Goal: Task Accomplishment & Management: Manage account settings

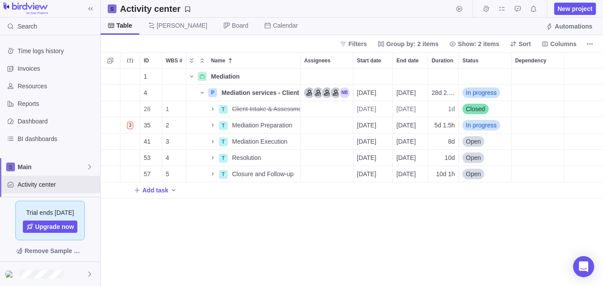
scroll to position [211, 496]
drag, startPoint x: 0, startPoint y: 0, endPoint x: 345, endPoint y: 6, distance: 344.7
click at [345, 6] on div "Activity center New project" at bounding box center [352, 9] width 502 height 18
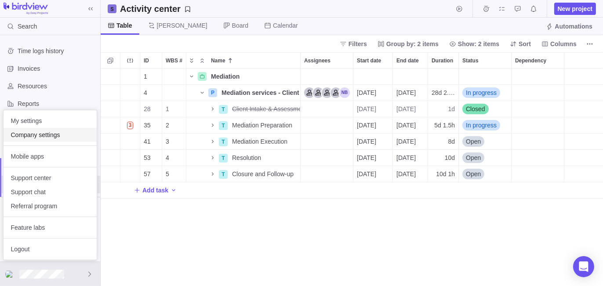
click at [58, 137] on span "Company settings" at bounding box center [50, 135] width 79 height 9
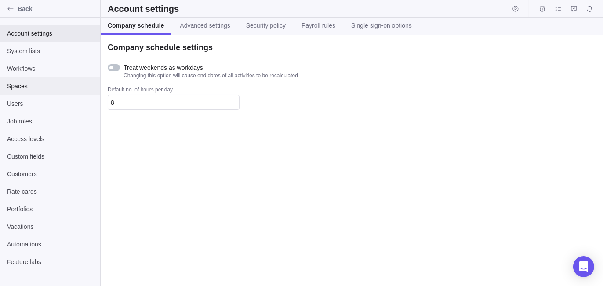
click at [49, 93] on div "Spaces" at bounding box center [50, 86] width 100 height 18
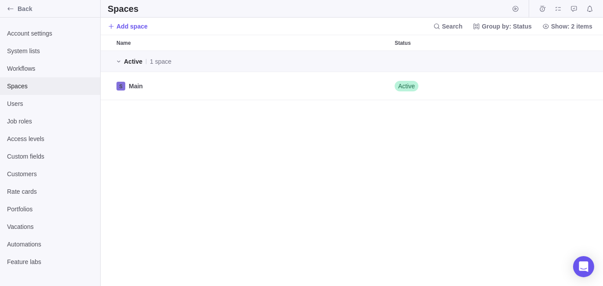
scroll to position [229, 496]
drag, startPoint x: 78, startPoint y: 102, endPoint x: 83, endPoint y: 103, distance: 5.3
click at [78, 102] on span "Users" at bounding box center [50, 103] width 86 height 9
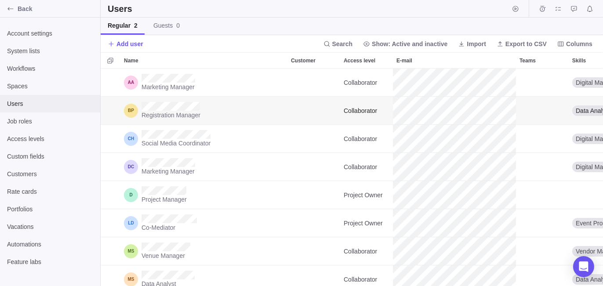
scroll to position [211, 496]
drag, startPoint x: 345, startPoint y: 44, endPoint x: 353, endPoint y: 54, distance: 12.5
click at [345, 44] on span "Search" at bounding box center [342, 44] width 21 height 9
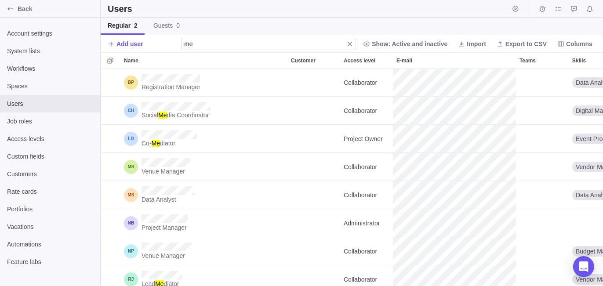
type input "m"
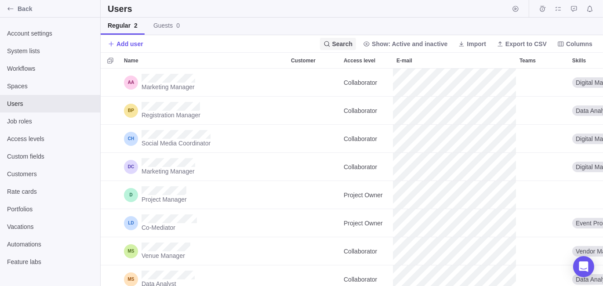
click at [351, 41] on span "Search" at bounding box center [342, 44] width 21 height 9
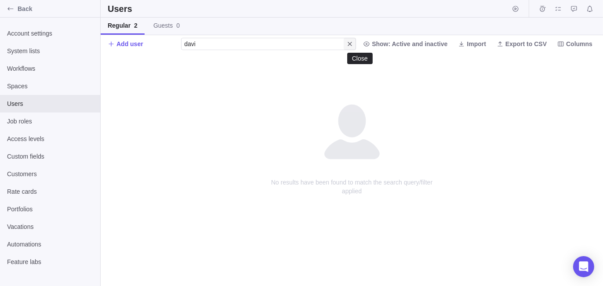
type input "[PERSON_NAME]"
drag, startPoint x: 218, startPoint y: 44, endPoint x: 161, endPoint y: 48, distance: 57.7
click at [161, 48] on div "Add user [PERSON_NAME] Show: Active and inactive Import Export to CSV Columns" at bounding box center [352, 43] width 502 height 17
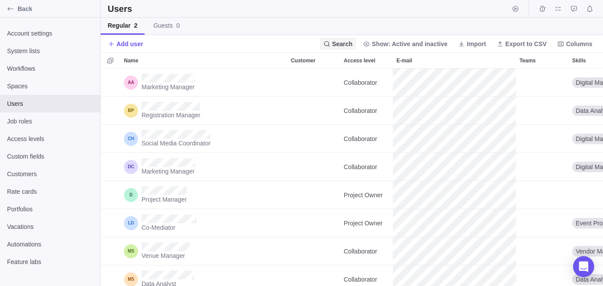
click at [353, 42] on span "Search" at bounding box center [342, 44] width 21 height 9
click at [403, 43] on span "Show: Active and inactive" at bounding box center [410, 44] width 76 height 9
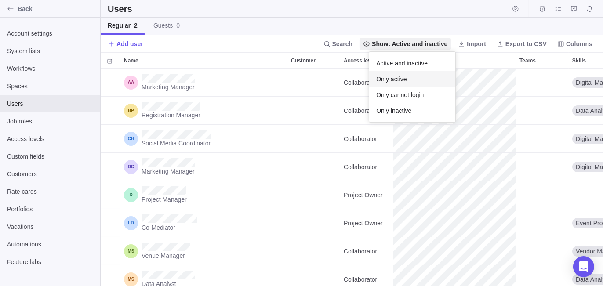
click at [406, 80] on div "Only active" at bounding box center [412, 79] width 86 height 16
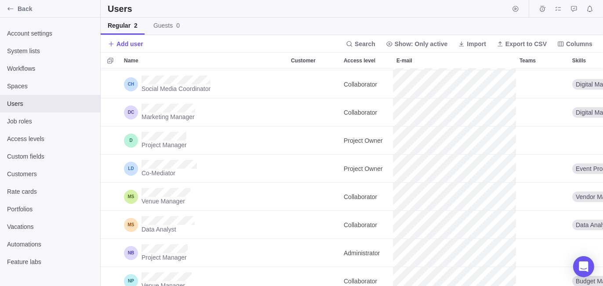
scroll to position [47, 0]
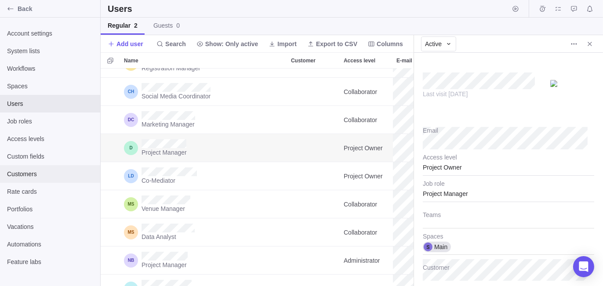
scroll to position [211, 306]
click at [497, 40] on div "Active" at bounding box center [508, 44] width 189 height 18
type textarea "x"
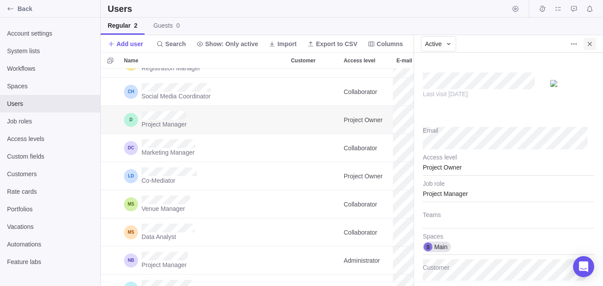
click at [588, 40] on icon "Close" at bounding box center [589, 43] width 7 height 7
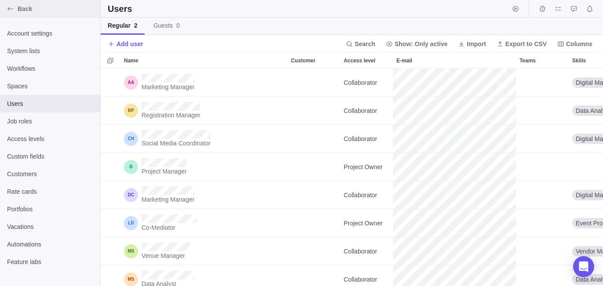
click at [64, 8] on span "Back" at bounding box center [57, 8] width 79 height 9
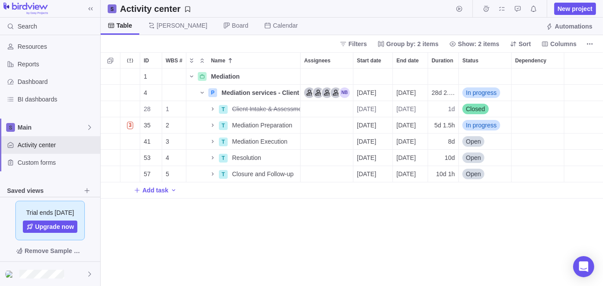
scroll to position [44, 0]
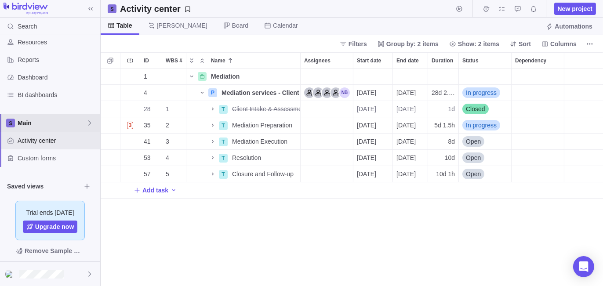
click at [44, 123] on span "Main" at bounding box center [52, 123] width 69 height 9
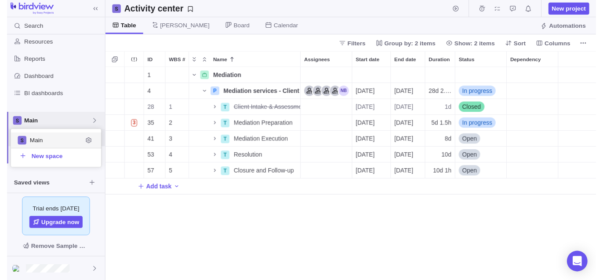
scroll to position [32, 86]
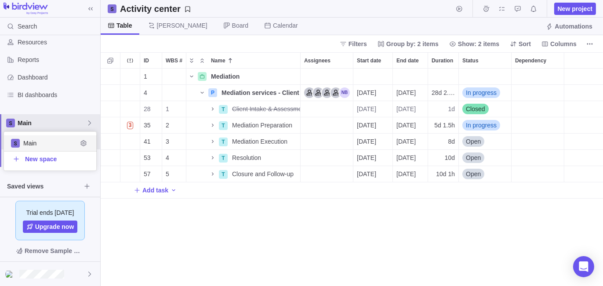
click at [275, 256] on body "Search Time logs history Invoices Resources Reports Dashboard BI dashboards Mai…" at bounding box center [301, 143] width 603 height 286
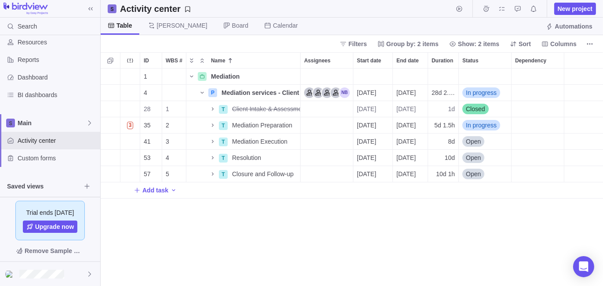
click at [179, 251] on div "1 Mediation Details 4 P Mediation services - Client A Details [DATE] [DATE] 28d…" at bounding box center [352, 178] width 502 height 218
click at [260, 95] on icon "Name" at bounding box center [257, 92] width 7 height 7
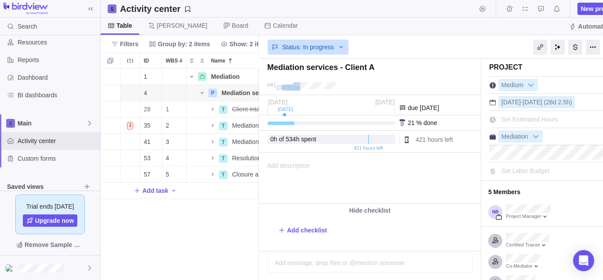
drag, startPoint x: 282, startPoint y: 88, endPoint x: 349, endPoint y: 88, distance: 66.8
click at [349, 88] on div "#[DATE] by" at bounding box center [370, 87] width 222 height 15
click at [287, 87] on span "[DATE]" at bounding box center [285, 87] width 17 height 6
drag, startPoint x: 267, startPoint y: 88, endPoint x: 274, endPoint y: 88, distance: 7.5
click at [274, 88] on div "#[DATE] by" at bounding box center [370, 87] width 222 height 15
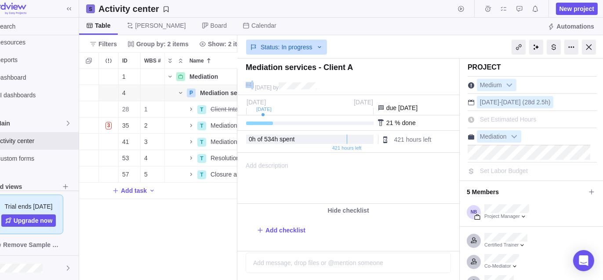
scroll to position [0, 23]
click at [586, 46] on div at bounding box center [588, 47] width 14 height 15
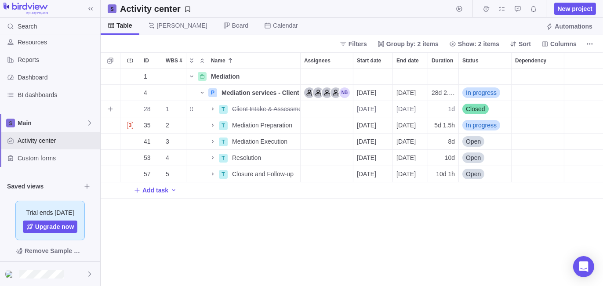
scroll to position [211, 496]
click at [292, 93] on icon "More actions" at bounding box center [292, 92] width 7 height 7
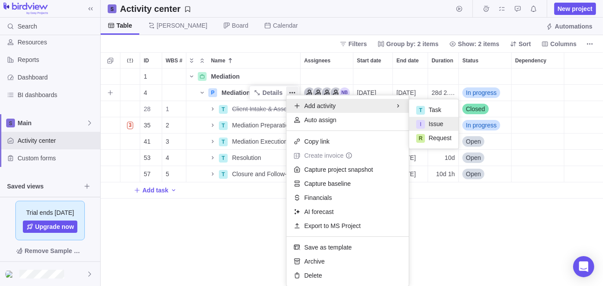
click at [434, 122] on span "Issue" at bounding box center [436, 124] width 15 height 9
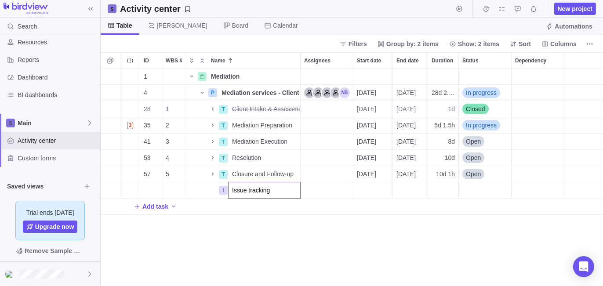
type input "Issue tracking"
drag, startPoint x: 264, startPoint y: 261, endPoint x: 283, endPoint y: 210, distance: 54.4
click at [264, 259] on div "ID WBS # Name Assignees Start date End date Duration Status Dependency 1 Mediat…" at bounding box center [352, 169] width 502 height 234
click at [291, 90] on icon "More actions" at bounding box center [292, 92] width 7 height 7
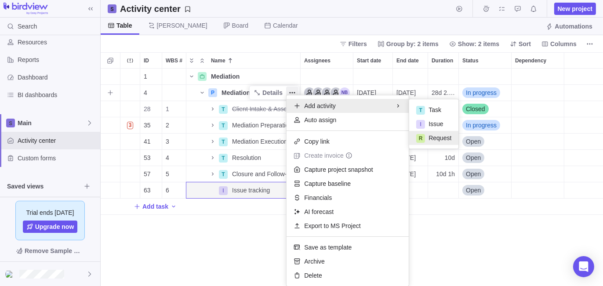
click at [434, 138] on span "Request" at bounding box center [440, 138] width 23 height 9
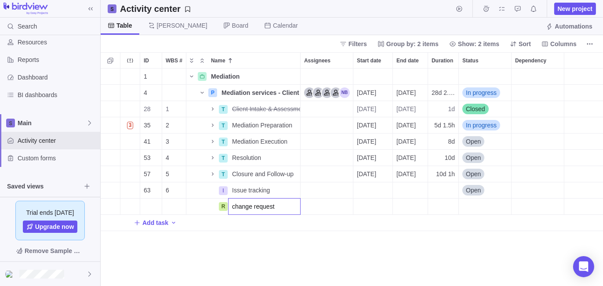
type input "change request"
click at [328, 260] on div "ID WBS # Name Assignees Start date End date Duration Status Dependency 1 Mediat…" at bounding box center [352, 169] width 502 height 234
click at [363, 45] on span "Filters" at bounding box center [358, 44] width 18 height 9
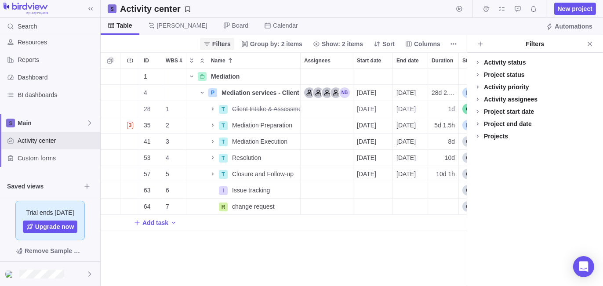
scroll to position [211, 360]
click at [479, 47] on icon "Add filters" at bounding box center [480, 43] width 7 height 7
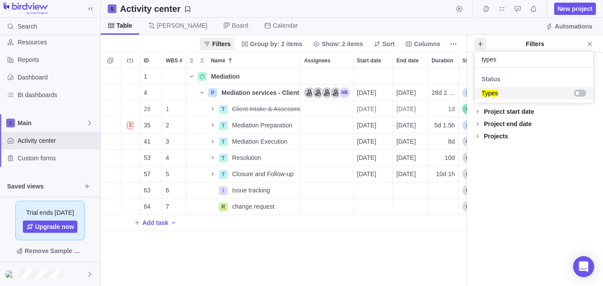
type input "types"
click at [589, 91] on div "Types" at bounding box center [534, 93] width 119 height 12
click at [532, 212] on body "Search Time logs history Invoices Resources Reports Dashboard BI dashboards Mai…" at bounding box center [301, 143] width 603 height 286
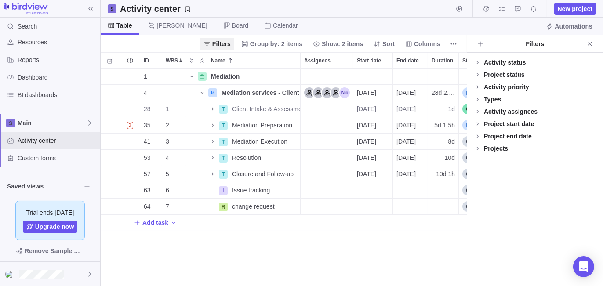
drag, startPoint x: 495, startPoint y: 99, endPoint x: 514, endPoint y: 132, distance: 38.0
click at [496, 100] on div "Types" at bounding box center [492, 99] width 17 height 9
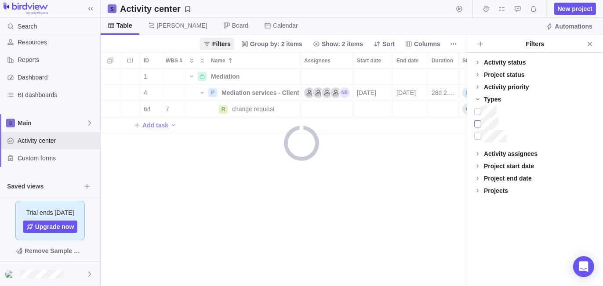
click at [499, 126] on div at bounding box center [535, 124] width 122 height 12
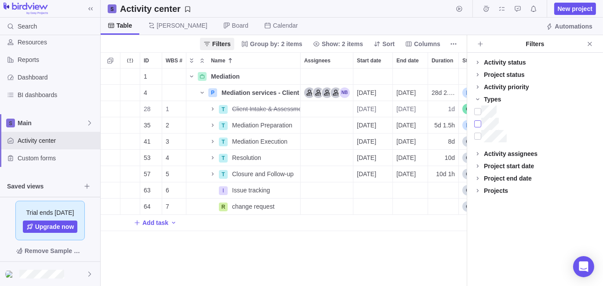
scroll to position [7, 7]
click at [591, 44] on icon "Close" at bounding box center [589, 43] width 7 height 7
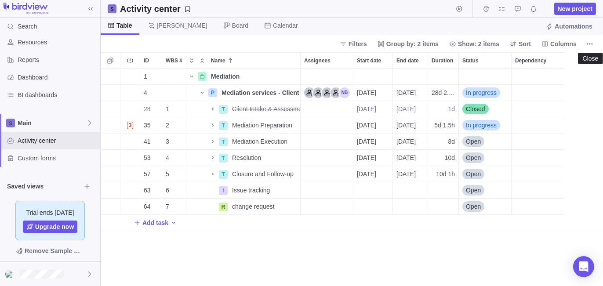
scroll to position [211, 496]
click at [295, 94] on icon "More actions" at bounding box center [292, 92] width 7 height 7
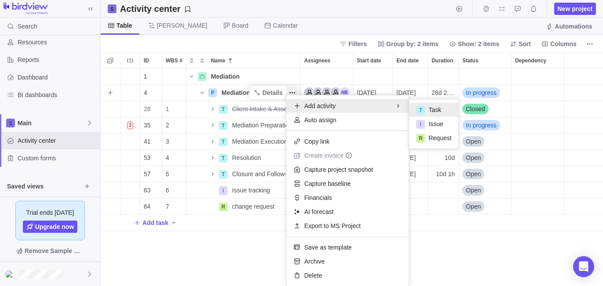
drag, startPoint x: 430, startPoint y: 112, endPoint x: 465, endPoint y: 113, distance: 35.6
click at [430, 113] on span "Task" at bounding box center [435, 110] width 13 height 9
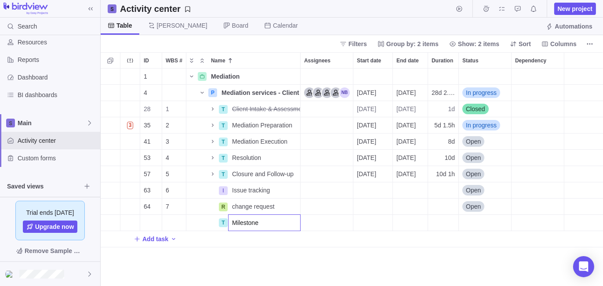
type input "Milestone"
click at [295, 259] on div "ID WBS # Name Assignees Start date End date Duration Status Dependency 1 Mediat…" at bounding box center [352, 169] width 502 height 234
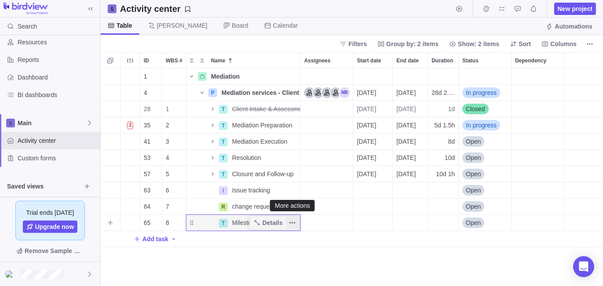
click at [294, 224] on icon "More actions" at bounding box center [292, 222] width 7 height 7
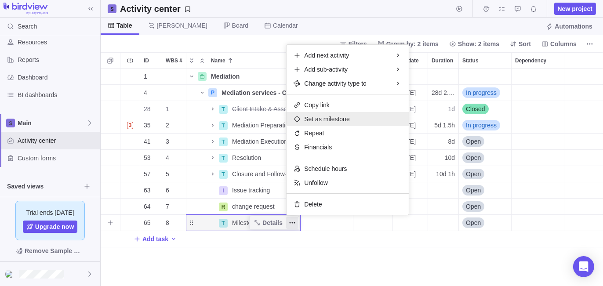
drag, startPoint x: 328, startPoint y: 118, endPoint x: 378, endPoint y: 179, distance: 79.0
click at [328, 119] on span "Set as milestone" at bounding box center [327, 119] width 46 height 9
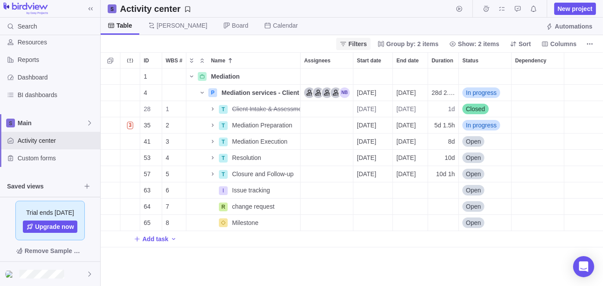
click at [365, 46] on span "Filters" at bounding box center [358, 44] width 18 height 9
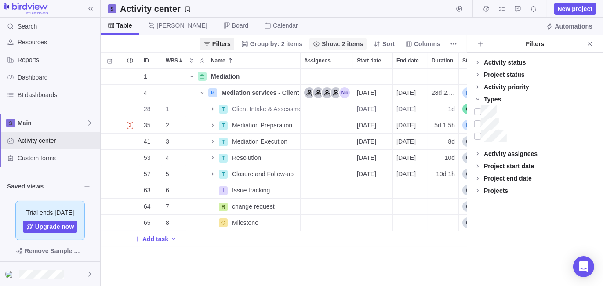
scroll to position [211, 360]
drag, startPoint x: 476, startPoint y: 44, endPoint x: 483, endPoint y: 49, distance: 8.7
click at [477, 44] on span "Add filters" at bounding box center [480, 44] width 12 height 12
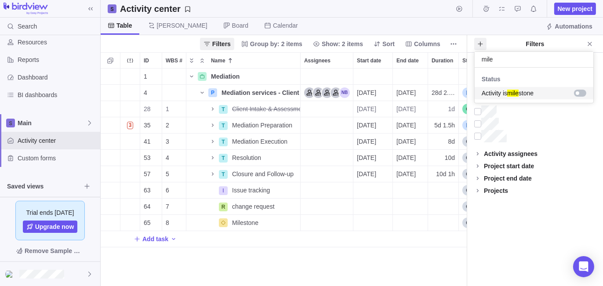
type input "mile"
click at [577, 92] on div "grid" at bounding box center [578, 93] width 4 height 4
drag, startPoint x: 529, startPoint y: 237, endPoint x: 531, endPoint y: 233, distance: 4.6
click at [529, 237] on body "Search Time logs history Invoices Resources Reports Dashboard BI dashboards Mai…" at bounding box center [301, 143] width 603 height 286
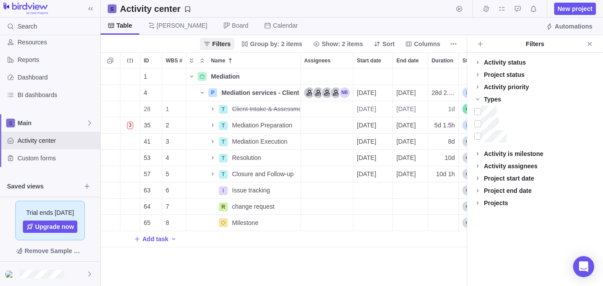
click at [508, 157] on div "Activity is milestone" at bounding box center [513, 153] width 59 height 9
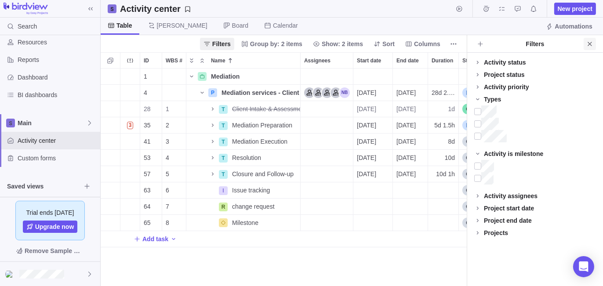
click at [591, 44] on icon "Close" at bounding box center [590, 44] width 4 height 4
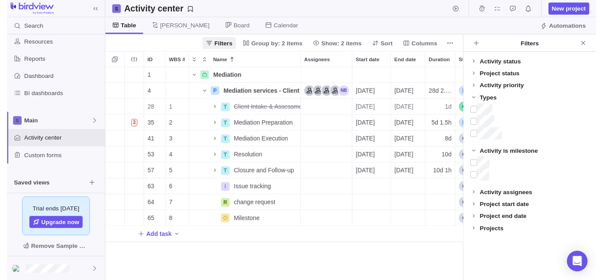
scroll to position [211, 496]
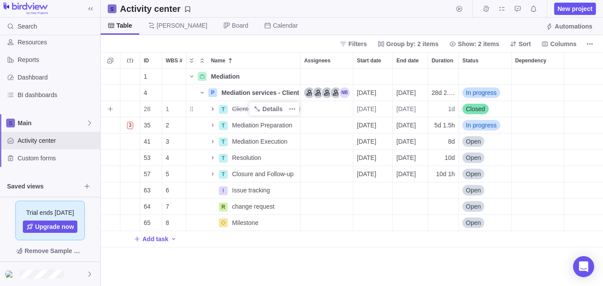
click at [210, 108] on icon "Name" at bounding box center [212, 109] width 7 height 7
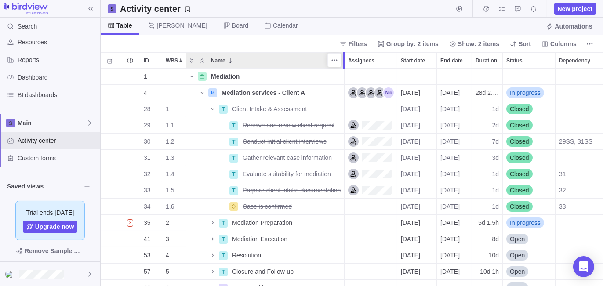
drag, startPoint x: 300, startPoint y: 58, endPoint x: 342, endPoint y: 62, distance: 42.0
click at [342, 62] on div "ID WBS # Name Assignees Start date End date Duration Status Dependency 1 Mediat…" at bounding box center [352, 169] width 502 height 234
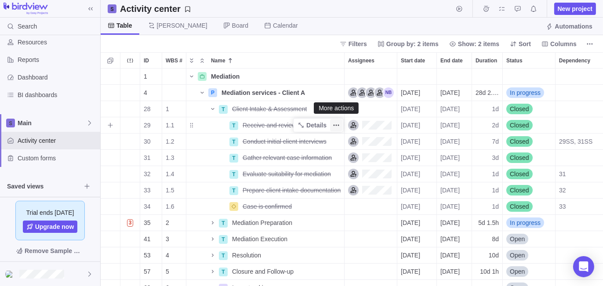
click at [336, 127] on icon "More actions" at bounding box center [336, 125] width 7 height 7
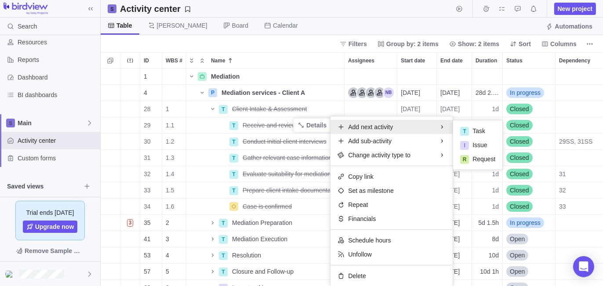
click at [296, 64] on div "ID WBS # Name Assignees Start date End date Duration Status Dependency 1 Mediat…" at bounding box center [352, 169] width 502 height 234
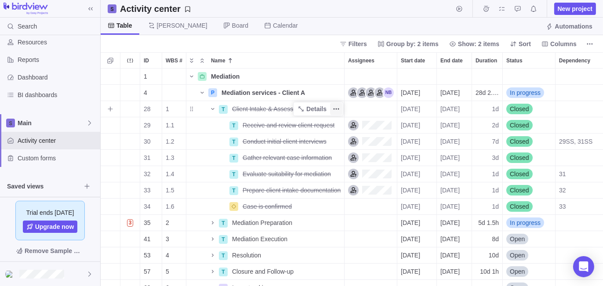
click at [334, 111] on icon "More actions" at bounding box center [336, 109] width 7 height 7
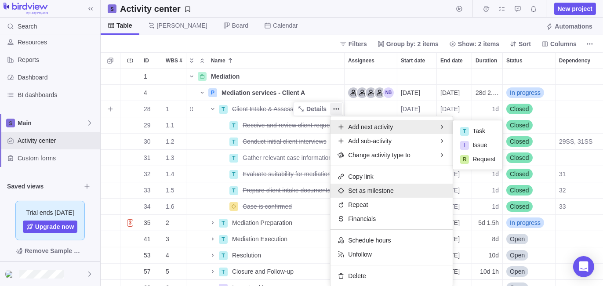
click at [382, 191] on span "Set as milestone" at bounding box center [371, 190] width 46 height 9
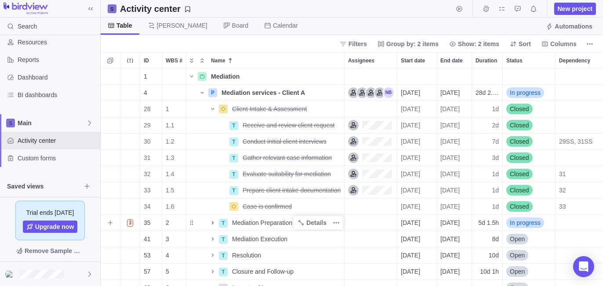
click at [211, 223] on icon "Name" at bounding box center [212, 222] width 7 height 7
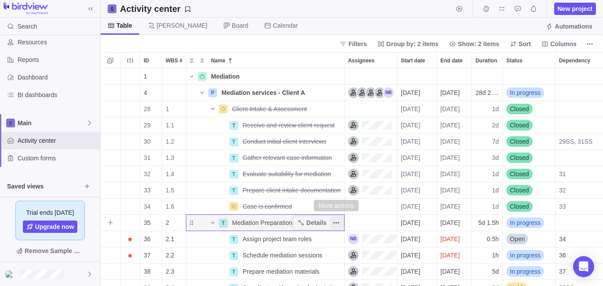
click at [338, 222] on icon "More actions" at bounding box center [336, 222] width 7 height 7
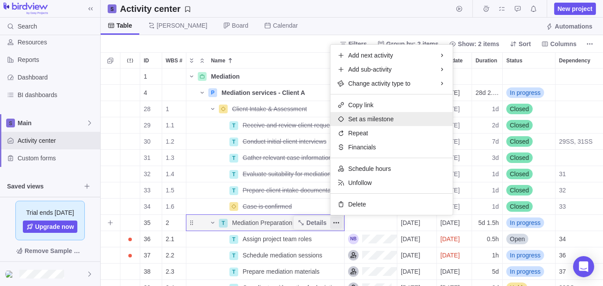
click at [376, 121] on span "Set as milestone" at bounding box center [371, 119] width 46 height 9
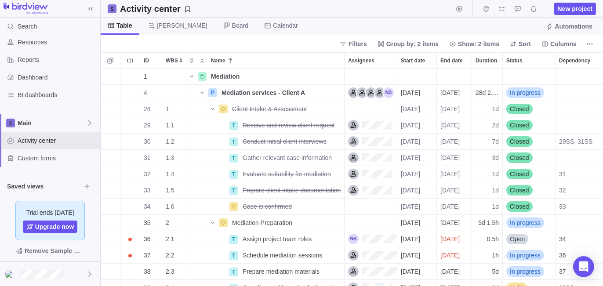
click at [275, 42] on div "Filters Group by: 2 items Show: 2 items Sort Columns" at bounding box center [352, 43] width 502 height 17
click at [419, 191] on span "[DATE]" at bounding box center [410, 190] width 19 height 9
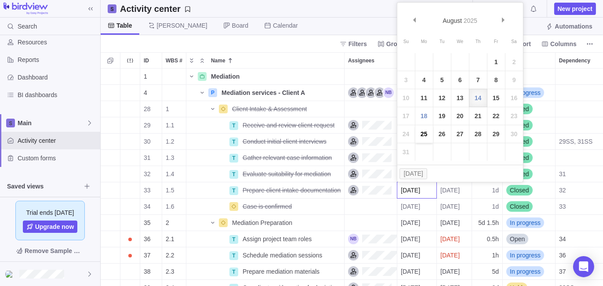
click at [425, 134] on link "25" at bounding box center [424, 134] width 18 height 18
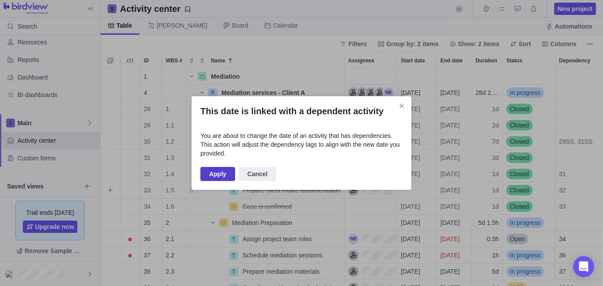
click at [223, 175] on span "Apply" at bounding box center [217, 174] width 17 height 11
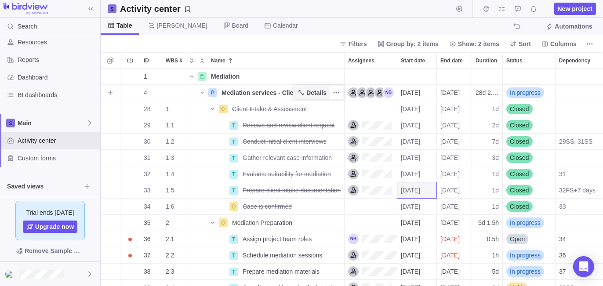
click at [297, 91] on span "Details" at bounding box center [312, 93] width 36 height 12
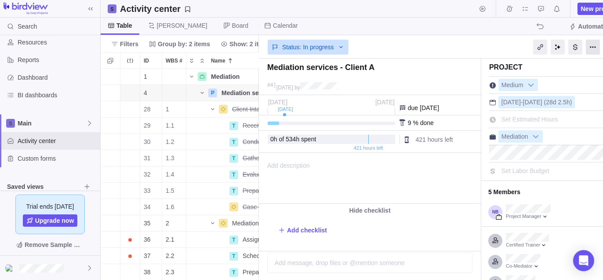
click at [588, 46] on div at bounding box center [593, 47] width 14 height 15
click at [438, 47] on div "Status: In progress" at bounding box center [370, 46] width 222 height 20
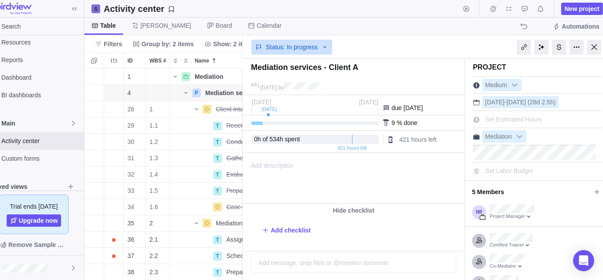
scroll to position [0, 23]
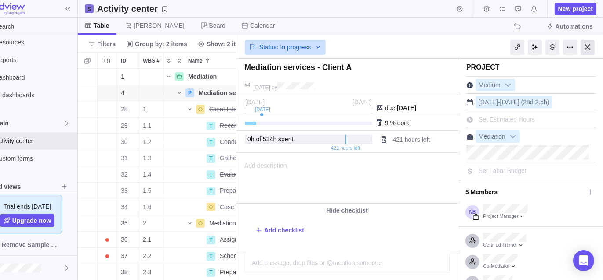
click at [586, 46] on div at bounding box center [588, 47] width 14 height 15
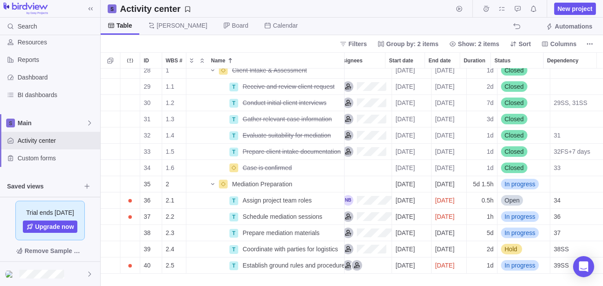
scroll to position [0, 12]
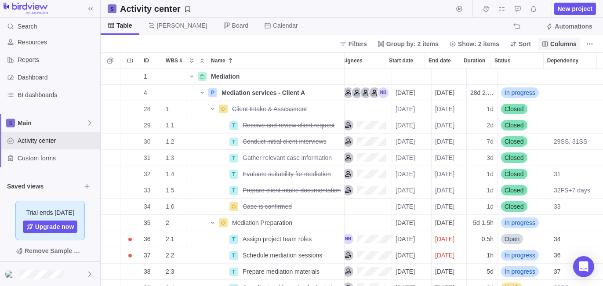
click at [558, 42] on span "Columns" at bounding box center [563, 44] width 26 height 9
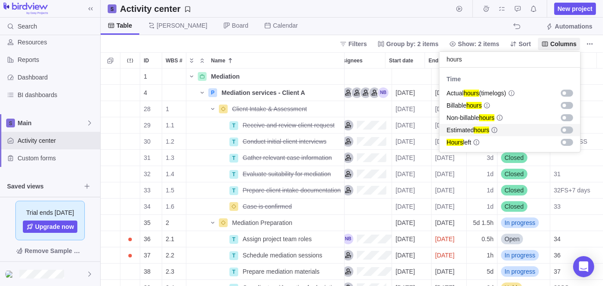
type input "hours"
click at [567, 129] on div "grid" at bounding box center [567, 130] width 12 height 7
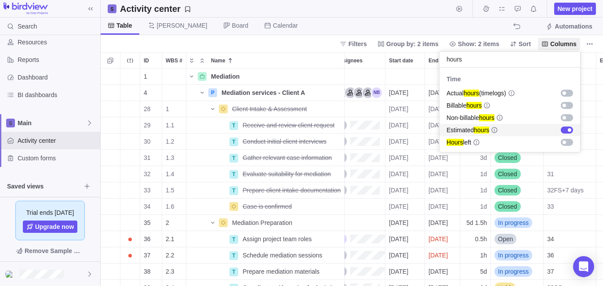
click at [311, 44] on body "Search Time logs history Invoices Resources Reports Dashboard BI dashboards Mai…" at bounding box center [301, 143] width 603 height 286
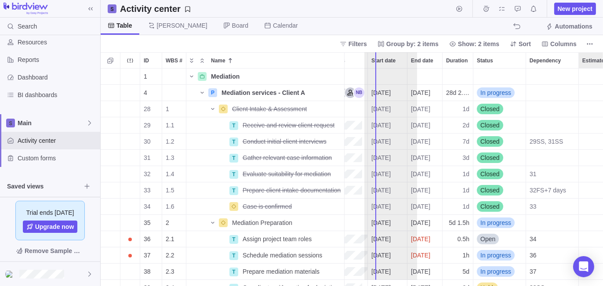
scroll to position [0, 0]
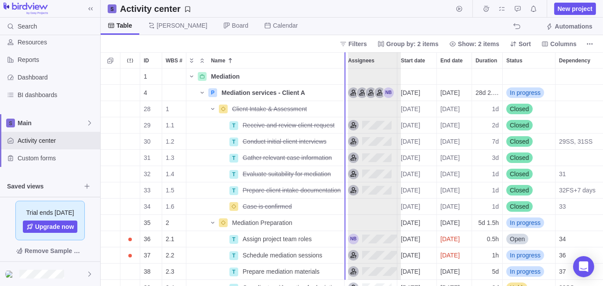
drag, startPoint x: 561, startPoint y: 58, endPoint x: 363, endPoint y: 76, distance: 199.4
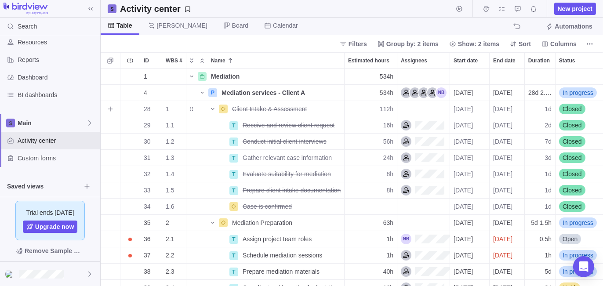
click at [386, 108] on span "112h" at bounding box center [387, 109] width 14 height 9
click at [306, 42] on body "Search Time logs history Invoices Resources Reports Dashboard BI dashboards Mai…" at bounding box center [301, 143] width 603 height 286
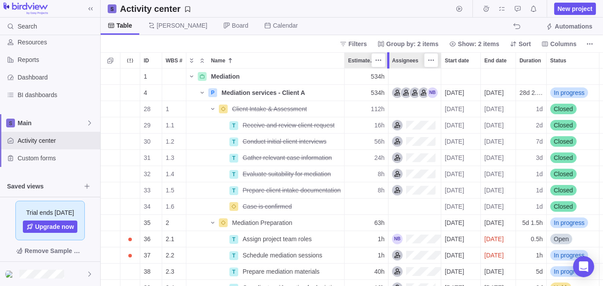
drag, startPoint x: 396, startPoint y: 64, endPoint x: 433, endPoint y: 66, distance: 37.0
click at [388, 66] on div at bounding box center [388, 60] width 2 height 16
click at [559, 46] on span "Columns" at bounding box center [563, 44] width 26 height 9
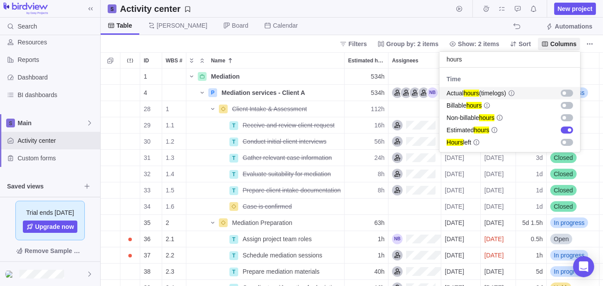
type input "hours"
click at [566, 93] on div "grid" at bounding box center [565, 93] width 4 height 4
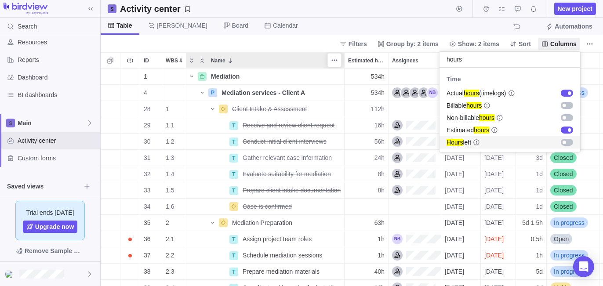
drag, startPoint x: 309, startPoint y: 44, endPoint x: 316, endPoint y: 58, distance: 15.5
click at [309, 45] on body "Search Time logs history Invoices Resources Reports Dashboard BI dashboards Mai…" at bounding box center [301, 143] width 603 height 286
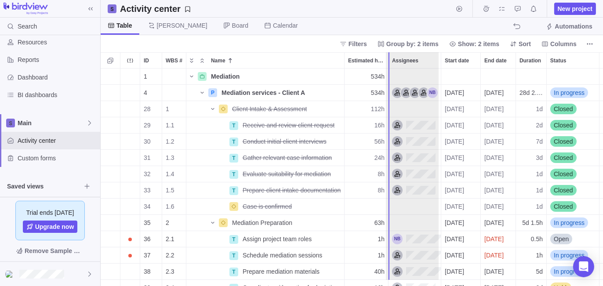
drag, startPoint x: 556, startPoint y: 60, endPoint x: 390, endPoint y: 91, distance: 169.0
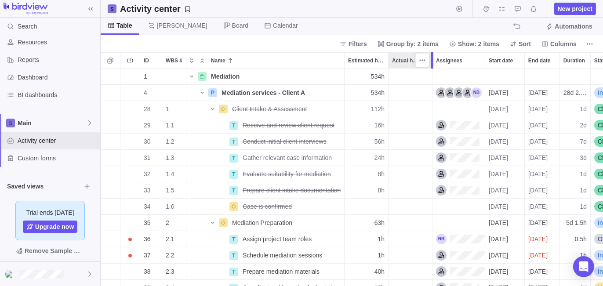
drag, startPoint x: 440, startPoint y: 62, endPoint x: 432, endPoint y: 65, distance: 9.2
click at [432, 65] on div at bounding box center [432, 60] width 2 height 16
drag, startPoint x: 564, startPoint y: 40, endPoint x: 563, endPoint y: 45, distance: 4.4
click at [564, 42] on span "Columns" at bounding box center [563, 44] width 26 height 9
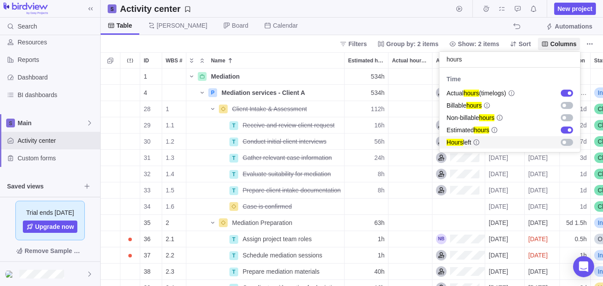
type input "hours"
click at [567, 145] on div "grid" at bounding box center [567, 142] width 12 height 7
click at [327, 45] on body "Search Time logs history Invoices Resources Reports Dashboard BI dashboards Mai…" at bounding box center [301, 143] width 603 height 286
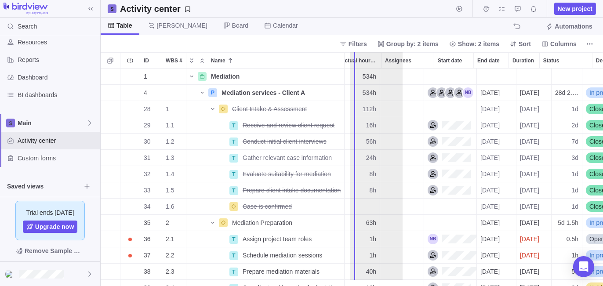
scroll to position [0, 8]
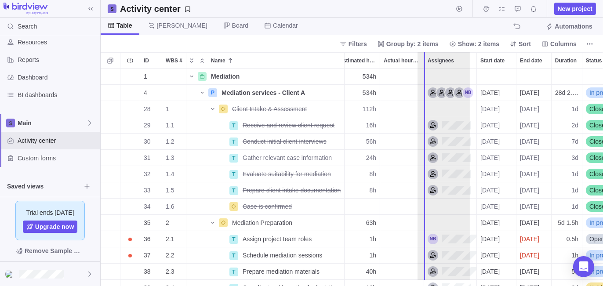
drag, startPoint x: 561, startPoint y: 60, endPoint x: 434, endPoint y: 77, distance: 127.3
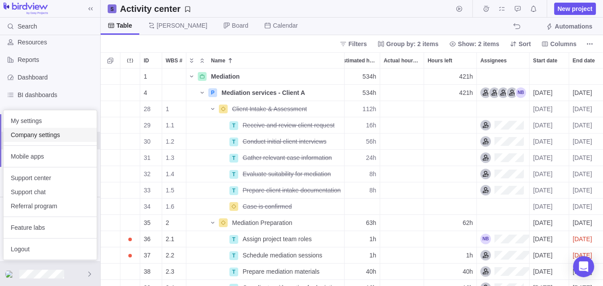
click at [40, 138] on span "Company settings" at bounding box center [50, 135] width 79 height 9
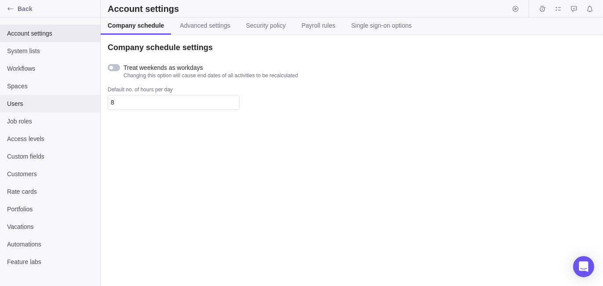
click at [21, 109] on div "Users" at bounding box center [50, 104] width 100 height 18
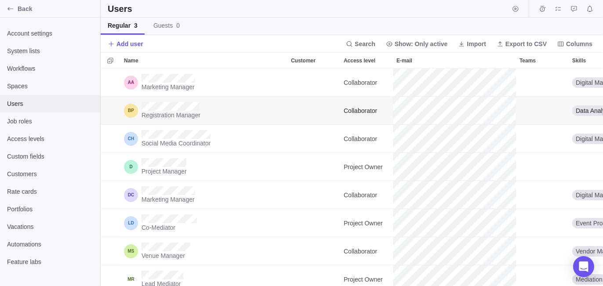
scroll to position [211, 496]
click at [123, 45] on span "Add user" at bounding box center [129, 44] width 27 height 9
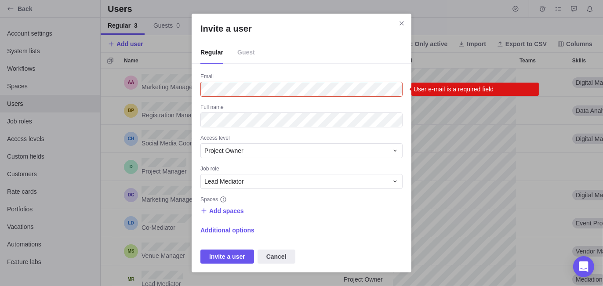
drag, startPoint x: 277, startPoint y: 259, endPoint x: 235, endPoint y: 223, distance: 55.1
click at [277, 259] on span "Cancel" at bounding box center [276, 256] width 20 height 11
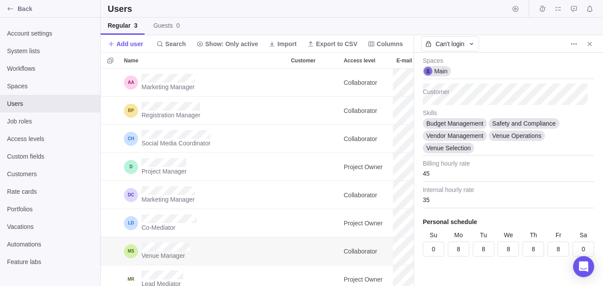
scroll to position [181, 0]
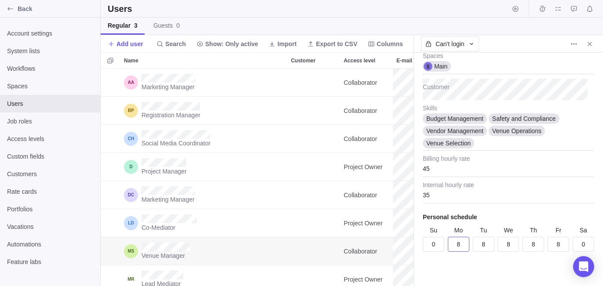
type textarea "x"
click at [459, 242] on input "8" at bounding box center [459, 244] width 22 height 15
type input "9"
type textarea "x"
type input "9"
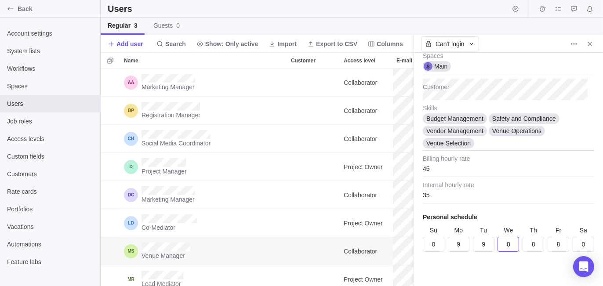
drag, startPoint x: 508, startPoint y: 243, endPoint x: 511, endPoint y: 251, distance: 8.1
click at [508, 243] on input "8" at bounding box center [509, 244] width 22 height 15
type textarea "x"
type input "0"
click at [530, 240] on input "8" at bounding box center [534, 244] width 22 height 15
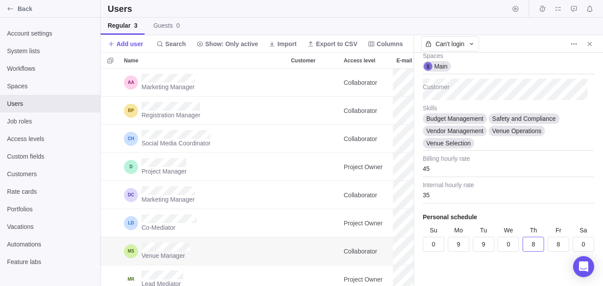
type textarea "x"
type input "9"
click at [548, 245] on input "8" at bounding box center [559, 244] width 22 height 15
type textarea "x"
type input "6"
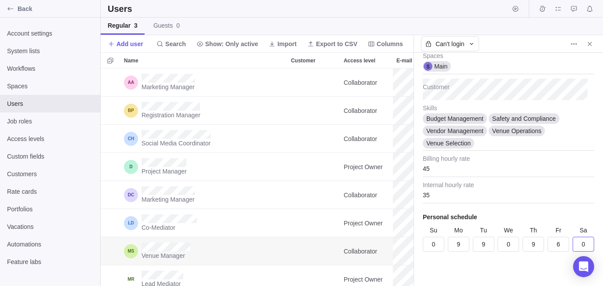
click at [513, 275] on div "Email Collaborator Access level Venue Manager Job role Teams Main Spaces Custom…" at bounding box center [508, 169] width 189 height 233
type textarea "x"
click at [591, 44] on icon "Close" at bounding box center [589, 43] width 7 height 7
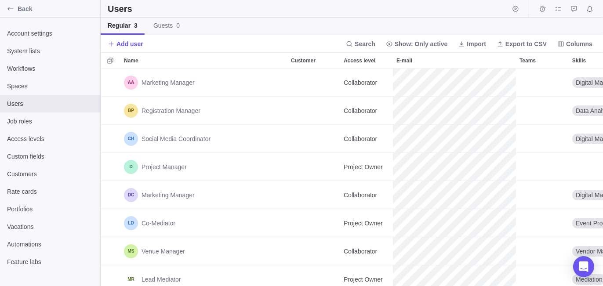
scroll to position [211, 496]
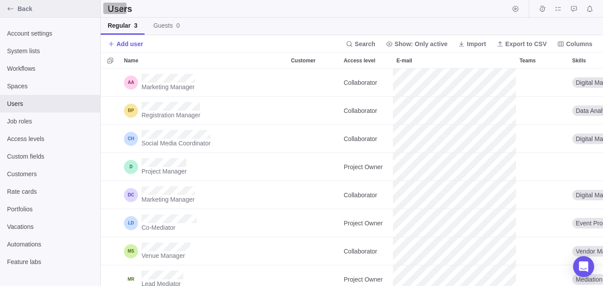
drag, startPoint x: 51, startPoint y: 7, endPoint x: 131, endPoint y: 62, distance: 97.9
click at [51, 7] on span "Back" at bounding box center [57, 8] width 79 height 9
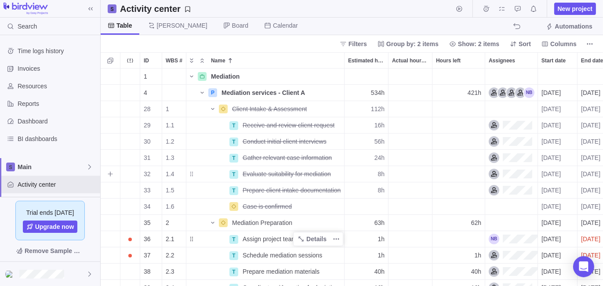
scroll to position [211, 496]
click at [500, 125] on div "Assignees" at bounding box center [511, 125] width 44 height 11
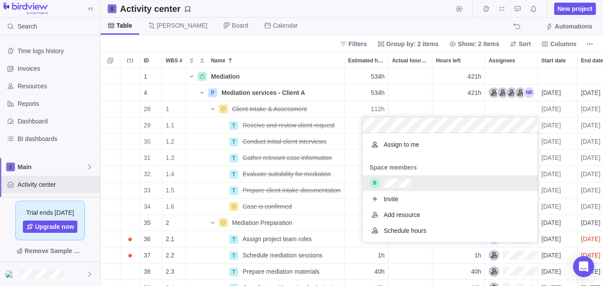
scroll to position [7, 7]
click at [429, 179] on div "grid" at bounding box center [450, 183] width 175 height 16
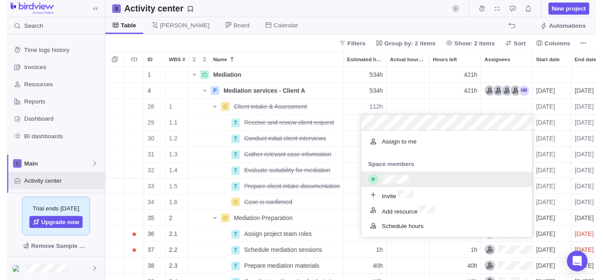
scroll to position [115, 168]
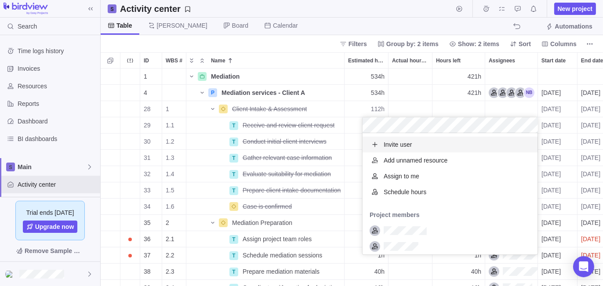
click at [294, 48] on body "Search Time logs history Invoices Resources Reports Dashboard BI dashboards Mai…" at bounding box center [301, 143] width 603 height 286
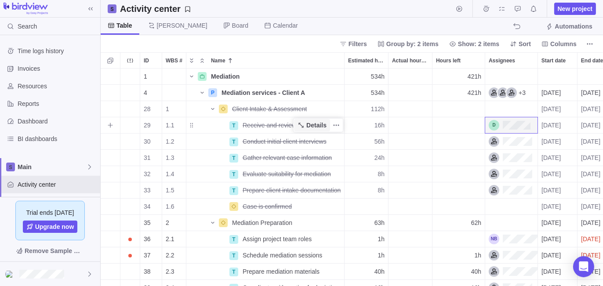
click at [317, 126] on span "Details" at bounding box center [316, 125] width 20 height 9
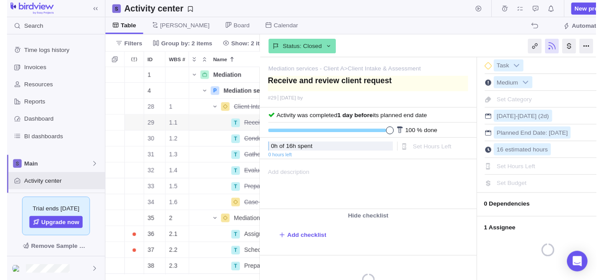
scroll to position [0, 286]
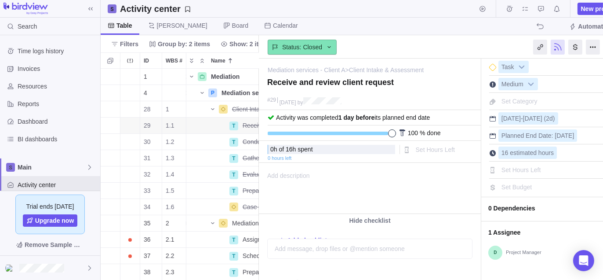
click at [295, 47] on span "Status: Closed" at bounding box center [302, 47] width 40 height 9
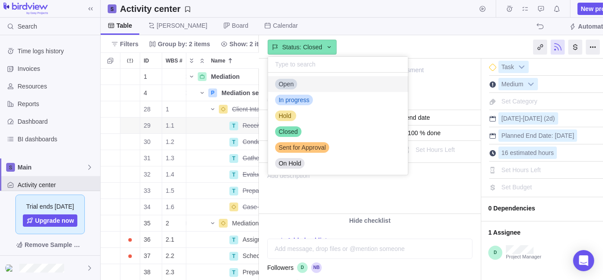
scroll to position [95, 133]
click at [300, 97] on span "In progress" at bounding box center [294, 99] width 31 height 9
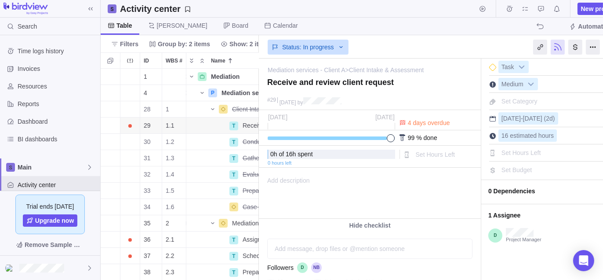
scroll to position [0, 23]
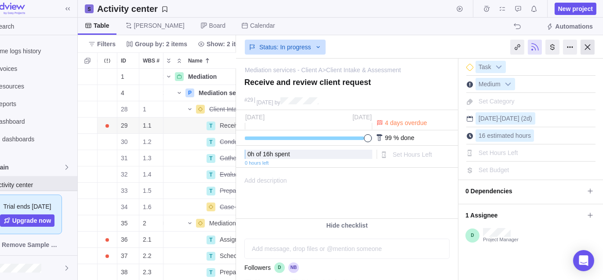
click at [587, 47] on div at bounding box center [588, 47] width 14 height 15
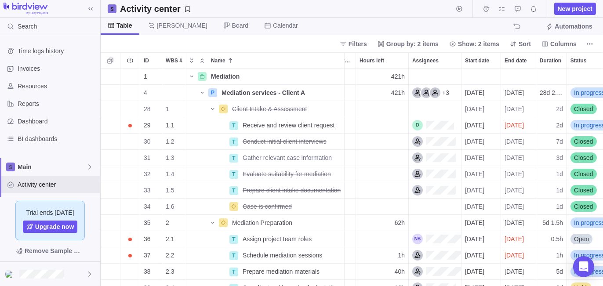
scroll to position [0, 73]
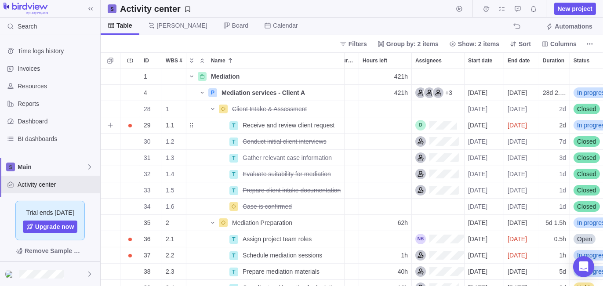
click at [397, 124] on div "Hours left" at bounding box center [385, 125] width 52 height 16
type input "1"
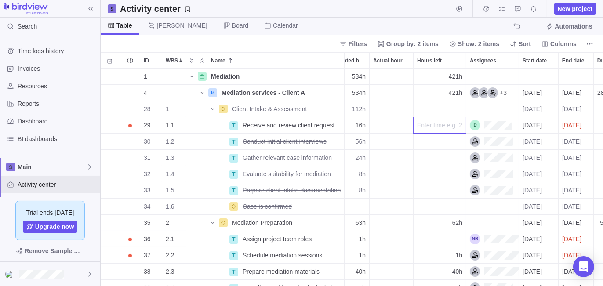
scroll to position [0, 0]
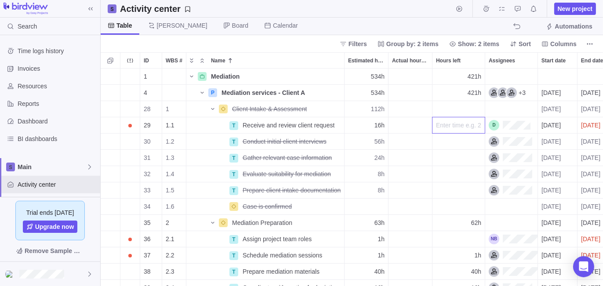
click at [557, 127] on div "1 Mediation Details 534h 421h 4 P Mediation services - Client A Details 534h 42…" at bounding box center [352, 178] width 502 height 218
click at [557, 127] on span "[DATE]" at bounding box center [551, 125] width 19 height 9
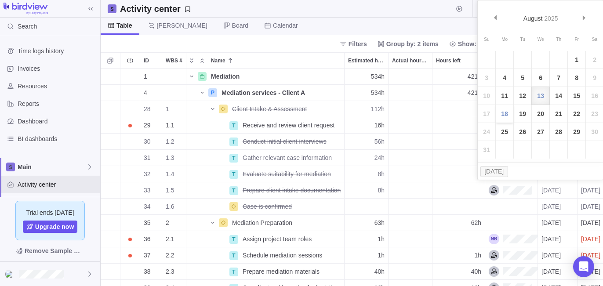
click at [506, 116] on link "18" at bounding box center [505, 114] width 18 height 18
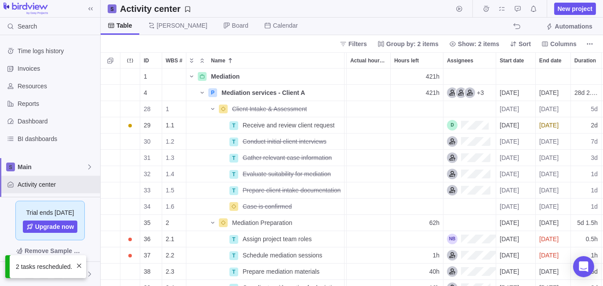
scroll to position [0, 46]
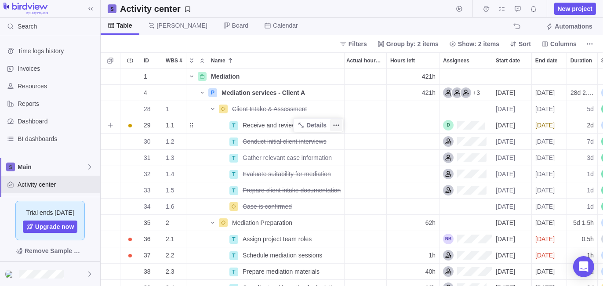
click at [336, 126] on icon "More actions" at bounding box center [336, 125] width 7 height 7
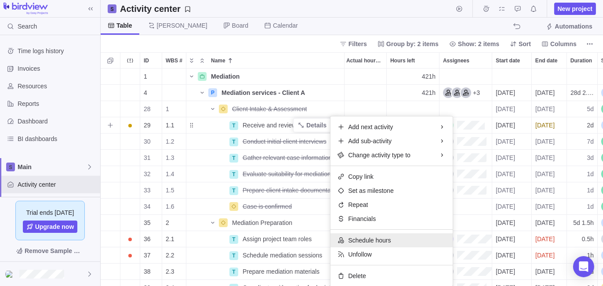
click at [358, 244] on span "Schedule hours" at bounding box center [369, 240] width 43 height 9
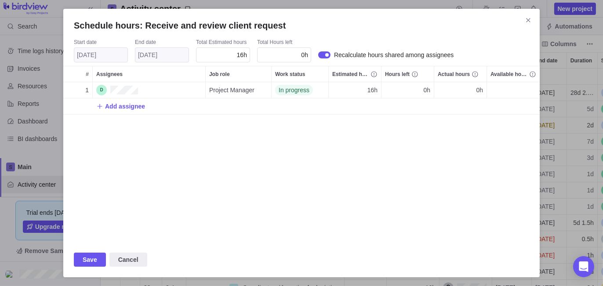
scroll to position [153, 470]
drag, startPoint x: 237, startPoint y: 55, endPoint x: 249, endPoint y: 56, distance: 11.9
click at [249, 56] on div "16h" at bounding box center [223, 54] width 54 height 15
click at [299, 162] on div "1 Project Manager In progress 16h 0h 0h 16h Add assignee" at bounding box center [301, 162] width 477 height 160
click at [242, 55] on span "16h" at bounding box center [242, 54] width 10 height 7
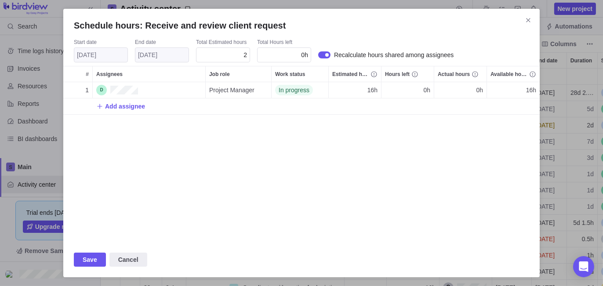
type input "20"
drag, startPoint x: 316, startPoint y: 152, endPoint x: 437, endPoint y: 132, distance: 122.9
click at [316, 152] on div "1 Project Manager In progress 20h 0h 0h 16h Add assignee" at bounding box center [301, 162] width 477 height 160
click at [308, 168] on div "1 Project Manager In progress 20h 0h 0h 16h Add assignee" at bounding box center [301, 162] width 477 height 160
click at [95, 259] on span "Save" at bounding box center [90, 260] width 32 height 14
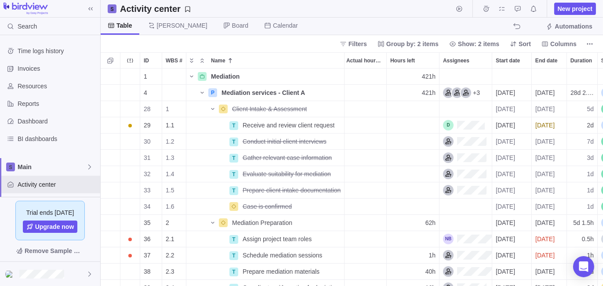
scroll to position [0, 0]
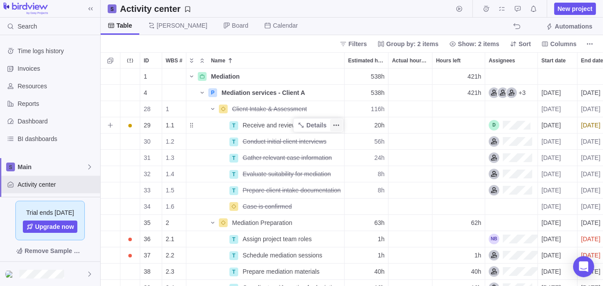
click at [337, 129] on span "More actions" at bounding box center [336, 125] width 12 height 12
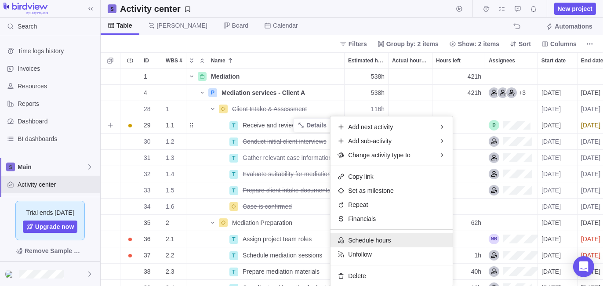
click at [360, 239] on span "Schedule hours" at bounding box center [369, 240] width 43 height 9
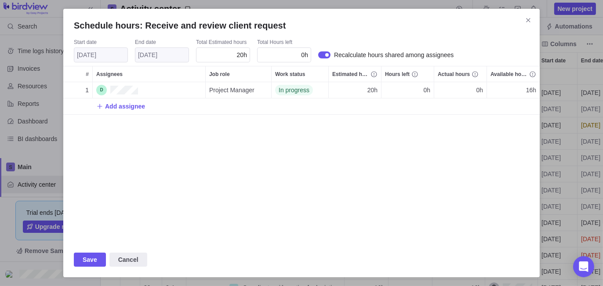
scroll to position [153, 470]
click at [426, 89] on span "0h" at bounding box center [426, 90] width 7 height 9
type input "20"
drag, startPoint x: 432, startPoint y: 174, endPoint x: 435, endPoint y: 169, distance: 5.7
click at [432, 174] on div "Schedule hours: Receive and review client request Start date [DATE] End date [D…" at bounding box center [301, 143] width 603 height 286
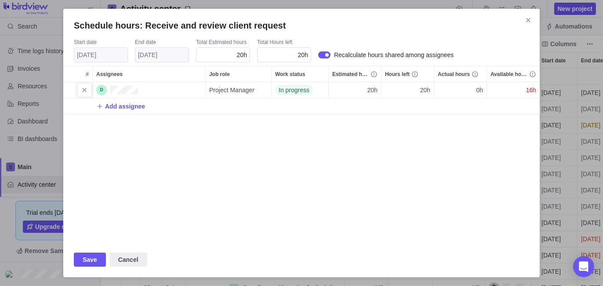
click at [384, 174] on div "1 Project Manager In progress 20h 20h 0h 16h Add assignee" at bounding box center [301, 162] width 477 height 160
click at [90, 262] on span "Save" at bounding box center [90, 260] width 15 height 11
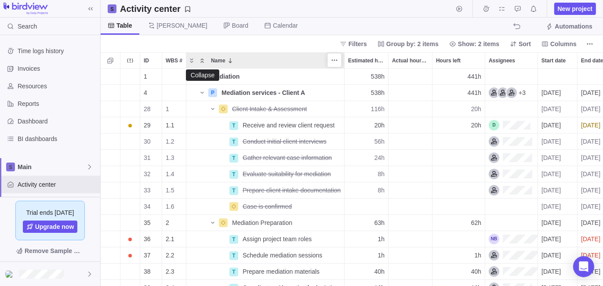
click at [201, 62] on icon "Collapse" at bounding box center [202, 60] width 7 height 7
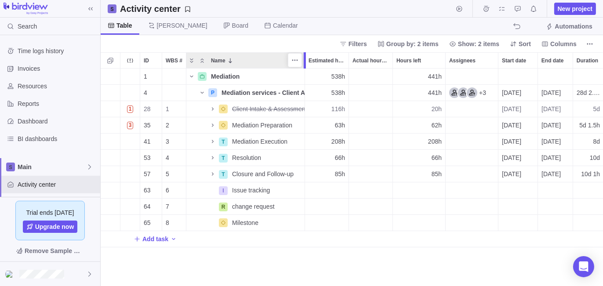
drag, startPoint x: 346, startPoint y: 60, endPoint x: 306, endPoint y: 62, distance: 39.1
click at [306, 62] on div at bounding box center [305, 60] width 7 height 16
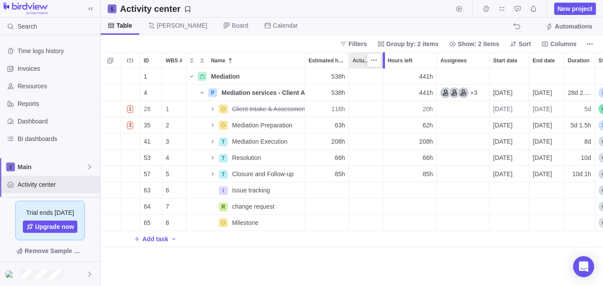
drag, startPoint x: 391, startPoint y: 63, endPoint x: 380, endPoint y: 64, distance: 11.1
click at [380, 64] on div "ID WBS # Name Estimated hours Actual hours (timelogs) Hours left Assignees Star…" at bounding box center [352, 169] width 502 height 234
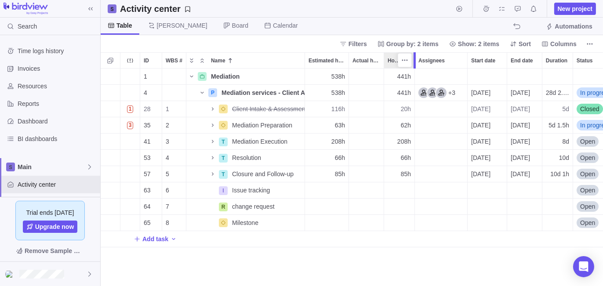
drag, startPoint x: 437, startPoint y: 62, endPoint x: 415, endPoint y: 65, distance: 23.0
click at [415, 65] on div at bounding box center [415, 60] width 2 height 16
click at [322, 261] on div "1 Mediation Details 538h 441h 4 P Mediation services - Client A Details 538h 44…" at bounding box center [352, 178] width 502 height 218
click at [289, 264] on div "1 Mediation Details 538h 441h 4 P Mediation services - Client A Details 538h 44…" at bounding box center [352, 178] width 502 height 218
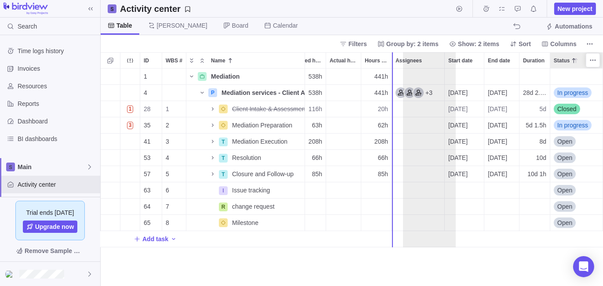
scroll to position [0, 0]
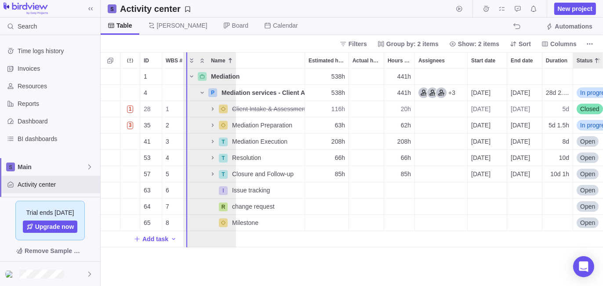
drag, startPoint x: 582, startPoint y: 61, endPoint x: 213, endPoint y: 76, distance: 369.6
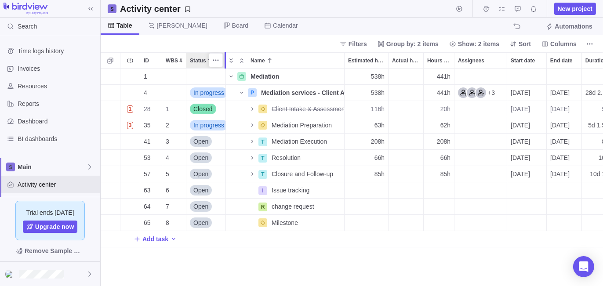
drag, startPoint x: 237, startPoint y: 64, endPoint x: 222, endPoint y: 64, distance: 14.9
click at [222, 64] on div "ID WBS # Status Name Estimated hours Actual hours (timelogs) Hours left Assigne…" at bounding box center [352, 169] width 502 height 234
click at [211, 129] on span "In progress" at bounding box center [208, 125] width 31 height 9
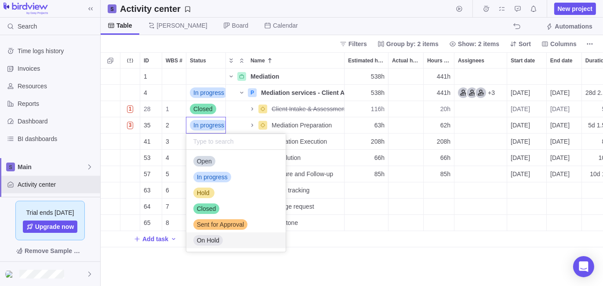
click at [212, 243] on span "On Hold" at bounding box center [208, 240] width 22 height 9
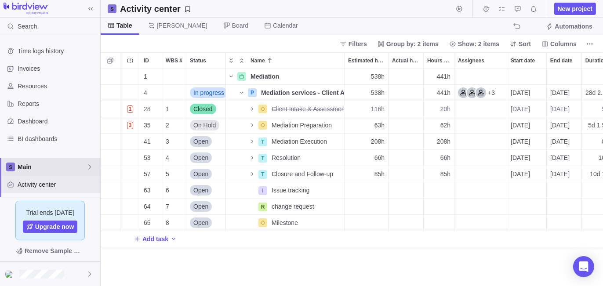
click at [70, 163] on span "Main" at bounding box center [52, 167] width 69 height 9
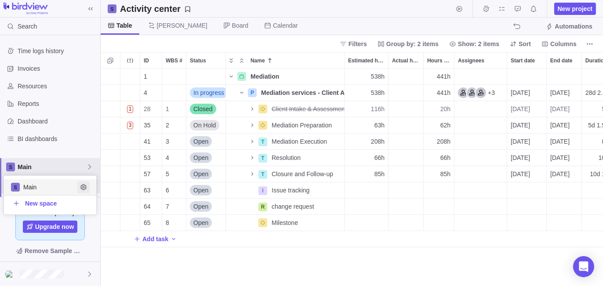
scroll to position [32, 86]
click at [82, 187] on icon "Edit space settings" at bounding box center [83, 187] width 7 height 7
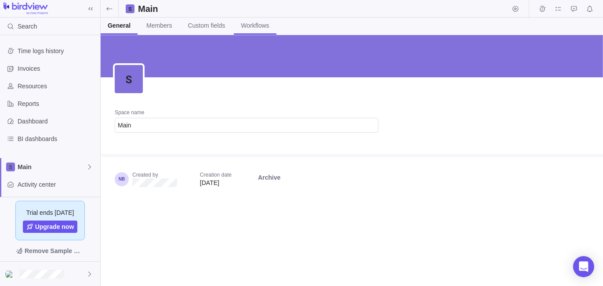
click at [257, 25] on span "Workflows" at bounding box center [255, 25] width 28 height 9
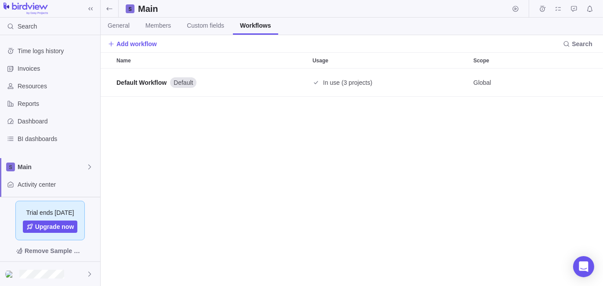
scroll to position [211, 496]
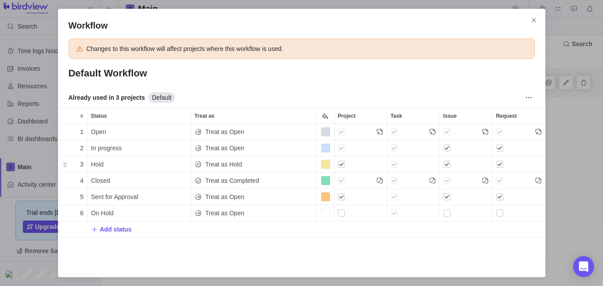
scroll to position [126, 481]
click at [246, 166] on div "Treat as Hold" at bounding box center [253, 165] width 125 height 16
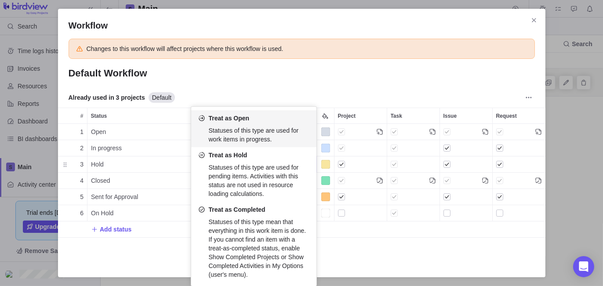
click at [280, 79] on div "Workflow Changes to this workflow will affect projects where this workflow is u…" at bounding box center [301, 143] width 603 height 286
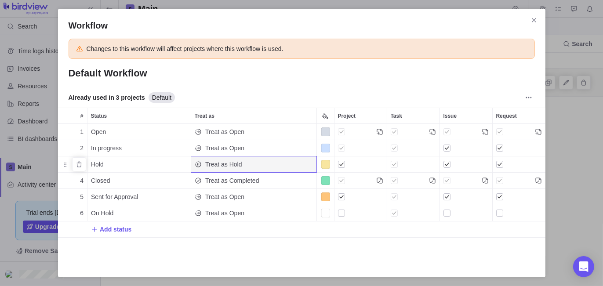
click at [247, 160] on div "Treat as Hold" at bounding box center [253, 165] width 125 height 16
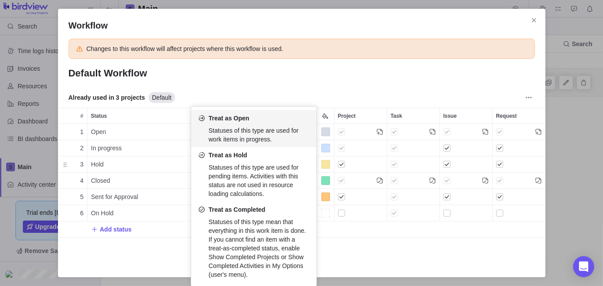
click at [262, 87] on div "Workflow Changes to this workflow will affect projects where this workflow is u…" at bounding box center [301, 143] width 603 height 286
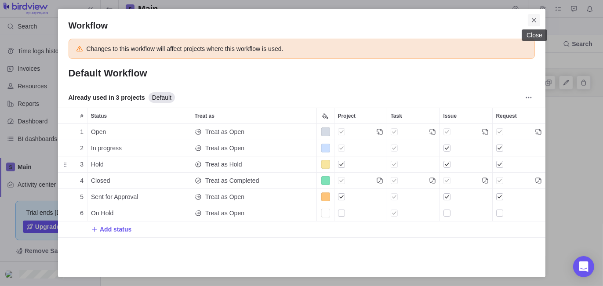
click at [536, 19] on icon "Close" at bounding box center [534, 20] width 7 height 7
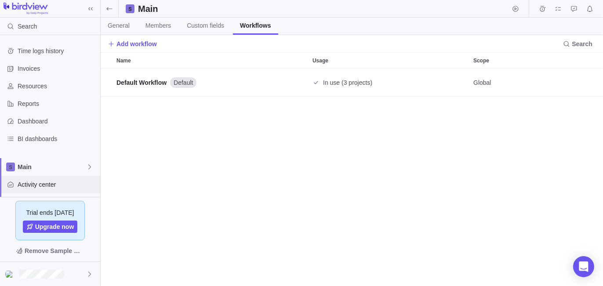
click at [50, 181] on span "Activity center" at bounding box center [57, 184] width 79 height 9
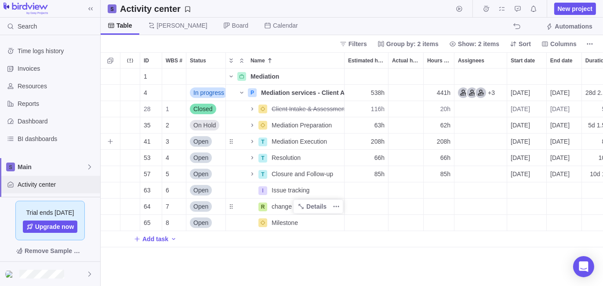
scroll to position [211, 496]
click at [253, 111] on icon "Name" at bounding box center [252, 109] width 7 height 7
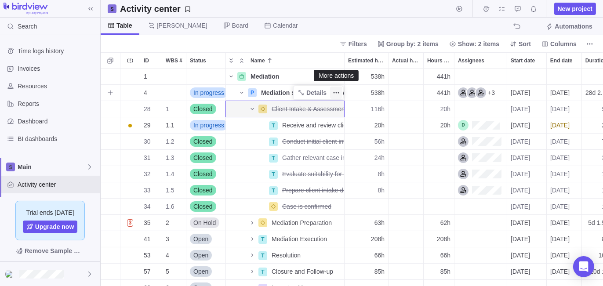
click at [337, 93] on icon "More actions" at bounding box center [336, 92] width 7 height 7
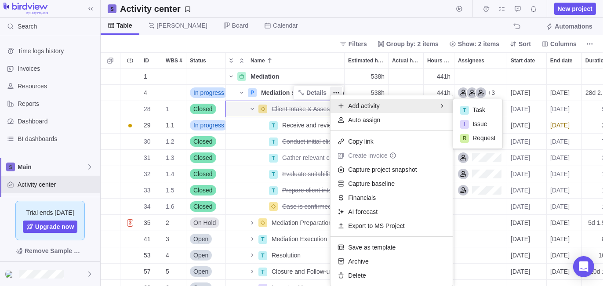
click at [562, 10] on body "Search Time logs history Invoices Resources Reports Dashboard BI dashboards Mai…" at bounding box center [301, 143] width 603 height 286
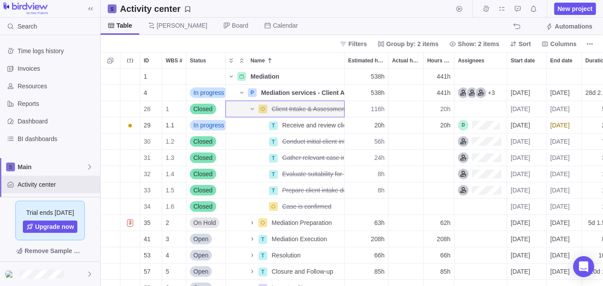
click at [562, 10] on span "New project" at bounding box center [575, 8] width 35 height 9
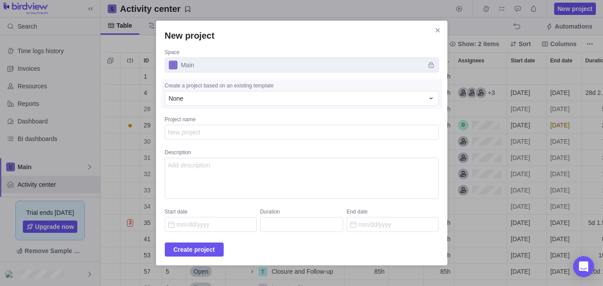
type textarea "x"
type textarea "M"
type textarea "x"
type textarea "Me"
type textarea "x"
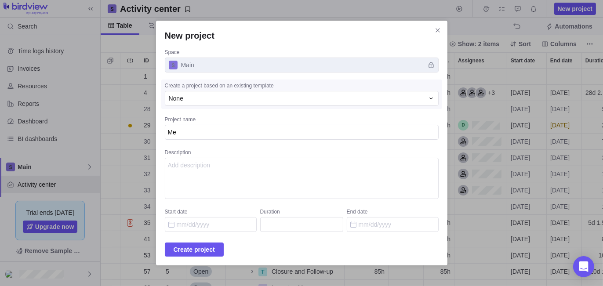
type textarea "Med"
type textarea "x"
type textarea "Medi"
type textarea "x"
type textarea "Media"
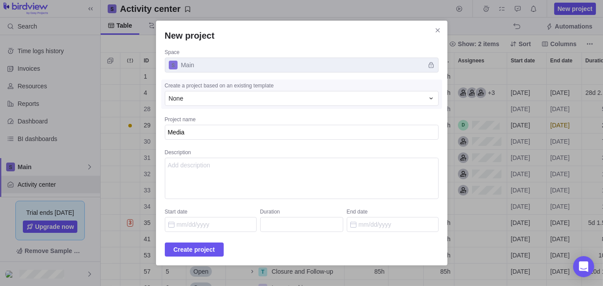
type textarea "x"
type textarea "[PERSON_NAME]"
type textarea "x"
type textarea "Mediatio"
type textarea "x"
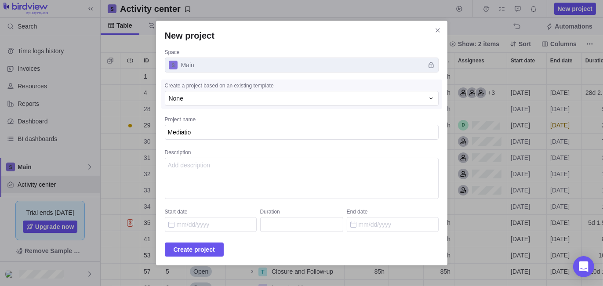
type textarea "Mediation"
type textarea "x"
type textarea "Mediation"
type textarea "x"
type textarea "Mediation 1"
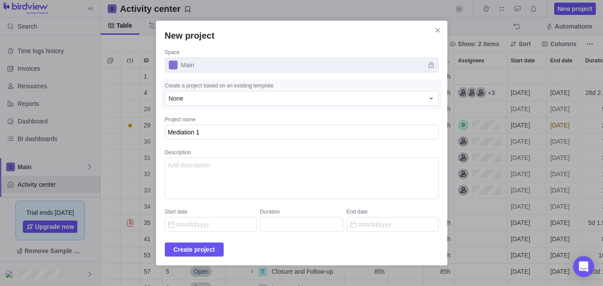
type textarea "x"
type textarea "Mediation 10"
type textarea "x"
type textarea "Mediation 101"
type textarea "x"
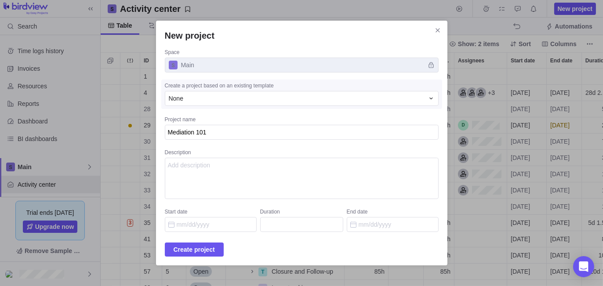
type textarea "Mediation 101-"
type textarea "x"
type textarea "Mediation 101-c"
type textarea "x"
type textarea "Mediation 101-co"
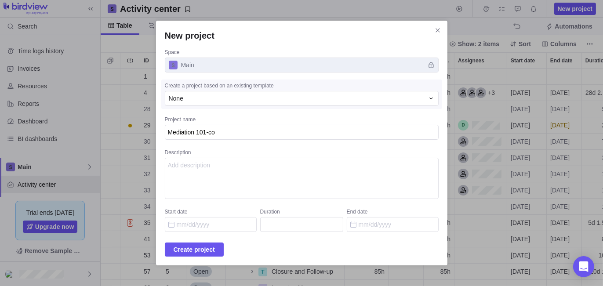
type textarea "x"
type textarea "Mediation 101-com"
type textarea "x"
type textarea "Mediation 101-comb"
type textarea "x"
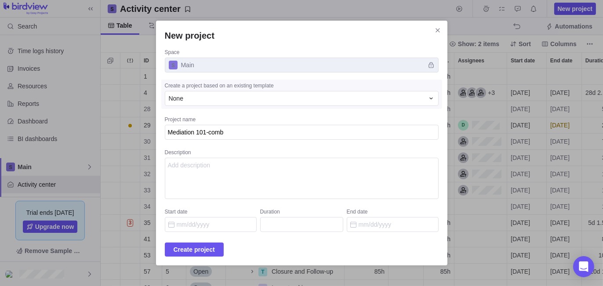
type textarea "Mediation 101-combi"
type textarea "x"
type textarea "Mediation 101-combin"
type textarea "x"
type textarea "Mediation 101-combine"
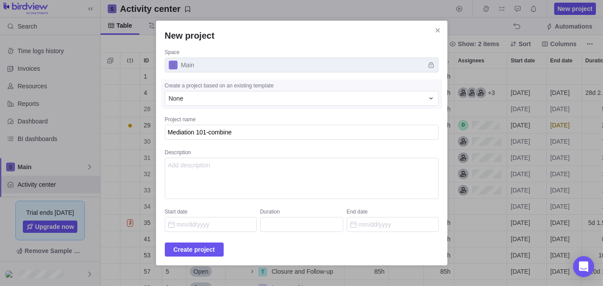
type textarea "x"
type textarea "Mediation 101-combined"
type textarea "x"
drag, startPoint x: 202, startPoint y: 251, endPoint x: 214, endPoint y: 146, distance: 105.3
click at [202, 251] on span "Create project" at bounding box center [194, 249] width 41 height 11
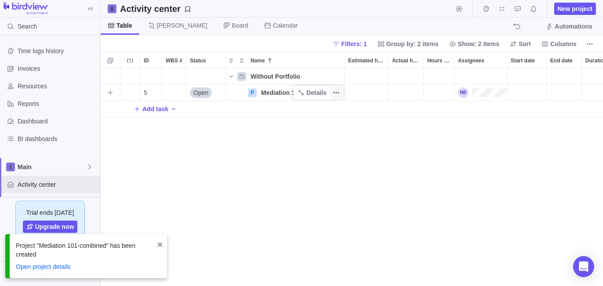
click at [336, 95] on icon "More actions" at bounding box center [336, 92] width 7 height 7
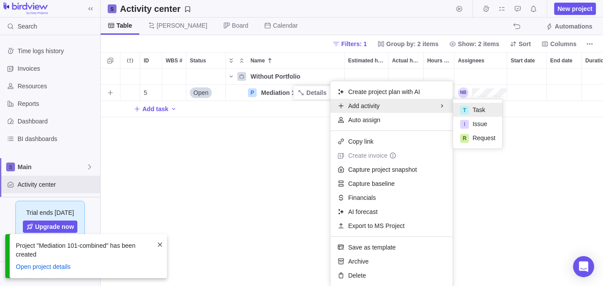
drag, startPoint x: 462, startPoint y: 108, endPoint x: 407, endPoint y: 123, distance: 57.4
click at [462, 108] on div "T" at bounding box center [464, 110] width 9 height 9
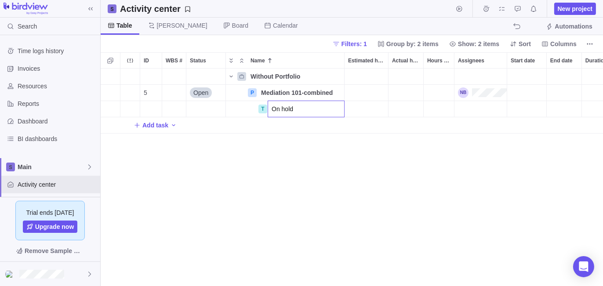
type input "On hold"
click at [335, 178] on div "Without Portfolio 5 Open P Mediation 101-combined Details T On hold Add task" at bounding box center [352, 178] width 502 height 218
click at [521, 111] on div "Start date" at bounding box center [526, 109] width 39 height 16
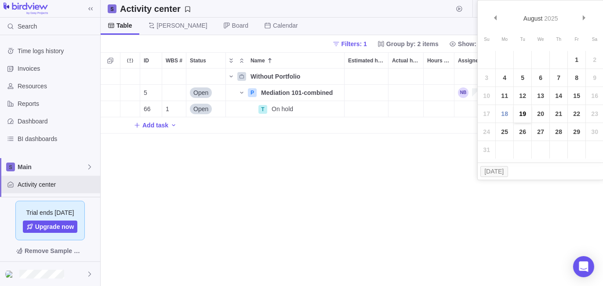
click at [522, 115] on link "19" at bounding box center [523, 114] width 18 height 18
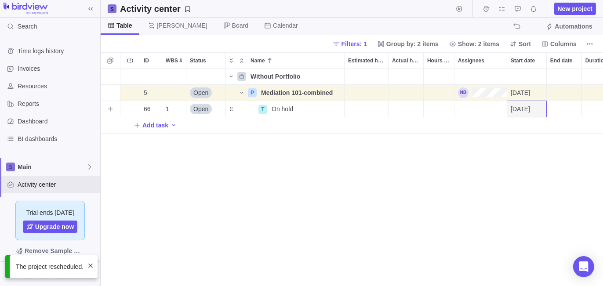
click at [563, 109] on div "End date" at bounding box center [564, 109] width 35 height 16
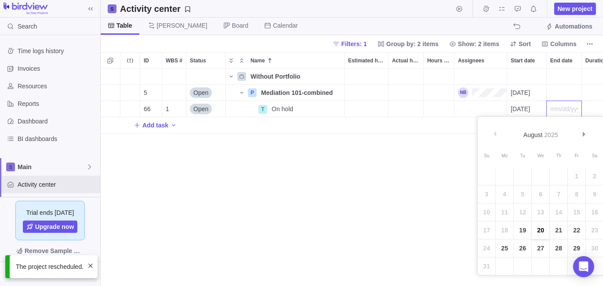
click at [537, 229] on link "20" at bounding box center [541, 231] width 18 height 18
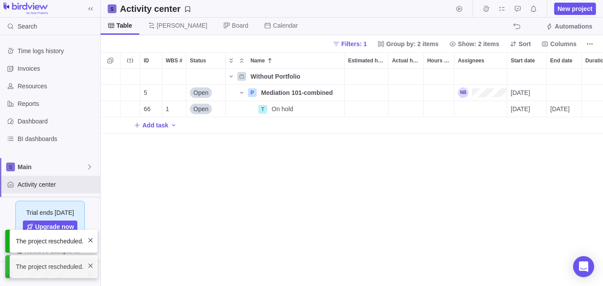
click at [387, 220] on div "Without Portfolio 5 Open P Mediation 101-combined Details [DATE] 66 1 Open T On…" at bounding box center [352, 178] width 502 height 218
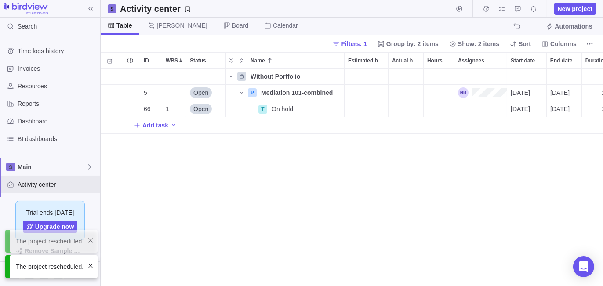
scroll to position [0, 62]
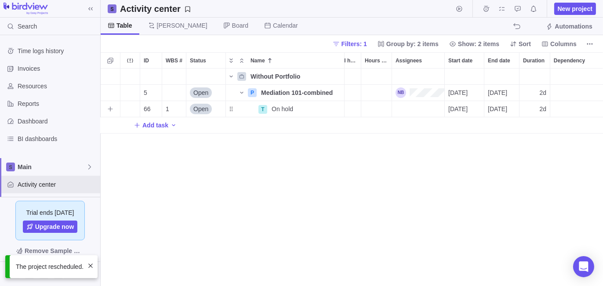
click at [405, 112] on div "Assignees" at bounding box center [418, 109] width 52 height 16
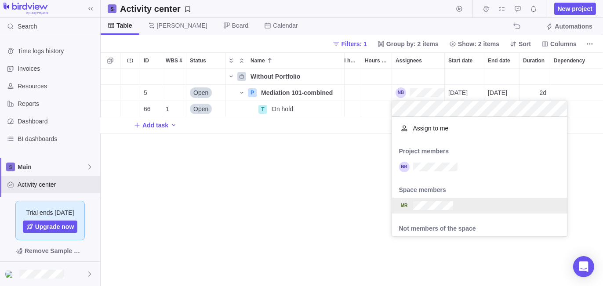
scroll to position [122, 168]
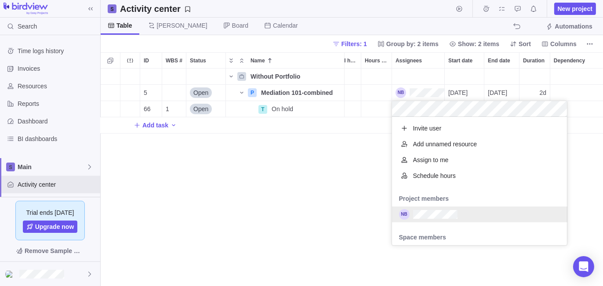
click at [315, 206] on div "Without Portfolio 5 Open P Mediation 101-combined Details [DATE] [DATE] 2d 66 1…" at bounding box center [352, 178] width 502 height 218
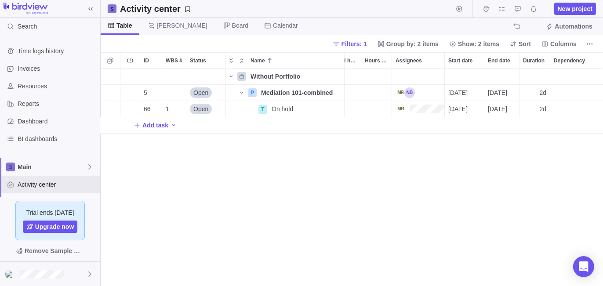
scroll to position [0, 0]
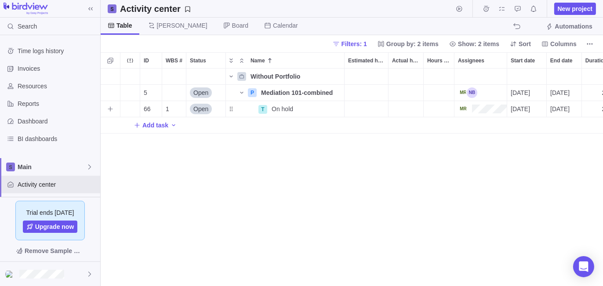
drag, startPoint x: 280, startPoint y: 110, endPoint x: 292, endPoint y: 131, distance: 24.4
click at [280, 111] on span "On hold" at bounding box center [283, 109] width 22 height 9
type input "Mediation for JS"
drag, startPoint x: 277, startPoint y: 219, endPoint x: 286, endPoint y: 212, distance: 11.5
click at [277, 219] on div "Without Portfolio 5 Open P Mediation 101-combined Details [DATE] [DATE] 2d 66 1…" at bounding box center [352, 178] width 502 height 218
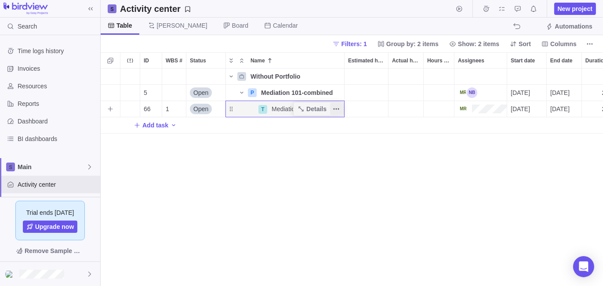
drag, startPoint x: 335, startPoint y: 107, endPoint x: 333, endPoint y: 113, distance: 6.7
click at [335, 107] on icon "More actions" at bounding box center [336, 109] width 7 height 7
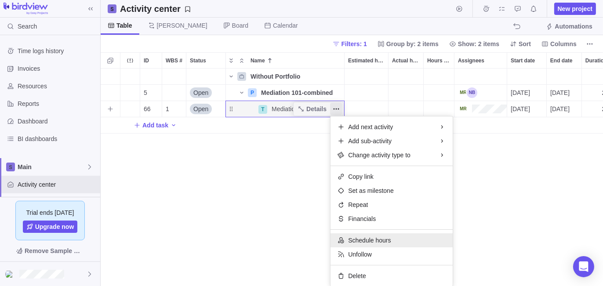
click at [368, 242] on span "Schedule hours" at bounding box center [369, 240] width 43 height 9
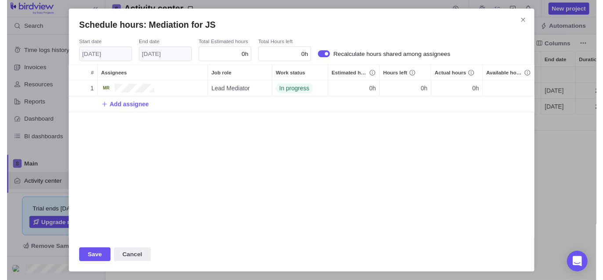
scroll to position [153, 470]
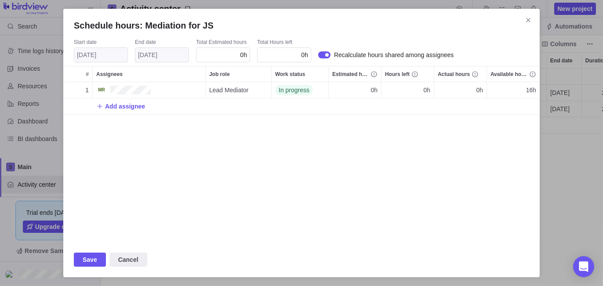
click at [229, 57] on div "0h" at bounding box center [223, 54] width 54 height 15
type input "2"
click at [201, 184] on div "1 Lead Mediator In progress 0h 0h 0h 16h Add assignee" at bounding box center [301, 162] width 477 height 160
click at [90, 257] on span "Save" at bounding box center [90, 260] width 15 height 11
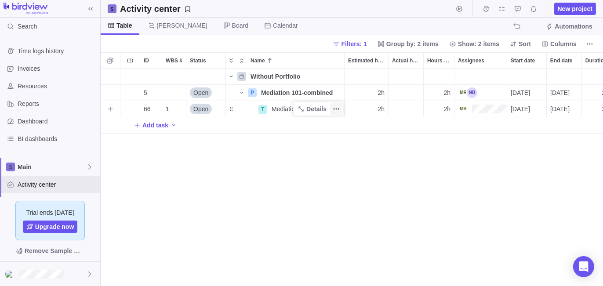
click at [338, 110] on icon "More actions" at bounding box center [336, 109] width 7 height 7
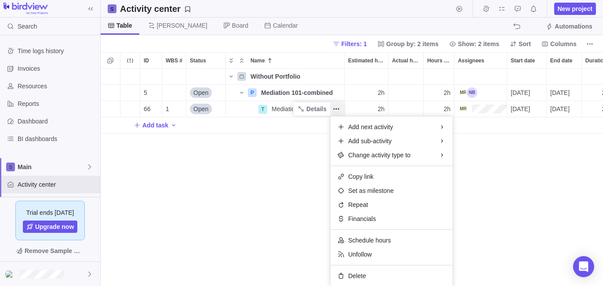
click at [248, 235] on div "Without Portfolio 5 Open P Mediation 101-combined Details 2h 2h [DATE] [DATE] 2…" at bounding box center [352, 178] width 502 height 218
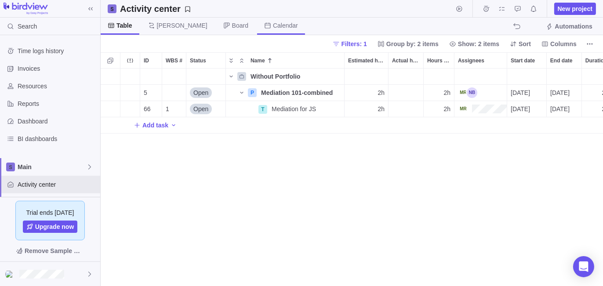
click at [257, 31] on span "Calendar" at bounding box center [281, 26] width 48 height 17
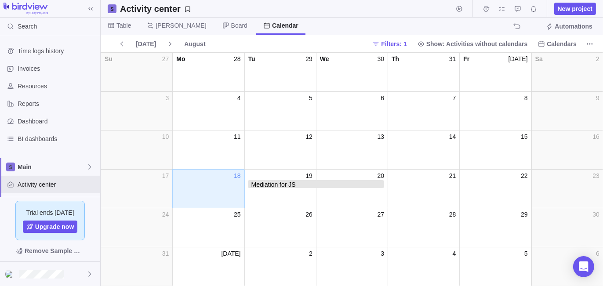
click at [345, 186] on span "Mediation for JS" at bounding box center [316, 184] width 137 height 8
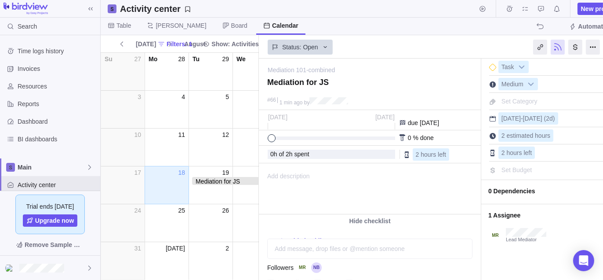
scroll to position [0, 23]
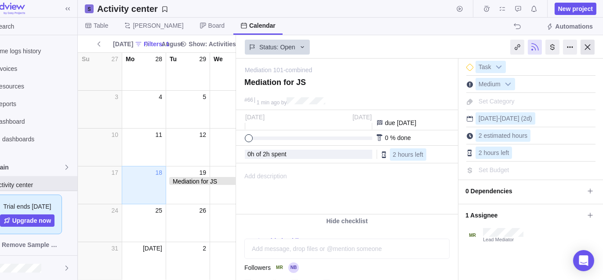
click at [588, 51] on div at bounding box center [588, 47] width 14 height 15
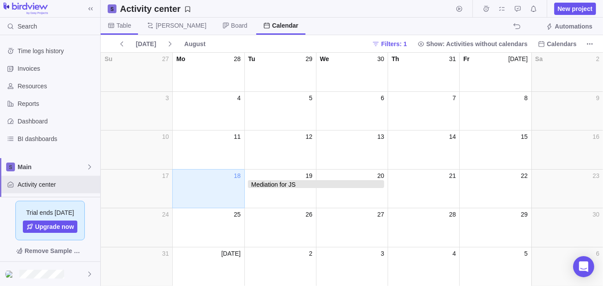
click at [116, 26] on span "Table" at bounding box center [119, 26] width 37 height 17
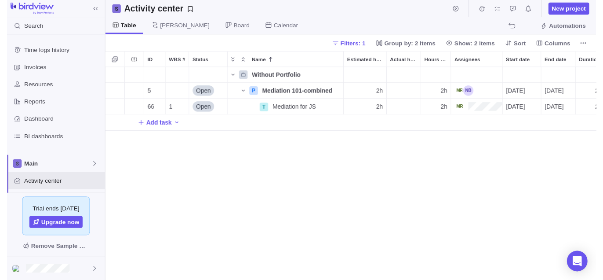
scroll to position [211, 496]
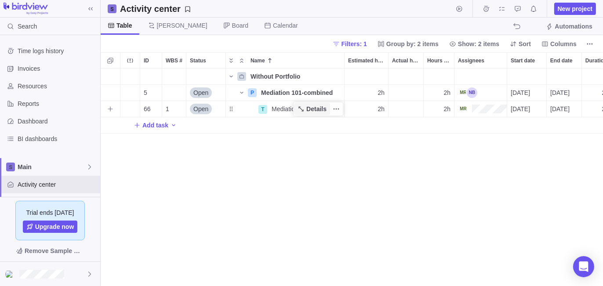
click at [310, 109] on span "Details" at bounding box center [316, 109] width 20 height 9
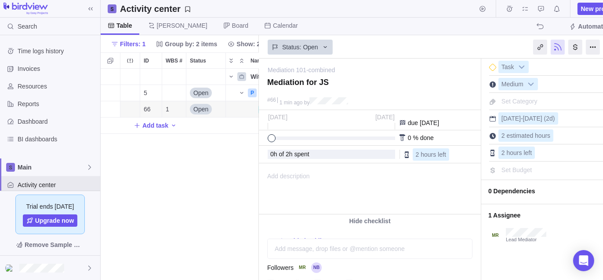
click at [133, 237] on div "Without Portfolio 5 Open P Mediation 101-combined Details 2h 2h [DATE] [DATE] 2…" at bounding box center [180, 174] width 158 height 211
click at [62, 167] on span "Main" at bounding box center [52, 167] width 69 height 9
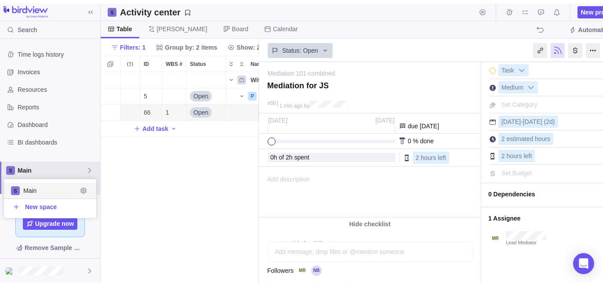
scroll to position [32, 86]
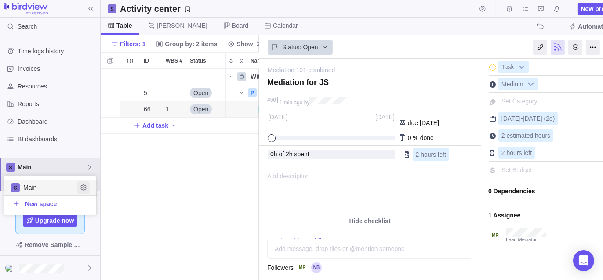
click at [83, 186] on icon "Edit space settings" at bounding box center [83, 188] width 6 height 6
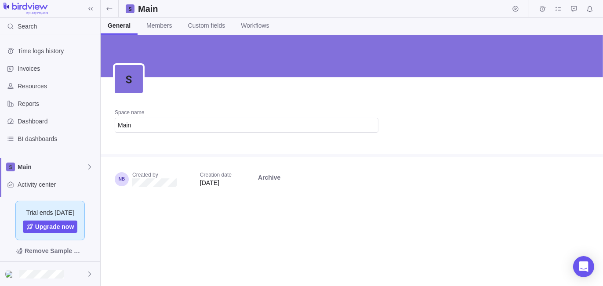
drag, startPoint x: 199, startPoint y: 29, endPoint x: 196, endPoint y: 64, distance: 34.9
click at [200, 28] on span "Custom fields" at bounding box center [206, 25] width 37 height 9
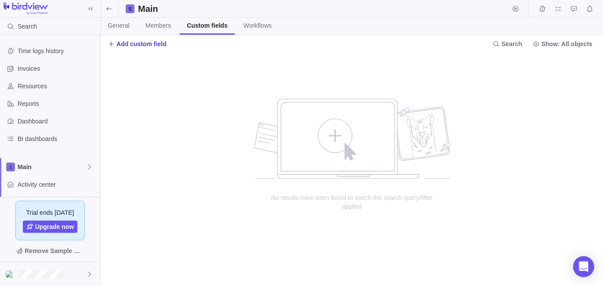
drag, startPoint x: 140, startPoint y: 41, endPoint x: 146, endPoint y: 46, distance: 7.2
click at [140, 42] on span "Add custom field" at bounding box center [141, 44] width 50 height 9
click at [186, 77] on div "Create custom field" at bounding box center [195, 79] width 175 height 16
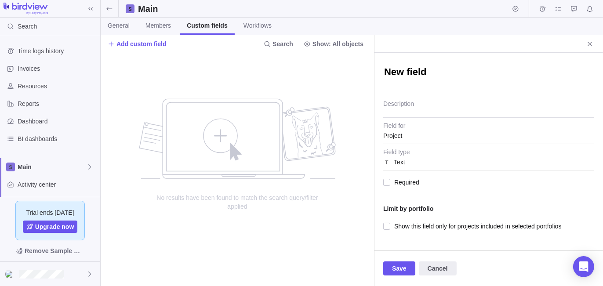
type textarea "x"
type textarea "D"
type textarea "x"
type textarea "Dai"
type textarea "x"
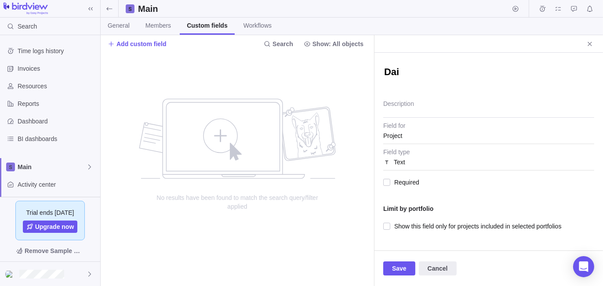
type textarea "Dail"
type textarea "x"
type textarea "Daily"
type textarea "x"
type textarea "Daily"
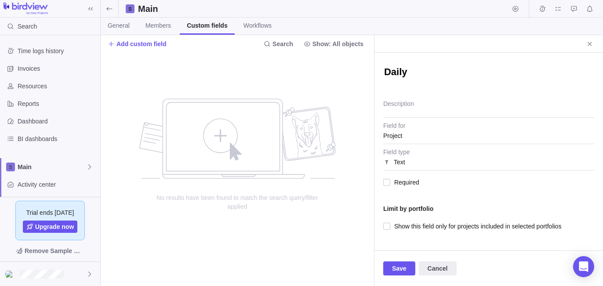
type textarea "x"
type textarea "Daily Cal"
type textarea "x"
type textarea "Daily Ca"
type textarea "x"
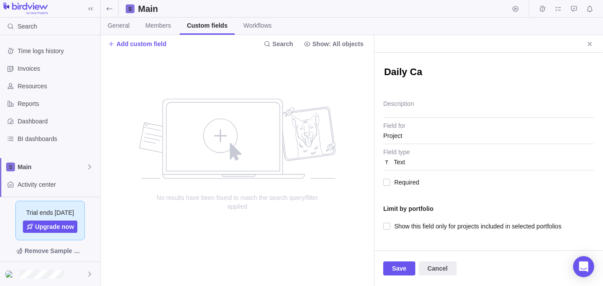
type textarea "Daily Cal"
type textarea "x"
type textarea "Daily Cale"
type textarea "x"
type textarea "Daily Calen"
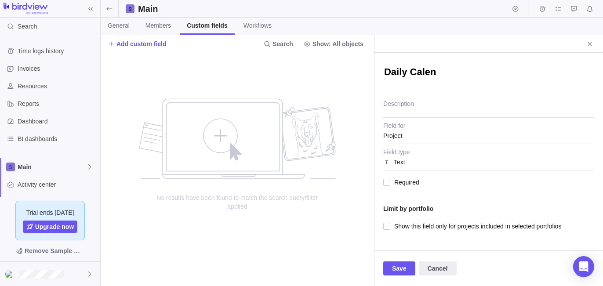
type textarea "x"
type textarea "Daily Calend"
type textarea "x"
type textarea "Daily Calendar"
type textarea "x"
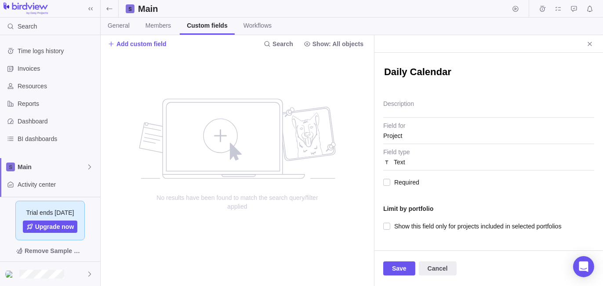
type textarea "Daily Calendar"
type textarea "x"
click at [411, 137] on div "Project" at bounding box center [488, 136] width 211 height 16
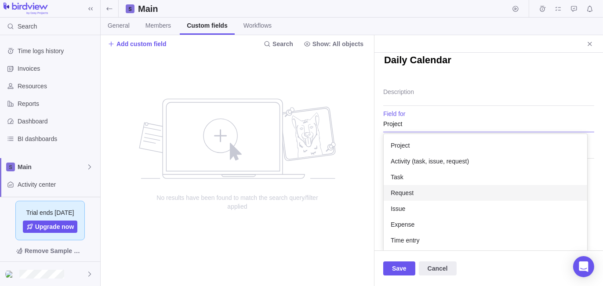
click at [410, 176] on div "Task" at bounding box center [486, 177] width 204 height 16
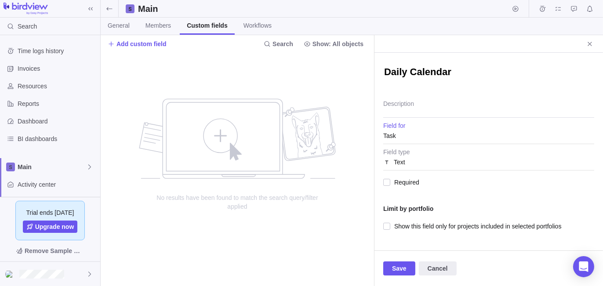
scroll to position [0, 0]
click at [405, 162] on div "Text" at bounding box center [488, 162] width 211 height 16
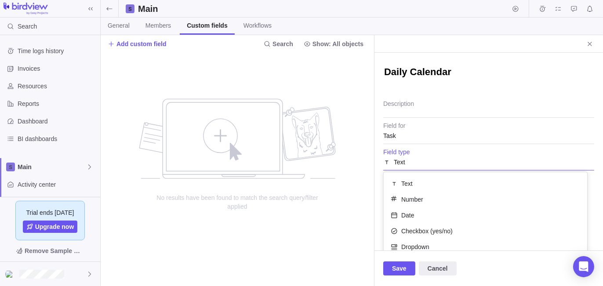
scroll to position [102, 0]
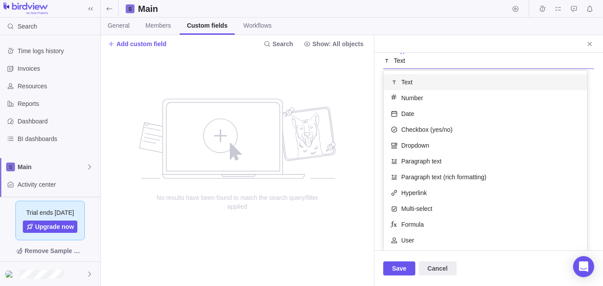
drag, startPoint x: 418, startPoint y: 81, endPoint x: 424, endPoint y: 131, distance: 50.0
click at [419, 86] on div "Text" at bounding box center [486, 82] width 204 height 16
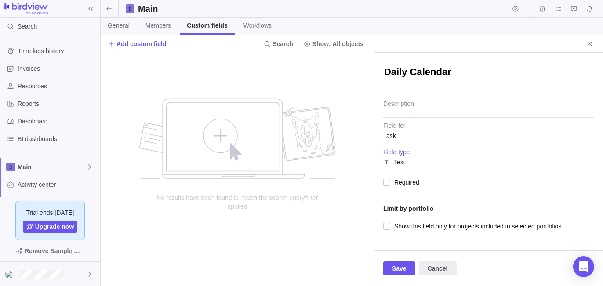
click at [408, 160] on div "Text" at bounding box center [488, 162] width 211 height 16
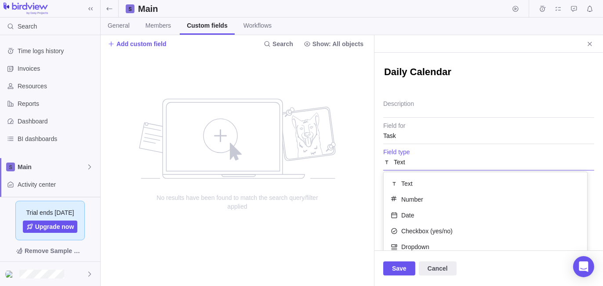
scroll to position [102, 0]
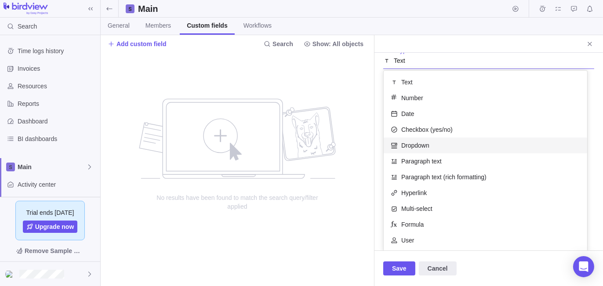
click at [419, 142] on span "Dropdown" at bounding box center [415, 145] width 28 height 9
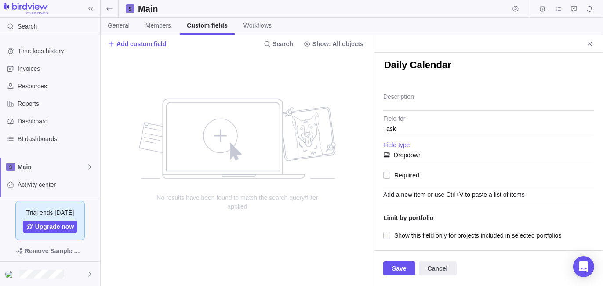
click at [404, 191] on div "Add a new item or use Ctrl+V to paste a list of items" at bounding box center [488, 195] width 211 height 16
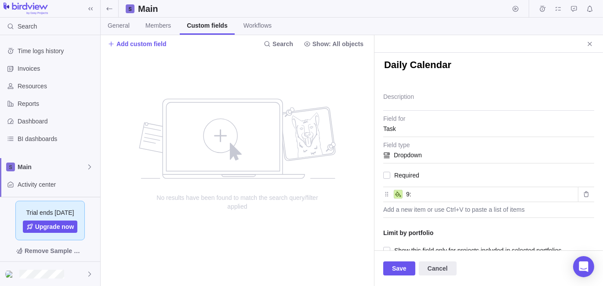
type input "9"
type input "9:00AM- 10:00AM"
click at [422, 211] on div "Add a new item or use Ctrl+V to paste a list of items" at bounding box center [488, 210] width 211 height 16
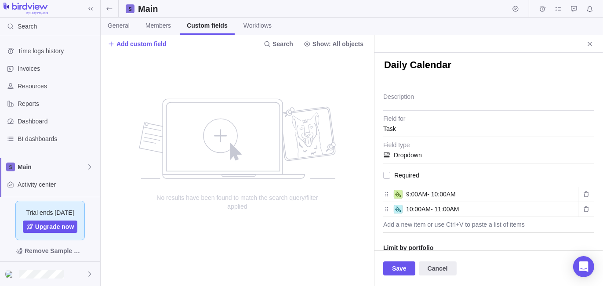
type input "10:00AM- 11:00AM"
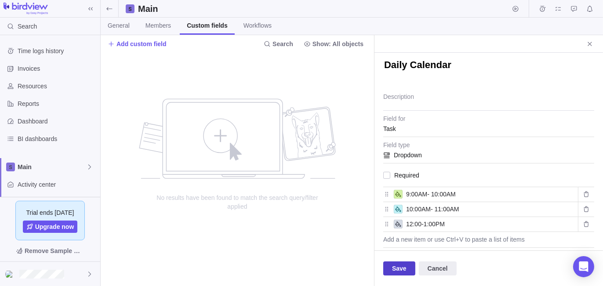
type input "12:00-1:00PM"
drag, startPoint x: 399, startPoint y: 269, endPoint x: 361, endPoint y: 180, distance: 96.5
click at [399, 269] on span "Save" at bounding box center [399, 268] width 15 height 11
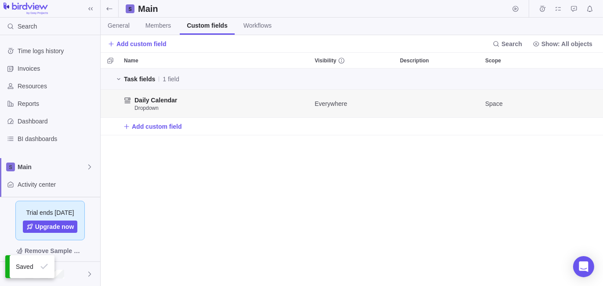
scroll to position [211, 496]
click at [39, 185] on span "Activity center" at bounding box center [57, 184] width 79 height 9
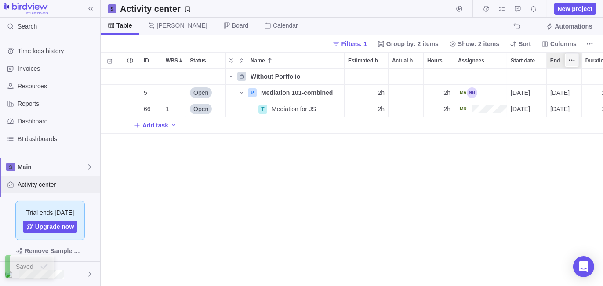
scroll to position [211, 496]
click at [564, 45] on span "Columns" at bounding box center [563, 44] width 26 height 9
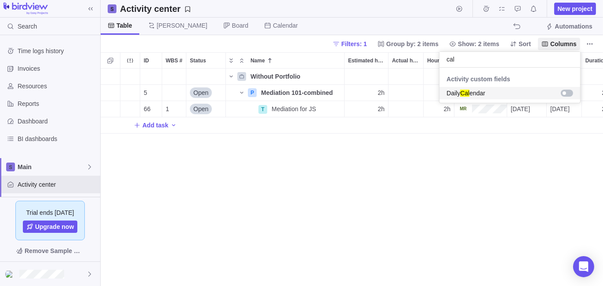
type input "cal"
click at [568, 90] on div "grid" at bounding box center [567, 93] width 12 height 7
click at [530, 186] on body "Search Time logs history Invoices Resources Reports Dashboard BI dashboards Mai…" at bounding box center [301, 143] width 603 height 286
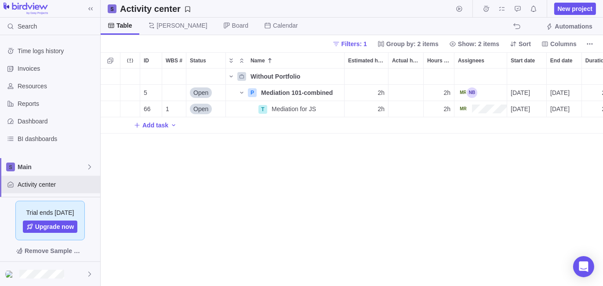
drag, startPoint x: 506, startPoint y: 219, endPoint x: 467, endPoint y: 280, distance: 73.2
click at [506, 219] on div "Without Portfolio 5 Open P Mediation 101-combined Details 2h 2h [DATE] [DATE] 2…" at bounding box center [352, 178] width 502 height 218
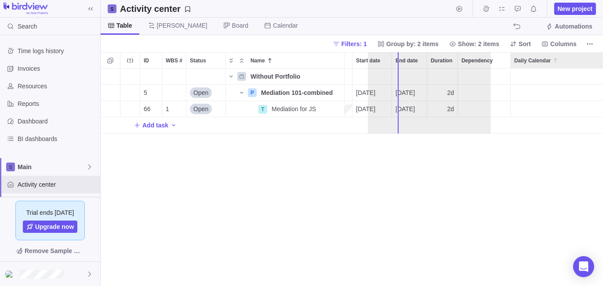
scroll to position [0, 149]
drag, startPoint x: 528, startPoint y: 60, endPoint x: 418, endPoint y: 68, distance: 111.1
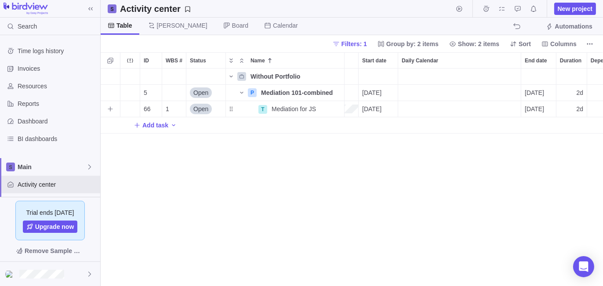
click at [422, 111] on div "Daily Calendar" at bounding box center [459, 109] width 123 height 16
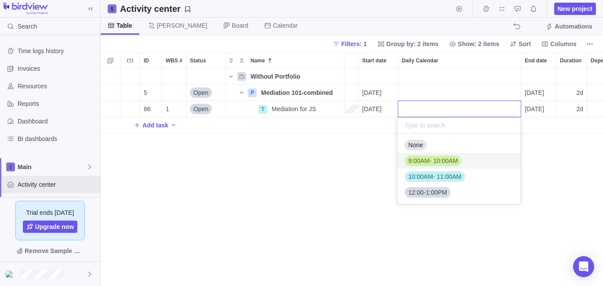
drag, startPoint x: 432, startPoint y: 160, endPoint x: 427, endPoint y: 160, distance: 4.9
click at [432, 160] on span "9:00AM- 10:00AM" at bounding box center [433, 161] width 50 height 9
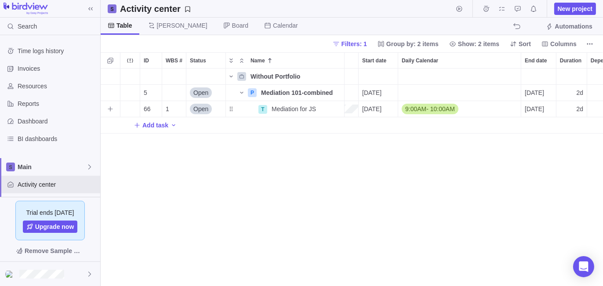
click at [309, 181] on div "Without Portfolio 5 Open P Mediation 101-combined Details 2h 2h [DATE] [DATE] 2…" at bounding box center [352, 178] width 502 height 218
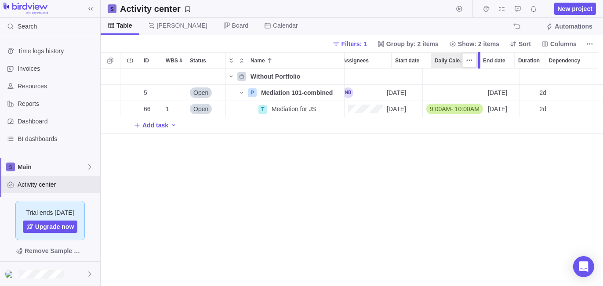
scroll to position [0, 106]
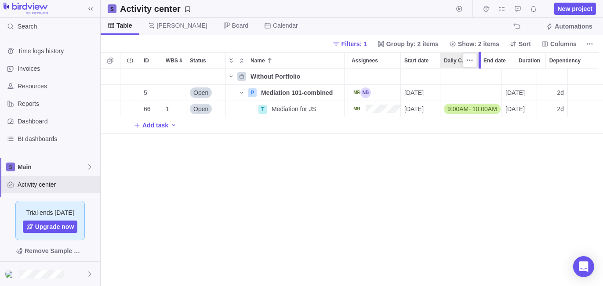
drag, startPoint x: 542, startPoint y: 61, endPoint x: 483, endPoint y: 72, distance: 60.4
click at [478, 66] on div "ID WBS # Status Name Estimated hours Actual hours (timelogs) Hours left Assigne…" at bounding box center [352, 169] width 502 height 234
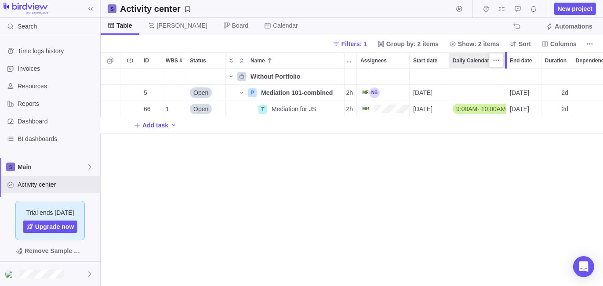
drag, startPoint x: 482, startPoint y: 64, endPoint x: 502, endPoint y: 67, distance: 20.5
click at [502, 67] on div "ID WBS # Status Name Estimated hours Actual hours (timelogs) Hours left Assigne…" at bounding box center [352, 169] width 502 height 234
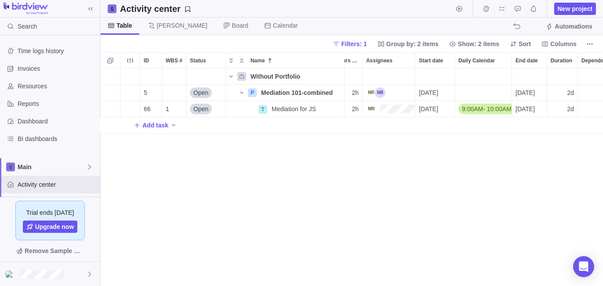
scroll to position [0, 92]
click at [437, 178] on div "Without Portfolio 5 Open P Mediation 101-combined Details 2h 2h [DATE] [DATE] 2…" at bounding box center [352, 178] width 502 height 218
click at [335, 92] on icon "More actions" at bounding box center [336, 92] width 7 height 7
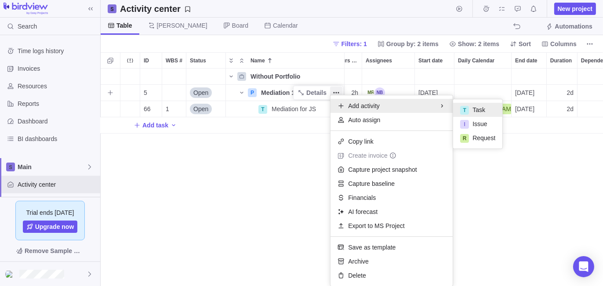
click at [467, 106] on div "T" at bounding box center [464, 110] width 9 height 9
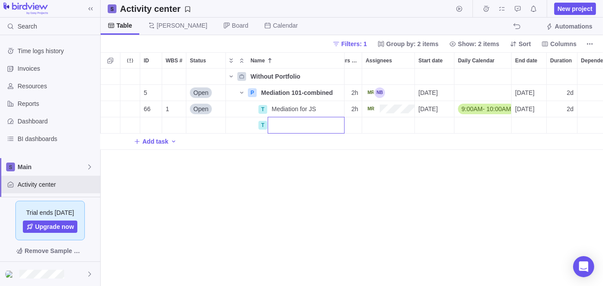
scroll to position [0, 0]
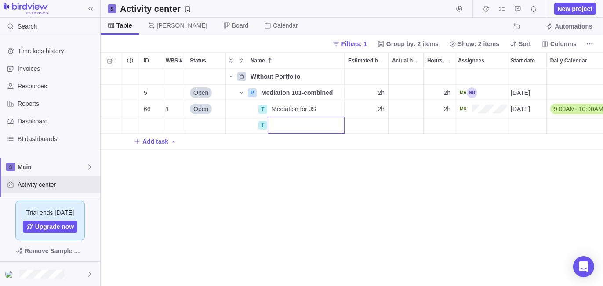
click at [487, 204] on div "Without Portfolio 5 Open P Mediation 101-combined Details 2h 2h [DATE] [DATE] 2…" at bounding box center [352, 178] width 502 height 218
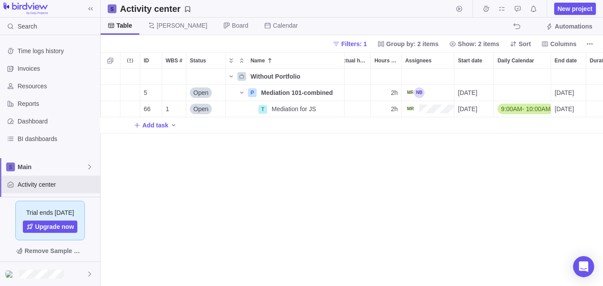
scroll to position [0, 120]
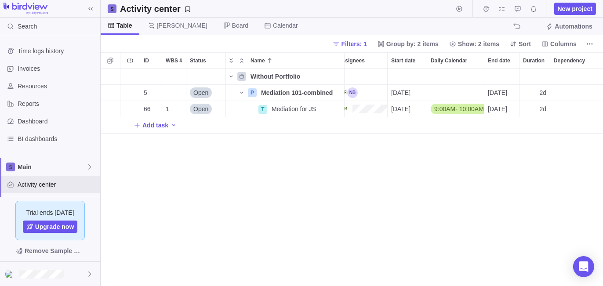
click at [312, 256] on div "Without Portfolio 5 Open P Mediation 101-combined Details 2h 2h [DATE] [DATE] 2…" at bounding box center [352, 178] width 502 height 218
click at [361, 44] on span "Filters: 1" at bounding box center [354, 44] width 25 height 9
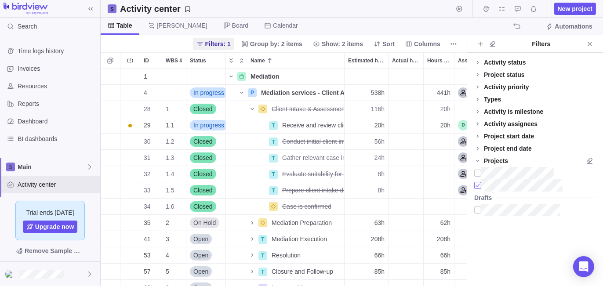
scroll to position [211, 360]
click at [590, 43] on icon "Close" at bounding box center [590, 44] width 4 height 4
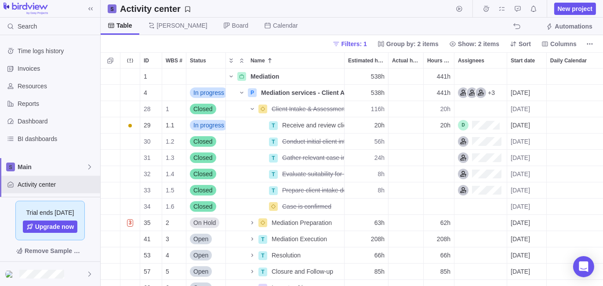
scroll to position [211, 496]
click at [251, 110] on icon "Name" at bounding box center [252, 109] width 7 height 7
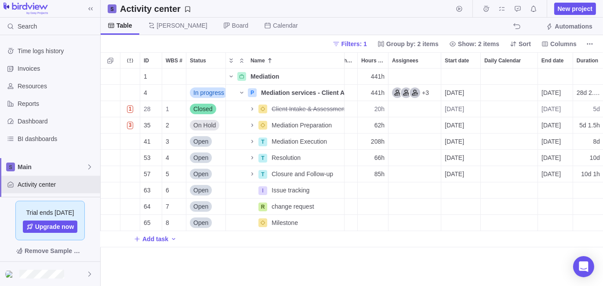
scroll to position [0, 0]
click at [251, 111] on icon "Name" at bounding box center [252, 109] width 7 height 7
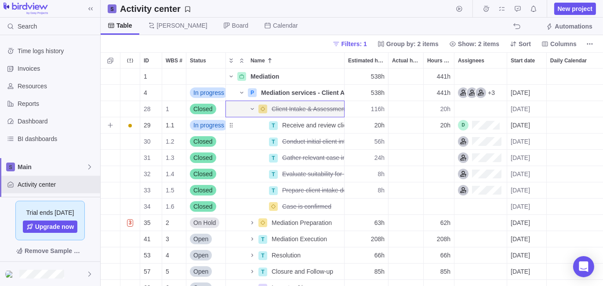
drag, startPoint x: 311, startPoint y: 124, endPoint x: 464, endPoint y: 171, distance: 160.2
click at [0, 0] on span "Details" at bounding box center [0, 0] width 0 height 0
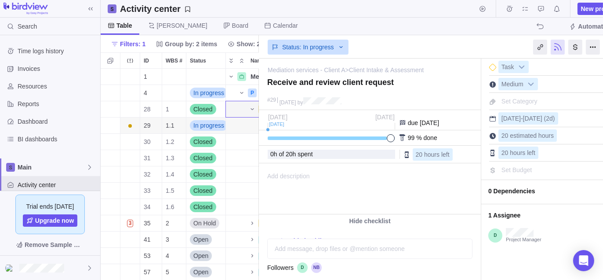
click at [295, 245] on div "Add message, drop files or @mention someone AI" at bounding box center [369, 248] width 205 height 20
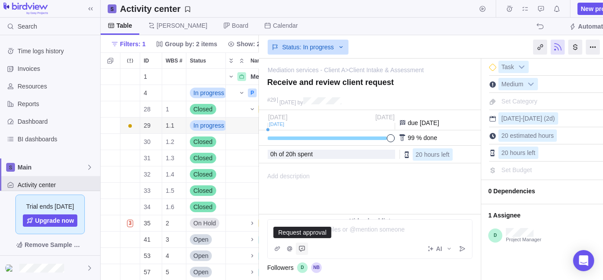
click at [302, 249] on icon "Request approval" at bounding box center [302, 248] width 7 height 7
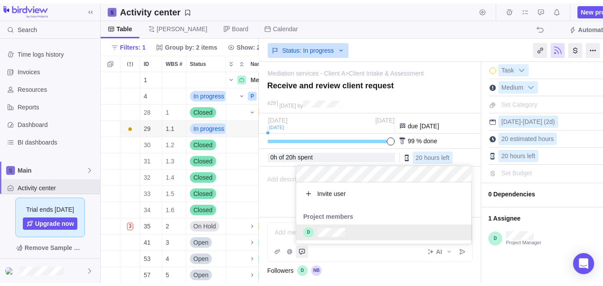
scroll to position [55, 168]
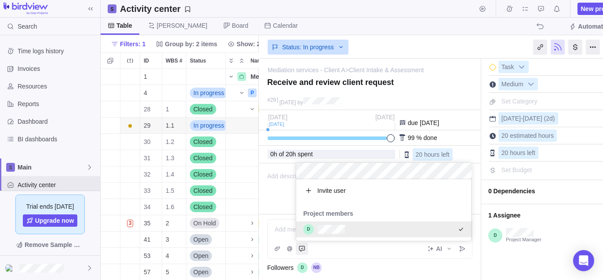
click at [363, 252] on div "Mediation services - Client A > Client Intake & Assessment — change Receive and…" at bounding box center [443, 168] width 368 height 221
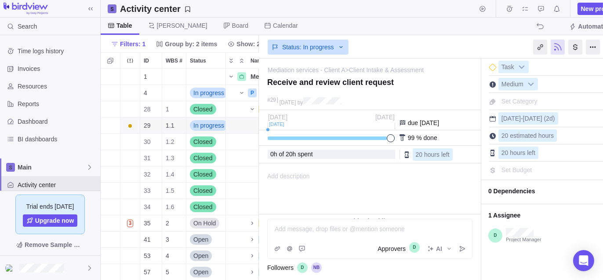
click at [528, 260] on div "I'm done Task Medium Set Category [DATE] - [DATE] (2d) 20 estimated hours 20 ho…" at bounding box center [553, 234] width 145 height 352
click at [28, 273] on div at bounding box center [50, 267] width 100 height 24
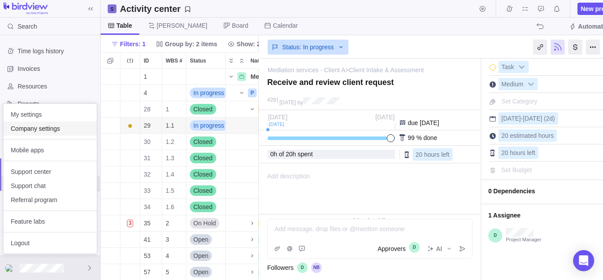
click at [51, 127] on span "Company settings" at bounding box center [50, 128] width 79 height 9
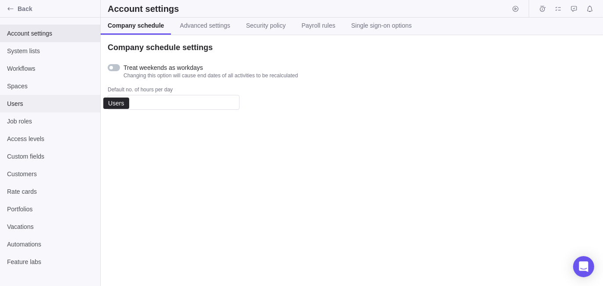
click at [32, 102] on span "Users" at bounding box center [50, 103] width 86 height 9
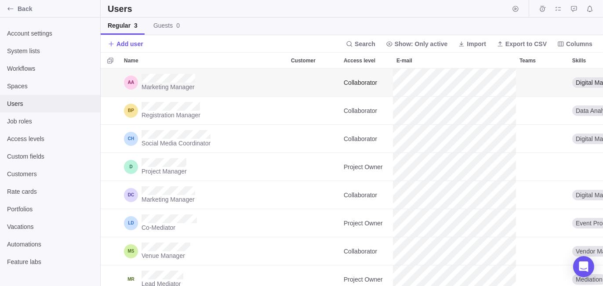
scroll to position [211, 496]
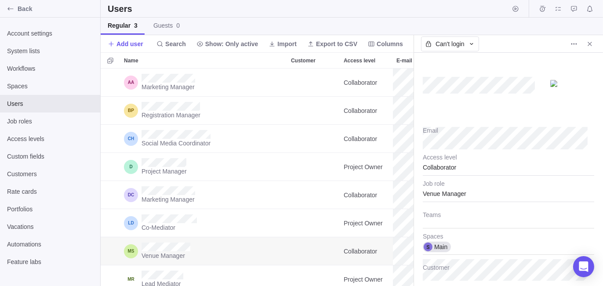
scroll to position [211, 306]
click at [444, 167] on div "Collaborator" at bounding box center [508, 165] width 171 height 22
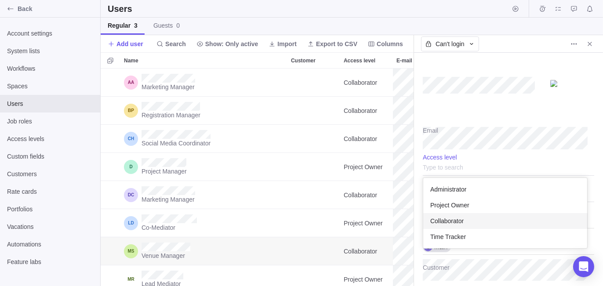
scroll to position [64, 157]
click at [446, 147] on div "Email Administrator Project Owner Collaborator Time Tracker Access level Venue …" at bounding box center [508, 169] width 189 height 233
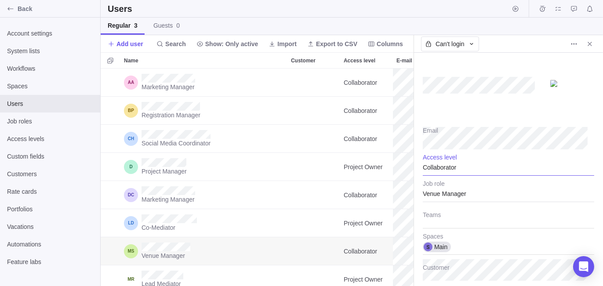
drag, startPoint x: 453, startPoint y: 119, endPoint x: 459, endPoint y: 164, distance: 45.3
click at [453, 121] on div at bounding box center [508, 88] width 171 height 70
click at [448, 196] on div "Venue Manager" at bounding box center [508, 191] width 171 height 22
type textarea "x"
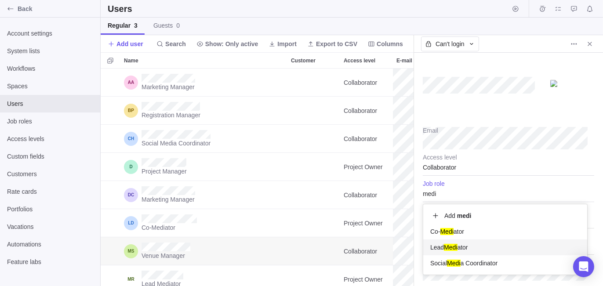
type input "medi"
click at [464, 248] on span "Lead Medi ator" at bounding box center [449, 247] width 38 height 9
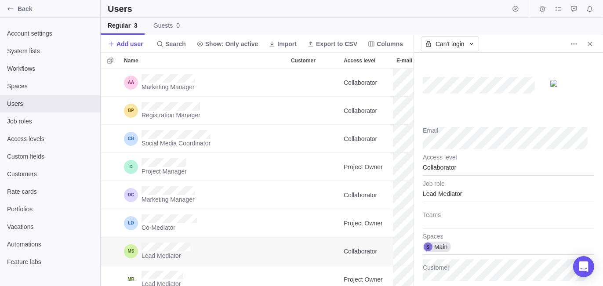
click at [479, 119] on div at bounding box center [508, 88] width 171 height 70
click at [589, 44] on icon "Close" at bounding box center [589, 43] width 7 height 7
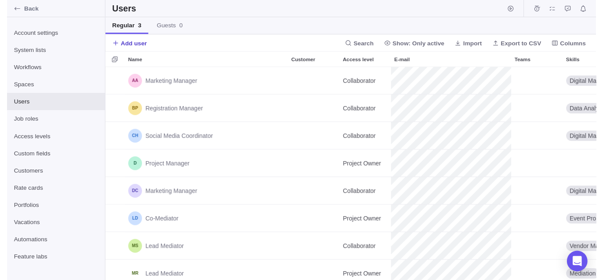
scroll to position [211, 496]
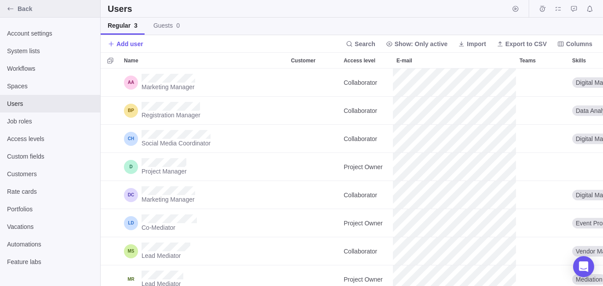
click at [49, 6] on span "Back" at bounding box center [57, 8] width 79 height 9
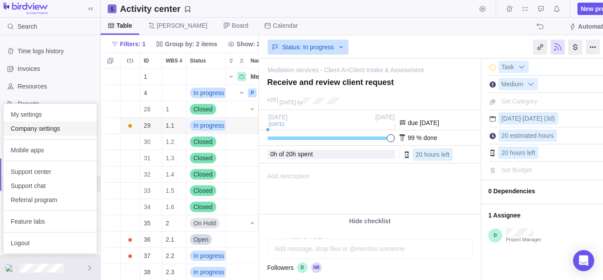
click at [65, 130] on span "Company settings" at bounding box center [50, 128] width 79 height 9
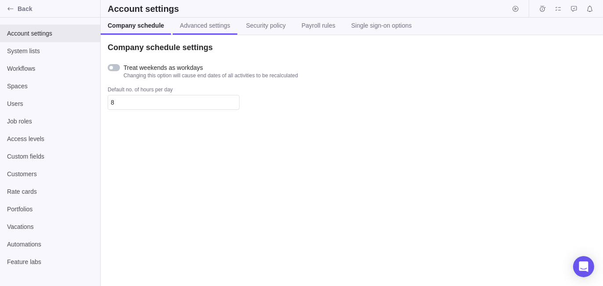
click at [200, 24] on span "Advanced settings" at bounding box center [205, 25] width 50 height 9
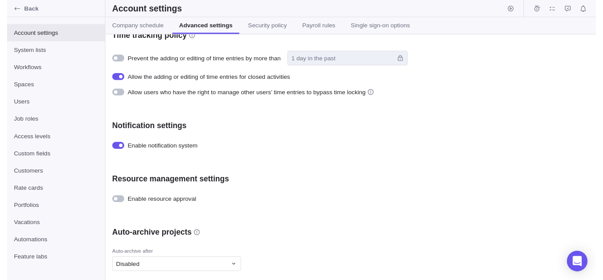
scroll to position [358, 0]
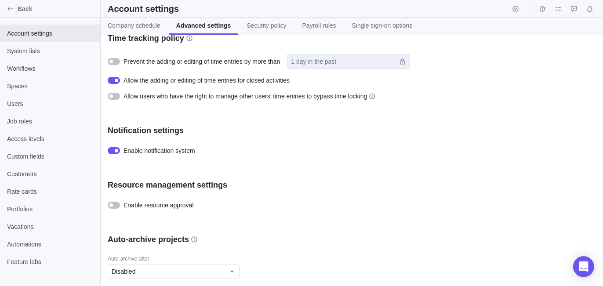
click at [138, 210] on div "Company logo Upload Visibility settings Show portfolios Project creator has ful…" at bounding box center [352, 160] width 502 height 251
click at [143, 201] on span "Enable resource approval" at bounding box center [159, 205] width 70 height 9
click at [29, 6] on span "Back" at bounding box center [57, 8] width 79 height 9
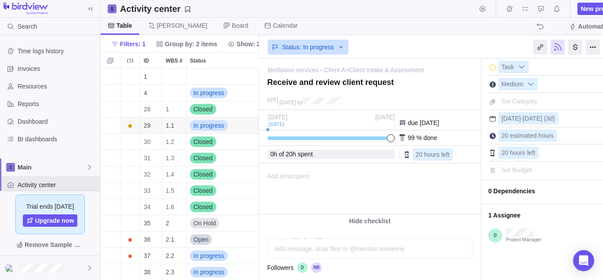
scroll to position [0, 23]
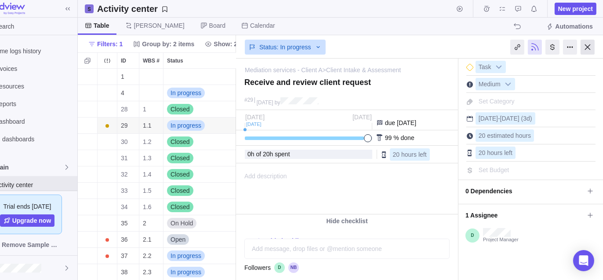
click at [589, 43] on div at bounding box center [588, 47] width 14 height 15
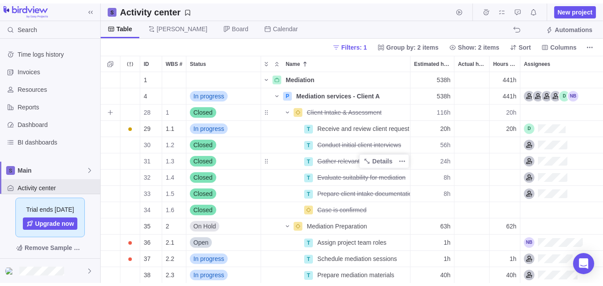
scroll to position [211, 496]
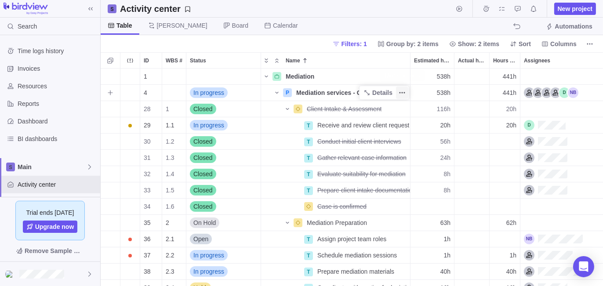
click at [404, 91] on icon "More actions" at bounding box center [402, 92] width 7 height 7
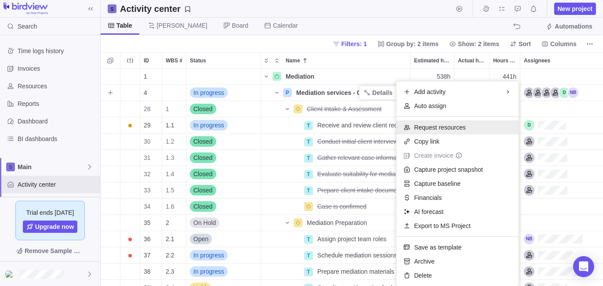
click at [428, 128] on span "Request resources" at bounding box center [440, 127] width 52 height 9
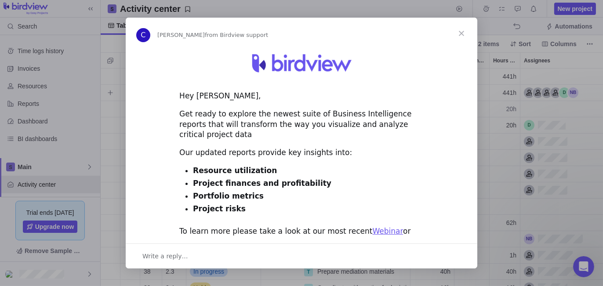
scroll to position [0, 0]
click at [464, 30] on span "Close" at bounding box center [462, 34] width 32 height 32
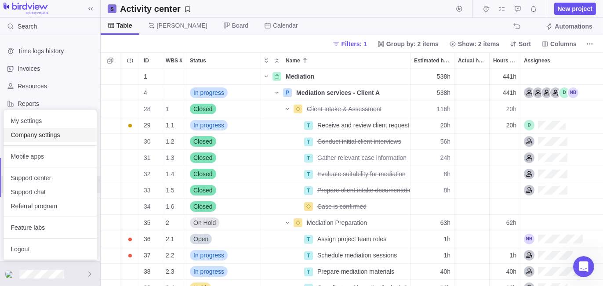
click at [62, 138] on span "Company settings" at bounding box center [50, 135] width 79 height 9
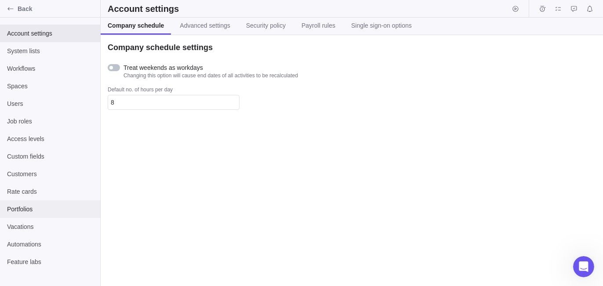
click at [34, 212] on span "Portfolios" at bounding box center [50, 209] width 86 height 9
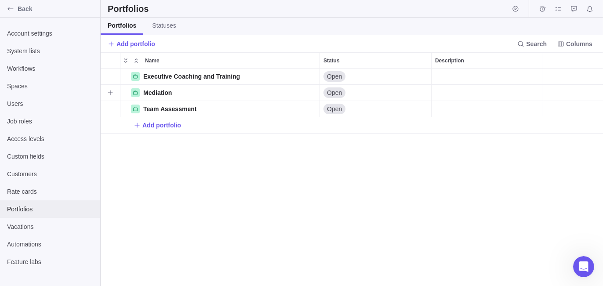
scroll to position [211, 496]
click at [164, 127] on span "Add portfolio" at bounding box center [161, 125] width 39 height 9
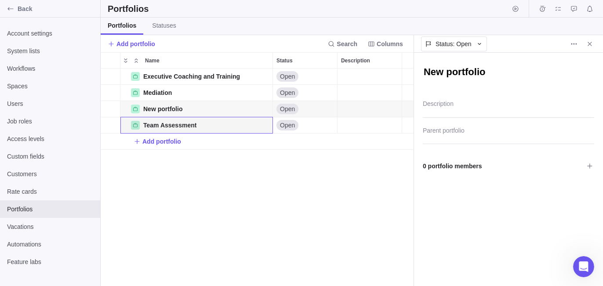
scroll to position [7, 7]
click at [564, 66] on textarea "New portfolio" at bounding box center [508, 73] width 171 height 15
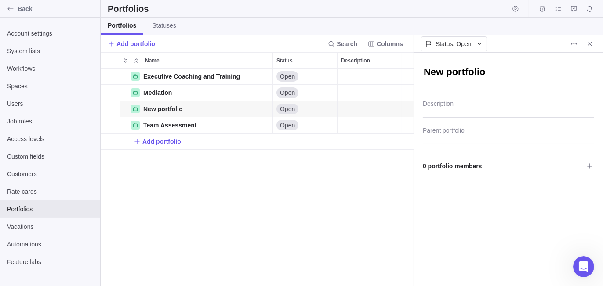
scroll to position [211, 306]
type textarea "x"
type textarea "S"
type textarea "x"
type textarea "St"
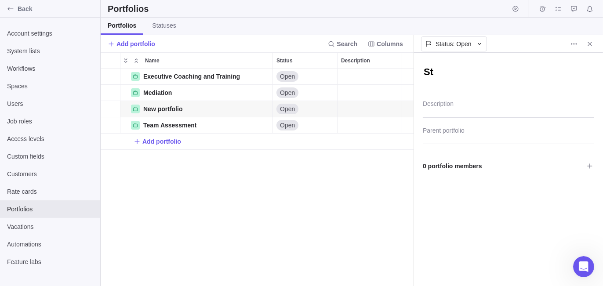
type textarea "x"
type textarea "Sta"
type textarea "x"
type textarea "[PERSON_NAME]"
type textarea "x"
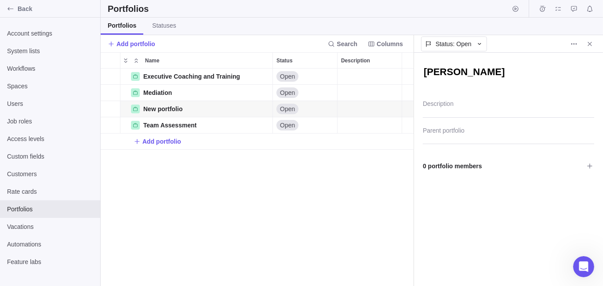
type textarea "Stand"
type textarea "x"
type textarea "Standi"
type textarea "x"
type textarea "Standin"
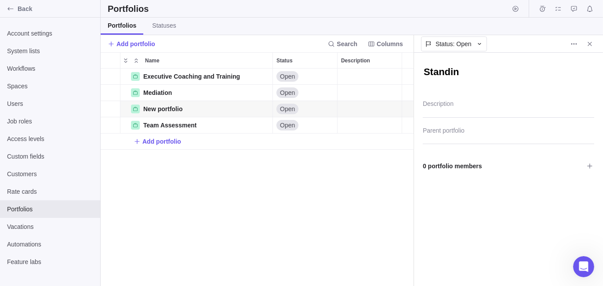
type textarea "x"
type textarea "Standing"
type textarea "x"
type textarea "Standing"
type textarea "x"
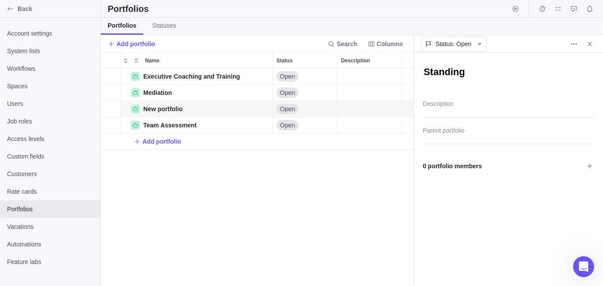
type textarea "Standing O"
type textarea "x"
type textarea "Standing Of"
type textarea "x"
type textarea "Standing Off"
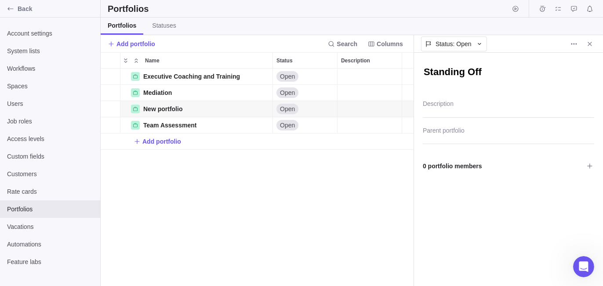
type textarea "x"
type textarea "Standing Offe"
type textarea "x"
type textarea "Standing Offer"
type textarea "x"
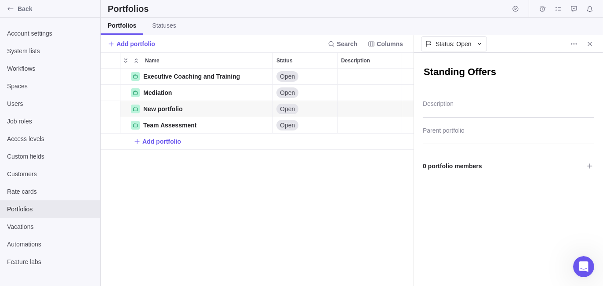
type textarea "Standing Offers"
type textarea "x"
click at [319, 200] on div "Executive Coaching and Training Details Open Mediation Details Open New portfol…" at bounding box center [257, 178] width 313 height 218
click at [593, 44] on icon "Close" at bounding box center [589, 43] width 7 height 7
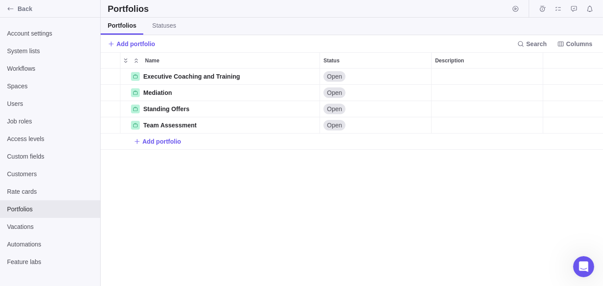
scroll to position [211, 496]
drag, startPoint x: 26, startPoint y: 8, endPoint x: 222, endPoint y: 75, distance: 207.3
click at [26, 8] on span "Back" at bounding box center [57, 8] width 79 height 9
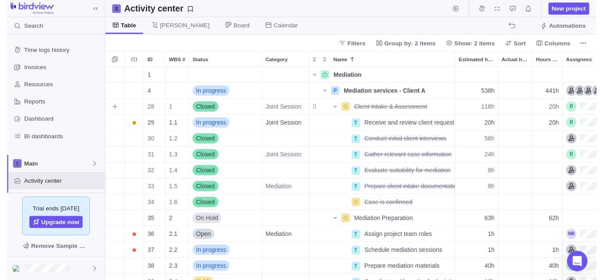
scroll to position [211, 496]
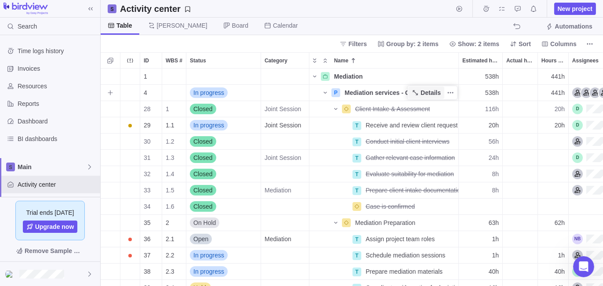
click at [426, 95] on span "Details" at bounding box center [431, 92] width 20 height 9
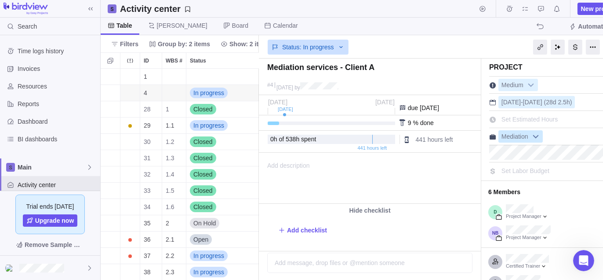
click at [524, 135] on span "Mediation" at bounding box center [515, 137] width 32 height 12
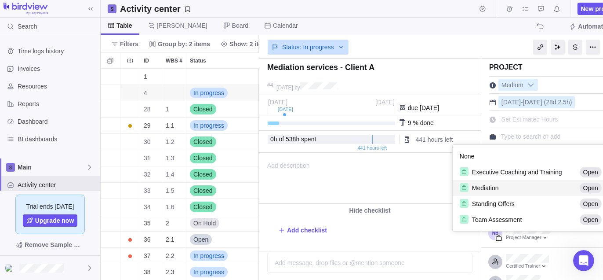
scroll to position [80, 151]
click at [509, 205] on span "Standing Offers" at bounding box center [493, 203] width 43 height 9
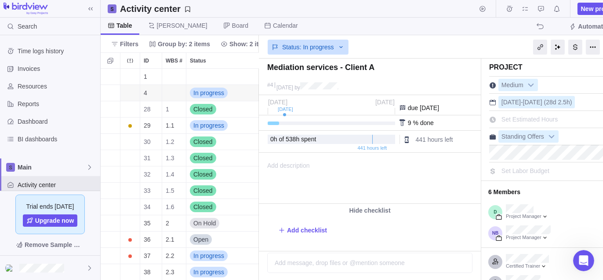
click at [440, 53] on div "Status: In progress" at bounding box center [370, 46] width 222 height 20
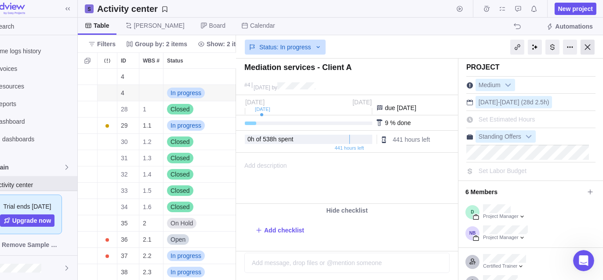
click at [590, 47] on div at bounding box center [588, 47] width 14 height 15
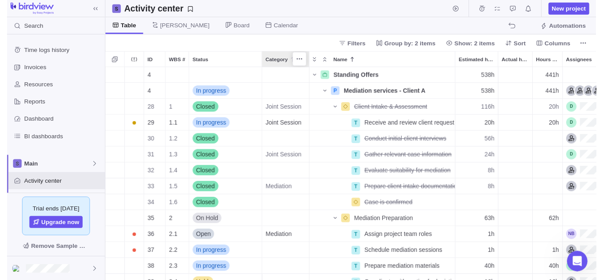
scroll to position [211, 496]
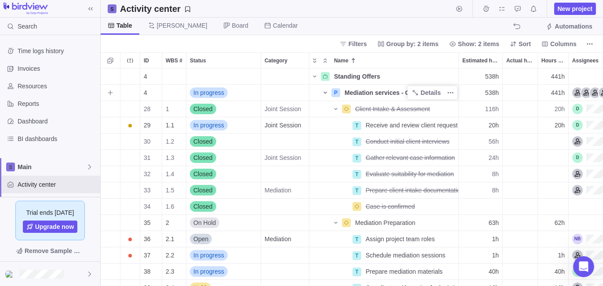
click at [324, 93] on icon "Name" at bounding box center [325, 92] width 7 height 7
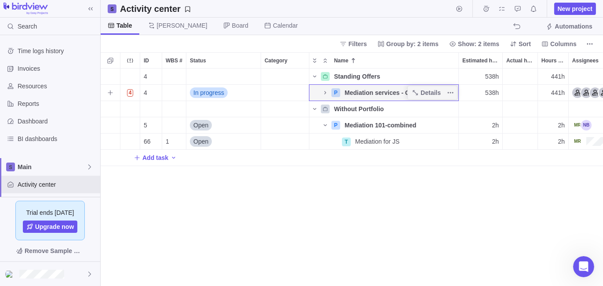
click at [370, 91] on span "Mediation services - Client A" at bounding box center [387, 92] width 84 height 9
type input "Client XYZ"
click at [370, 186] on div "4 Standing Offers Details 538h 441h 4 4 In progress P Client XYZ 538h 441h [DAT…" at bounding box center [352, 178] width 502 height 218
drag, startPoint x: 322, startPoint y: 95, endPoint x: 355, endPoint y: 113, distance: 37.4
click at [322, 95] on icon "Name" at bounding box center [325, 92] width 7 height 7
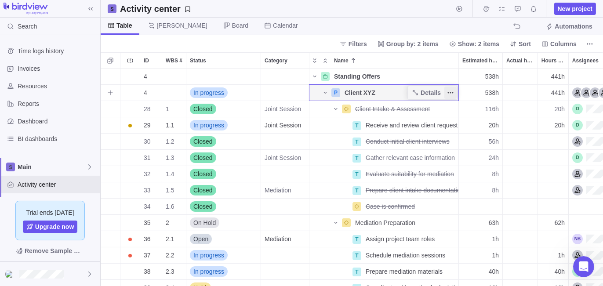
click at [451, 91] on icon "More actions" at bounding box center [450, 92] width 7 height 7
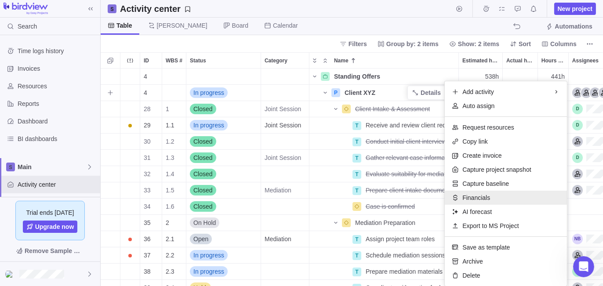
click at [482, 200] on span "Financials" at bounding box center [476, 197] width 28 height 9
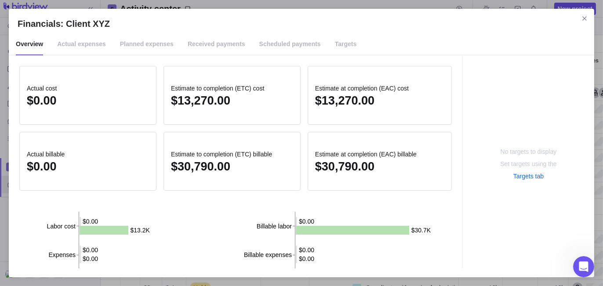
drag, startPoint x: 331, startPoint y: 47, endPoint x: 333, endPoint y: 55, distance: 8.5
click at [335, 47] on span "Targets" at bounding box center [346, 44] width 22 height 22
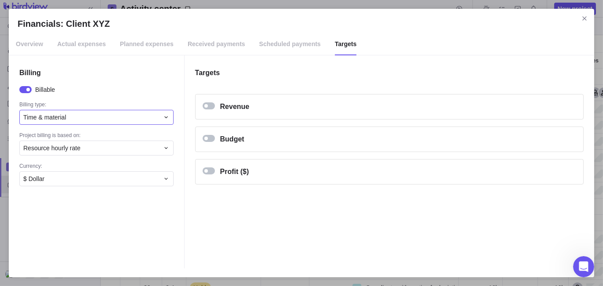
click at [99, 113] on div "Time & material" at bounding box center [91, 117] width 136 height 9
click at [73, 138] on div "Time & material" at bounding box center [96, 139] width 153 height 16
click at [66, 145] on span "Resource hourly rate" at bounding box center [51, 148] width 57 height 9
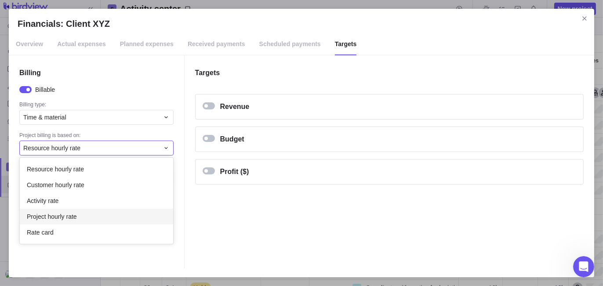
drag, startPoint x: 47, startPoint y: 218, endPoint x: 58, endPoint y: 193, distance: 27.4
click at [47, 218] on span "Project hourly rate" at bounding box center [52, 216] width 50 height 9
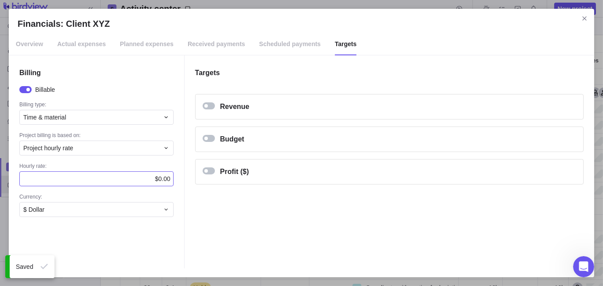
drag, startPoint x: 115, startPoint y: 176, endPoint x: 138, endPoint y: 180, distance: 22.8
click at [147, 179] on div "$0.00" at bounding box center [96, 178] width 154 height 15
type input "175.00"
drag, startPoint x: 235, startPoint y: 233, endPoint x: 237, endPoint y: 229, distance: 4.8
click at [235, 233] on div "Targets Revenue Target labor revenue $0.00 Billable labor $0.00 add planned bil…" at bounding box center [390, 161] width 410 height 213
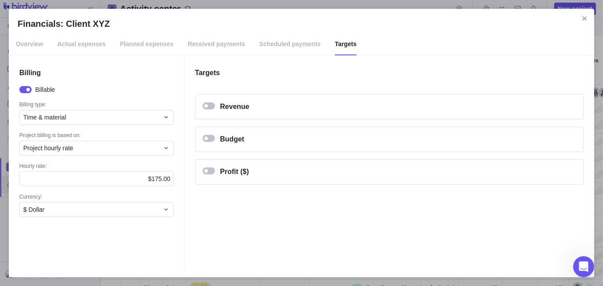
drag, startPoint x: 586, startPoint y: 22, endPoint x: 471, endPoint y: 61, distance: 121.6
click at [586, 24] on span "Close" at bounding box center [585, 18] width 12 height 12
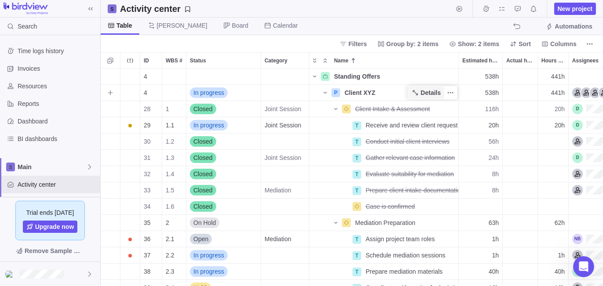
click at [425, 90] on span "Details" at bounding box center [431, 92] width 20 height 9
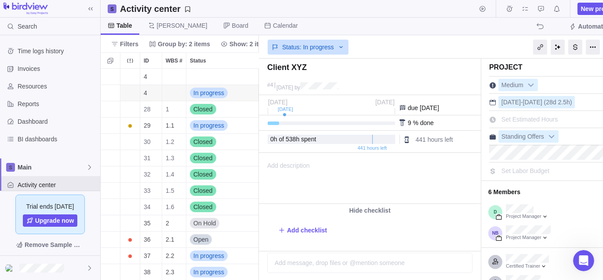
scroll to position [0, 23]
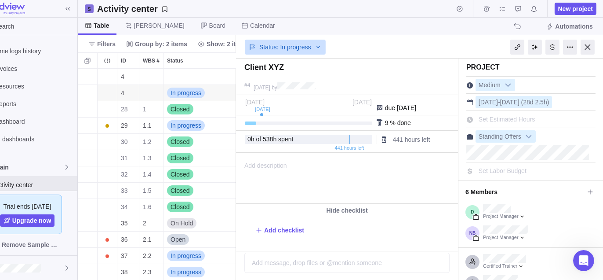
drag, startPoint x: 586, startPoint y: 47, endPoint x: 517, endPoint y: 75, distance: 73.6
click at [586, 48] on div at bounding box center [588, 47] width 14 height 15
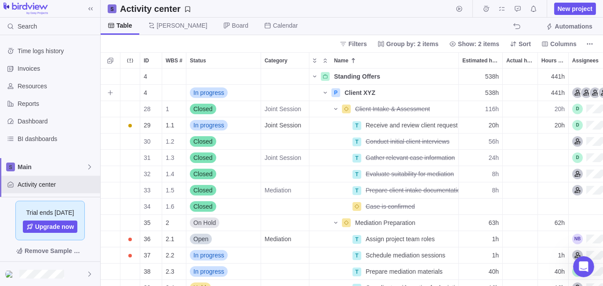
drag, startPoint x: 424, startPoint y: 93, endPoint x: 486, endPoint y: 107, distance: 63.1
click at [0, 0] on span "Details" at bounding box center [0, 0] width 0 height 0
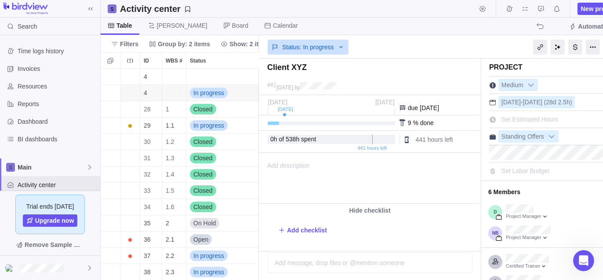
scroll to position [0, 23]
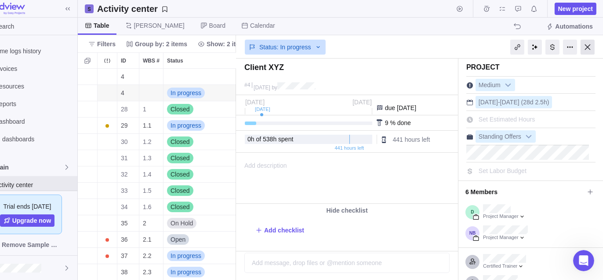
click at [592, 47] on div at bounding box center [588, 47] width 14 height 15
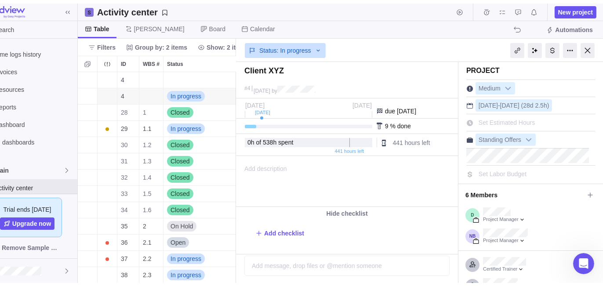
scroll to position [211, 496]
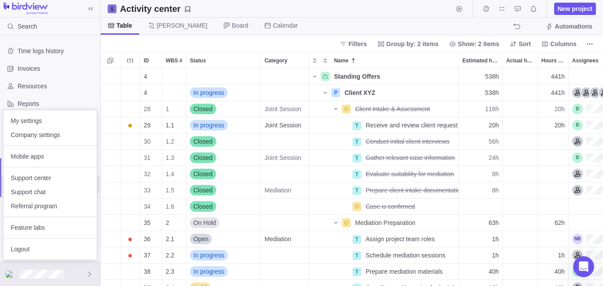
click at [339, 108] on body "Search Time logs history Invoices Resources Reports Dashboard BI dashboards Mai…" at bounding box center [301, 143] width 603 height 286
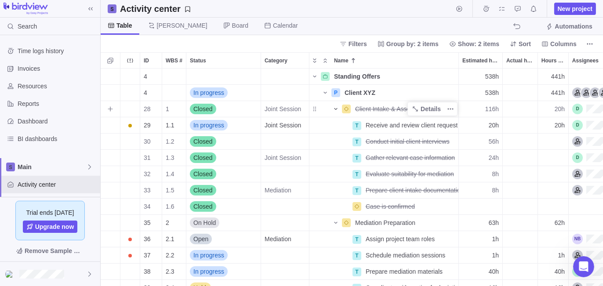
click at [334, 109] on icon "Name" at bounding box center [335, 109] width 7 height 7
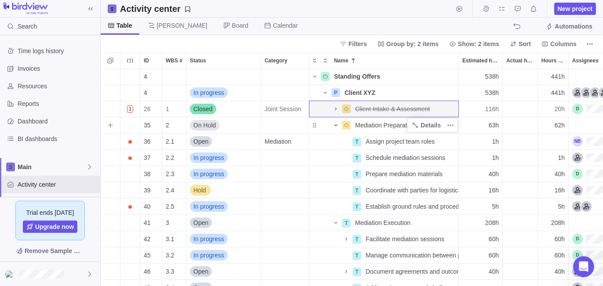
click at [335, 128] on icon "Name" at bounding box center [335, 125] width 7 height 7
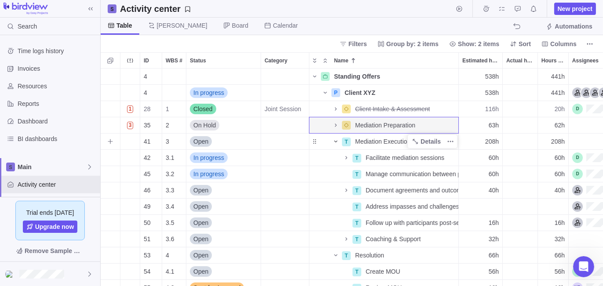
click at [336, 142] on icon "Name" at bounding box center [335, 142] width 3 height 2
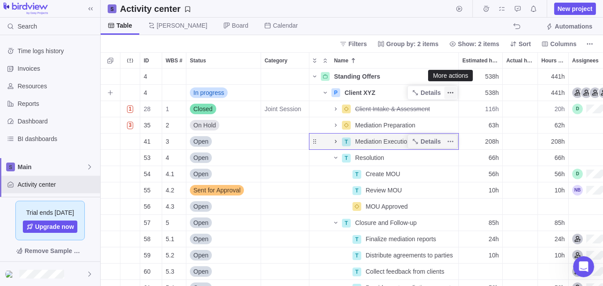
click at [451, 92] on icon "More actions" at bounding box center [450, 92] width 1 height 1
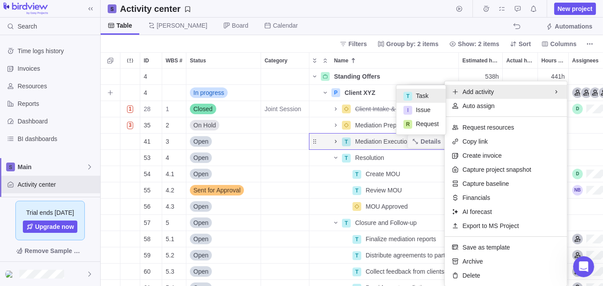
click at [415, 94] on div "T Task" at bounding box center [421, 96] width 49 height 14
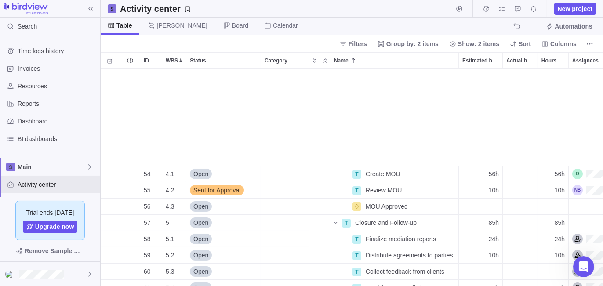
scroll to position [98, 0]
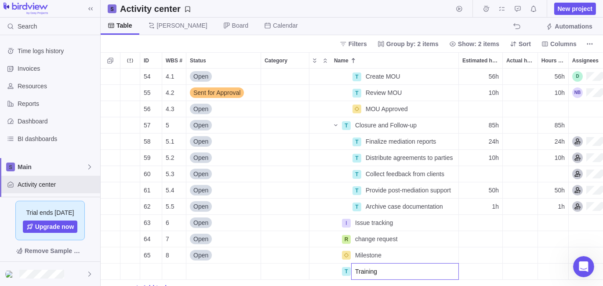
type input "Training"
click at [299, 37] on body "Search Time logs history Invoices Resources Reports Dashboard BI dashboards Mai…" at bounding box center [301, 143] width 603 height 286
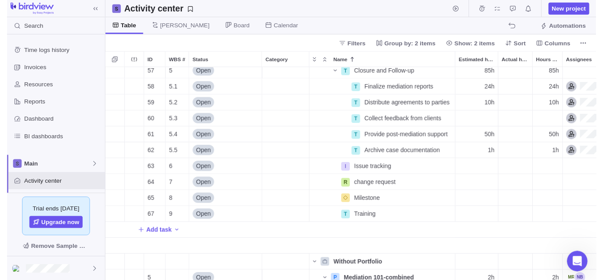
scroll to position [162, 0]
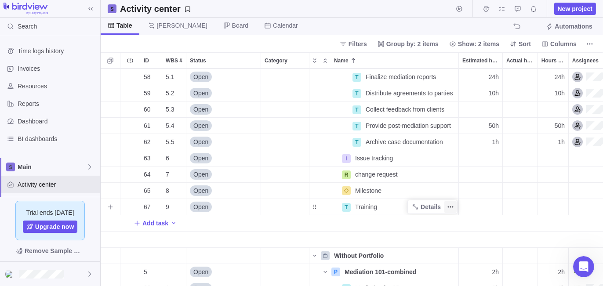
click at [451, 209] on icon "More actions" at bounding box center [450, 207] width 7 height 7
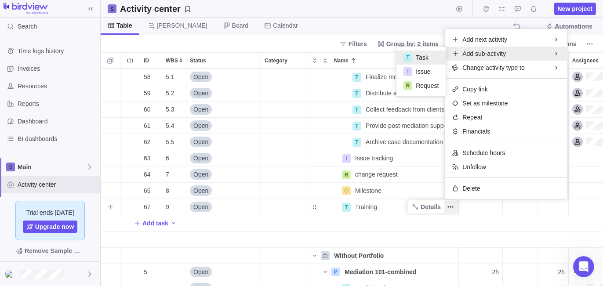
drag, startPoint x: 425, startPoint y: 53, endPoint x: 428, endPoint y: 207, distance: 153.9
click at [425, 54] on span "Task" at bounding box center [422, 57] width 13 height 9
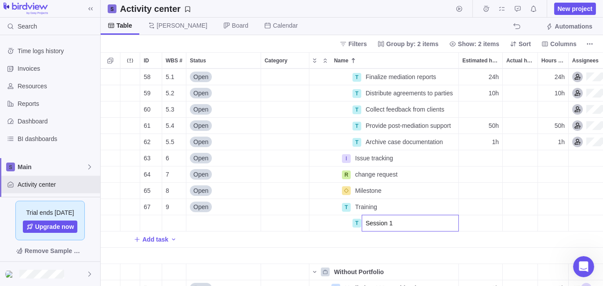
type input "Session 1"
drag, startPoint x: 464, startPoint y: 249, endPoint x: 471, endPoint y: 237, distance: 14.8
click at [464, 249] on div "57 5 Open T Closure and Follow-up Details 85h 85h [DATE] [DATE] 10d 1h 58 5.1 O…" at bounding box center [352, 178] width 502 height 218
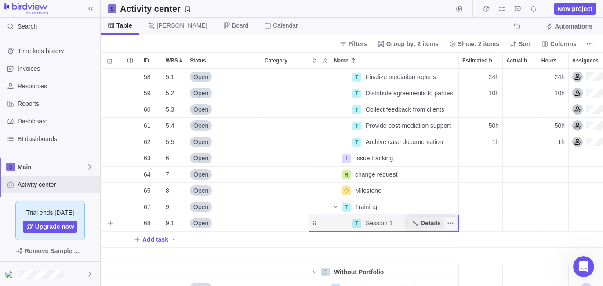
click at [429, 222] on span "Details" at bounding box center [431, 223] width 20 height 9
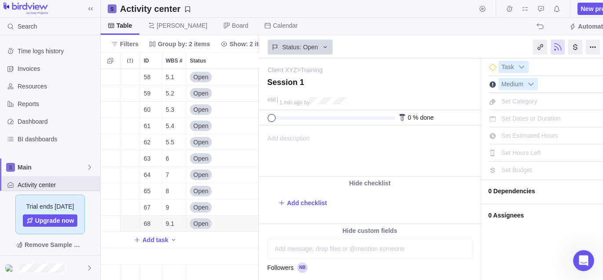
click at [506, 118] on span "Set Dates or Duration" at bounding box center [531, 118] width 59 height 7
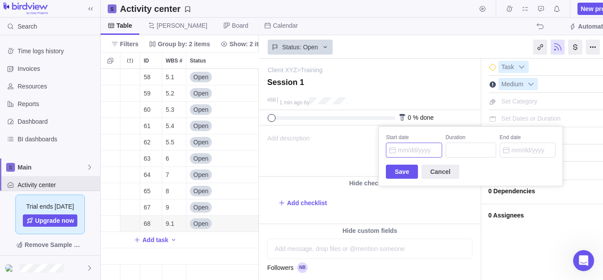
click at [407, 149] on input "Start date" at bounding box center [414, 149] width 56 height 15
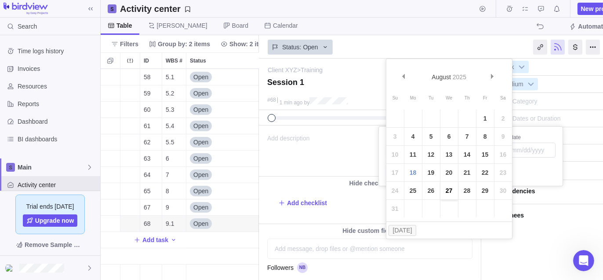
click at [448, 190] on link "27" at bounding box center [449, 191] width 18 height 18
type input "[DATE]"
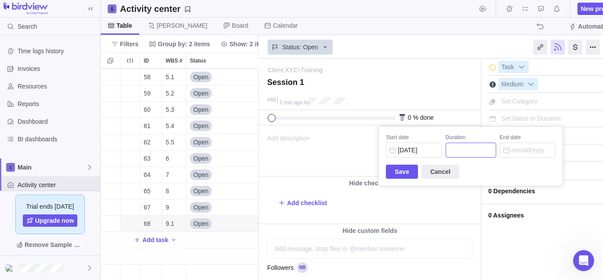
click at [477, 147] on input "Duration" at bounding box center [471, 149] width 51 height 15
type input "2"
type input "[DATE]"
type input "2"
click at [395, 167] on span "Save" at bounding box center [402, 171] width 15 height 11
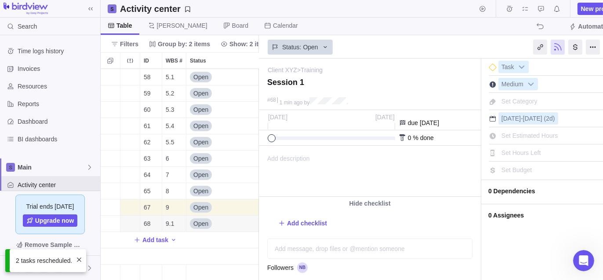
scroll to position [0, 23]
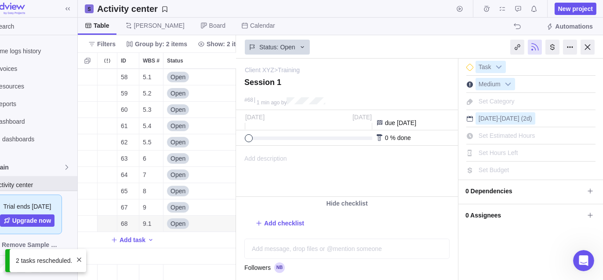
click at [482, 215] on span "0 Assignees" at bounding box center [525, 215] width 119 height 15
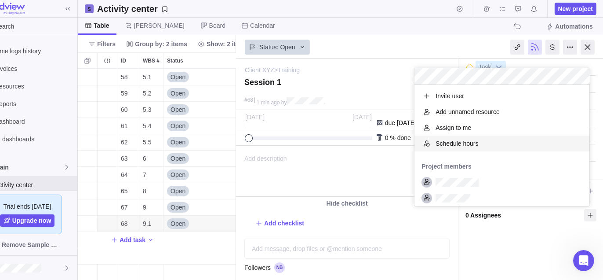
scroll to position [115, 168]
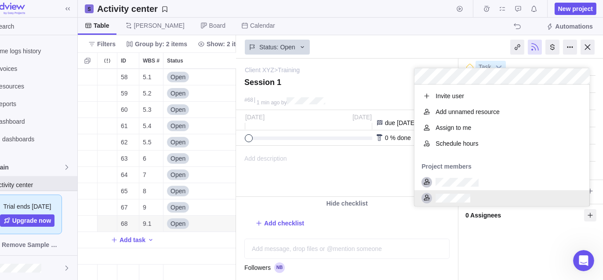
drag, startPoint x: 479, startPoint y: 249, endPoint x: 484, endPoint y: 201, distance: 48.1
click at [479, 248] on div "Client XYZ > Training — change Session 1 #68 1 min ago by Activity was complete…" at bounding box center [420, 168] width 368 height 221
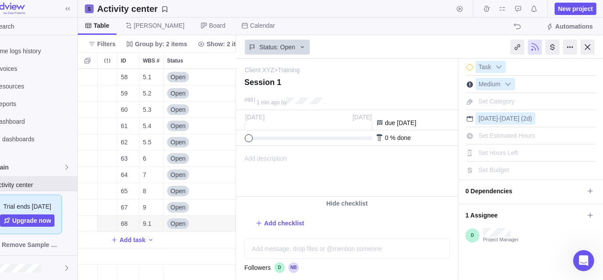
click at [488, 135] on span "Set Estimated Hours" at bounding box center [507, 135] width 56 height 7
click at [499, 120] on span "-" at bounding box center [499, 118] width 2 height 7
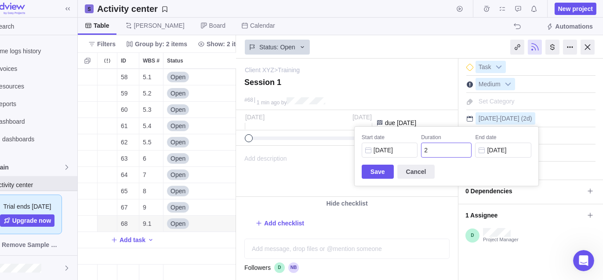
click at [441, 148] on input "2" at bounding box center [446, 149] width 51 height 15
type input "2"
type input "[DATE]"
type input "2h"
type input "[DATE]"
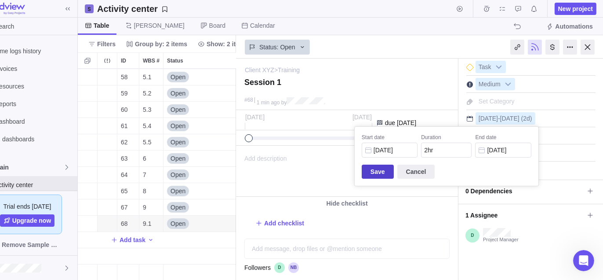
type input "2h"
click at [374, 175] on span "Save" at bounding box center [378, 171] width 15 height 11
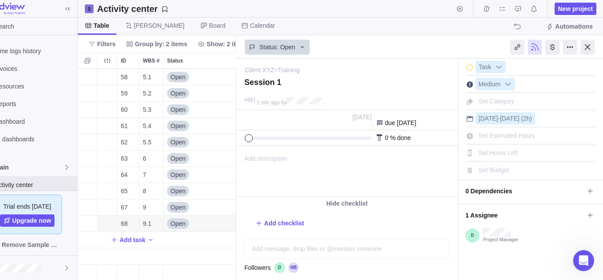
click at [484, 138] on span "Set Estimated Hours" at bounding box center [507, 135] width 56 height 7
type input "4"
click at [488, 270] on div "I'm done Task Medium Set Category [DATE] - [DATE] (2h) Set Estimated Hours 4 Se…" at bounding box center [531, 215] width 145 height 315
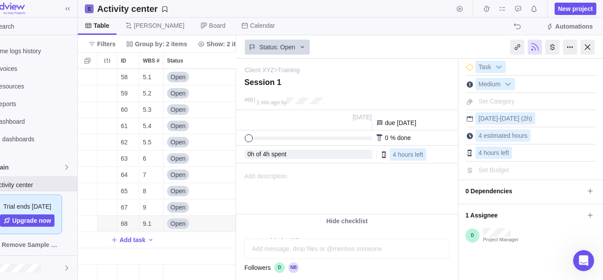
drag, startPoint x: 591, startPoint y: 46, endPoint x: 459, endPoint y: 75, distance: 135.5
click at [590, 46] on div at bounding box center [588, 47] width 14 height 15
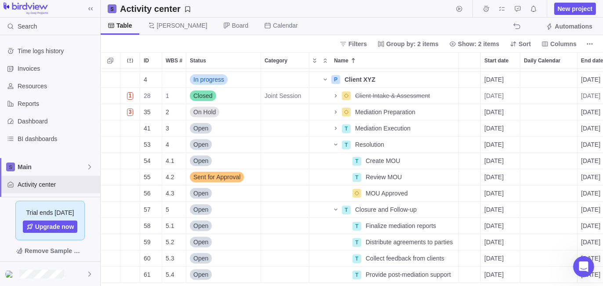
scroll to position [2, 207]
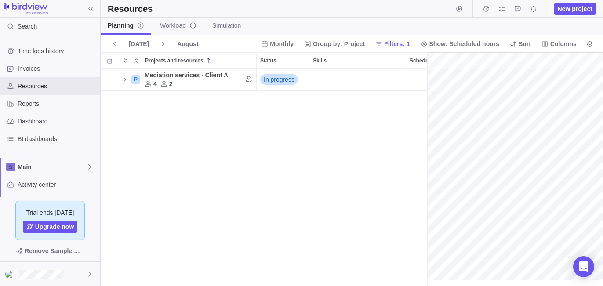
scroll to position [0, 47]
click at [124, 80] on icon "Projects and resources" at bounding box center [125, 79] width 7 height 7
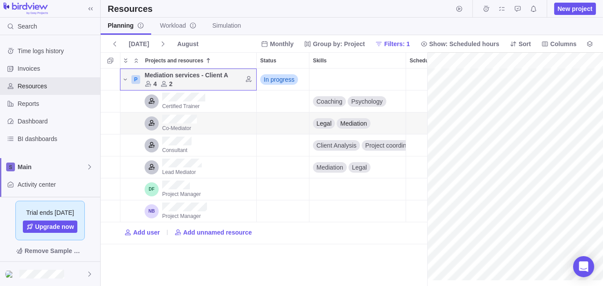
scroll to position [0, 68]
click at [248, 80] on icon "Find candidates" at bounding box center [248, 79] width 7 height 7
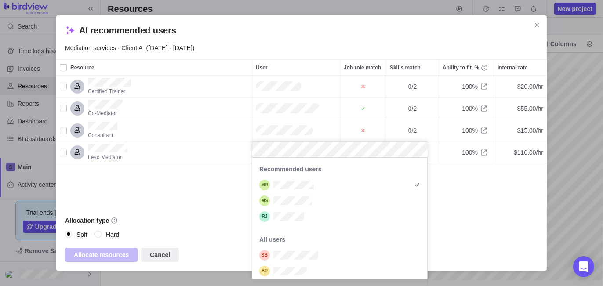
scroll to position [115, 168]
click at [178, 206] on div "AI recommended users Mediation services - Client A (Aug 13 - Sep 22) Resource U…" at bounding box center [301, 143] width 603 height 286
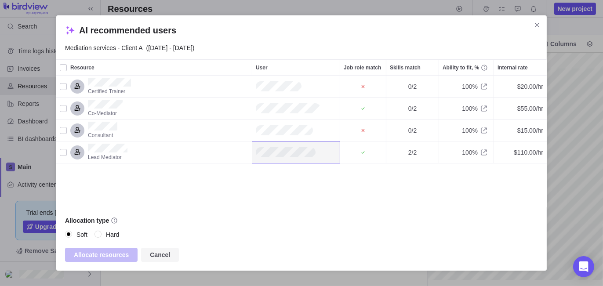
click at [157, 258] on span "Cancel" at bounding box center [160, 255] width 20 height 11
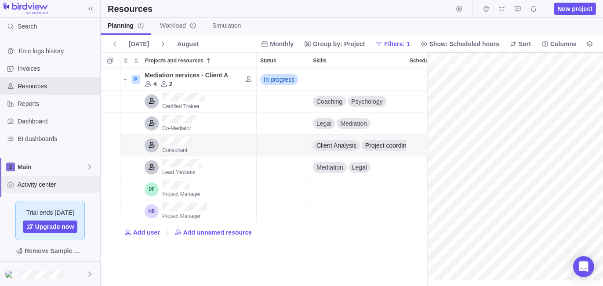
click at [33, 186] on span "Activity center" at bounding box center [57, 184] width 79 height 9
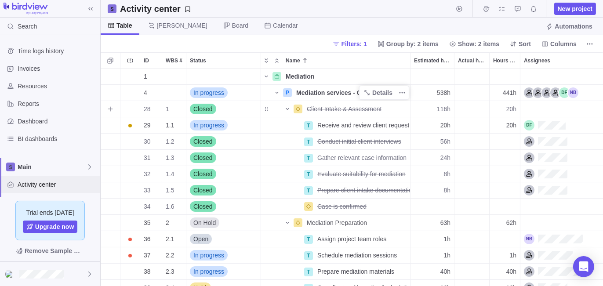
scroll to position [211, 496]
click at [404, 92] on icon "More actions" at bounding box center [402, 92] width 7 height 7
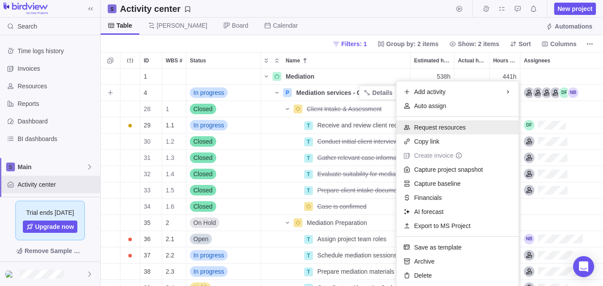
click at [430, 128] on span "Request resources" at bounding box center [440, 127] width 52 height 9
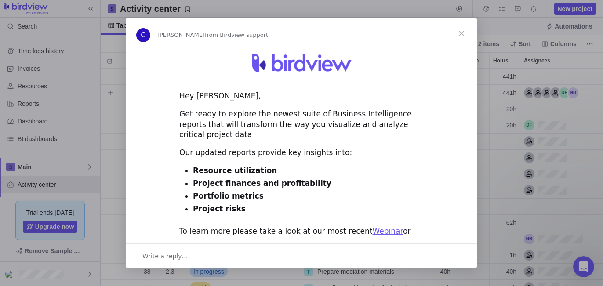
scroll to position [0, 0]
click at [461, 34] on span "Close" at bounding box center [462, 34] width 32 height 32
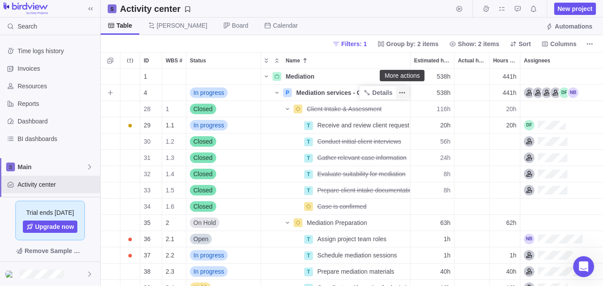
click at [399, 93] on icon "More actions" at bounding box center [402, 92] width 7 height 7
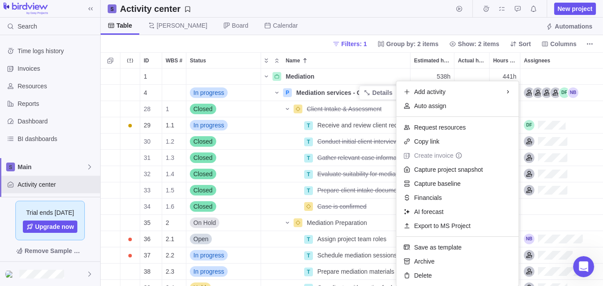
click at [287, 111] on div "1 Mediation Details 538h 441h 4 In progress P Mediation services - Client A Det…" at bounding box center [352, 178] width 502 height 218
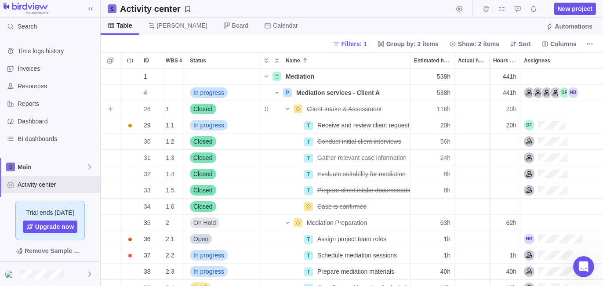
click at [287, 111] on icon "Name" at bounding box center [287, 109] width 7 height 7
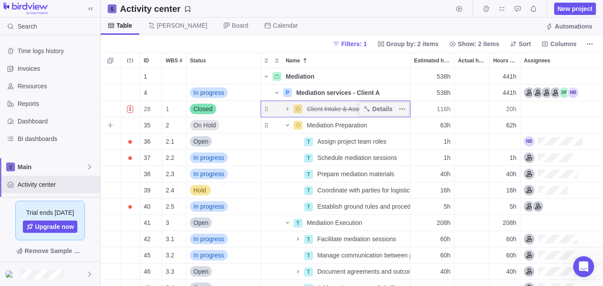
drag, startPoint x: 288, startPoint y: 126, endPoint x: 386, endPoint y: 100, distance: 100.9
click at [288, 126] on icon "Name" at bounding box center [287, 125] width 7 height 7
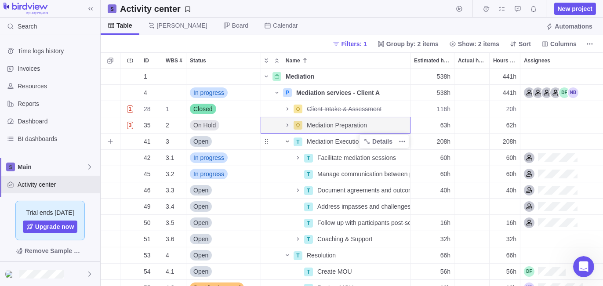
click at [287, 142] on icon "Name" at bounding box center [287, 141] width 7 height 7
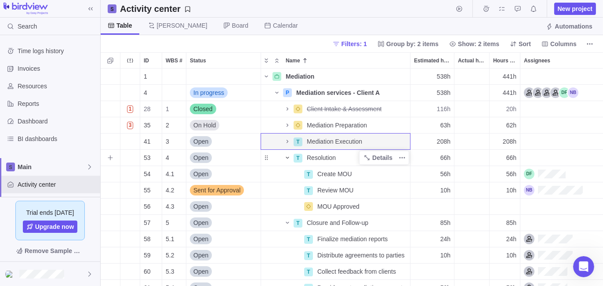
click at [281, 157] on div "Name" at bounding box center [277, 158] width 32 height 12
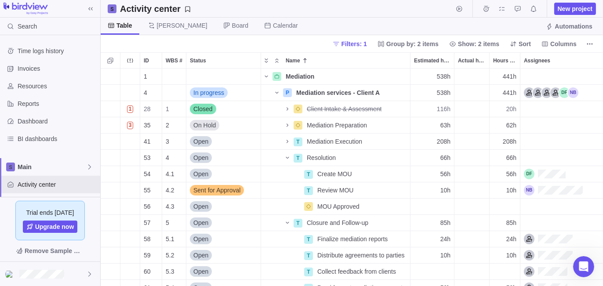
drag, startPoint x: 363, startPoint y: 46, endPoint x: 564, endPoint y: 180, distance: 241.8
click at [364, 47] on span "Filters: 1" at bounding box center [354, 44] width 25 height 9
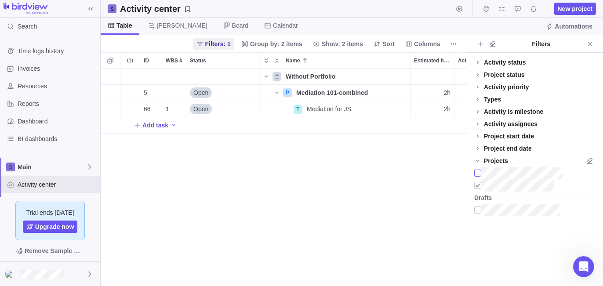
scroll to position [211, 360]
click at [399, 94] on icon "More actions" at bounding box center [402, 92] width 7 height 7
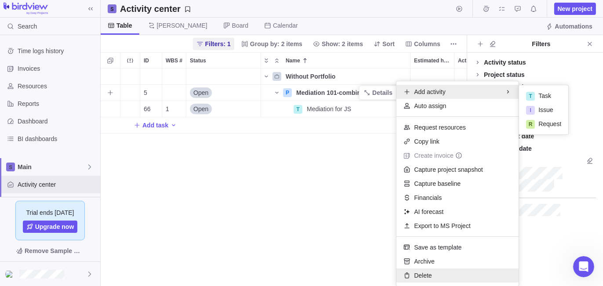
click at [415, 272] on span "Delete" at bounding box center [423, 275] width 18 height 9
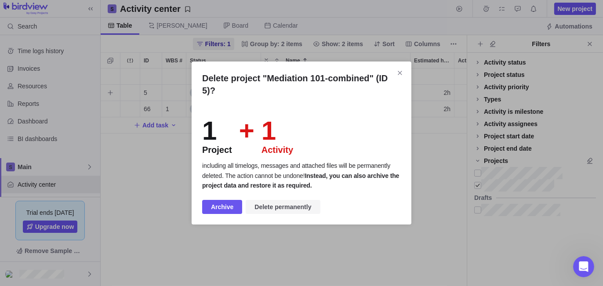
click at [269, 211] on span "Delete permanently" at bounding box center [283, 207] width 57 height 11
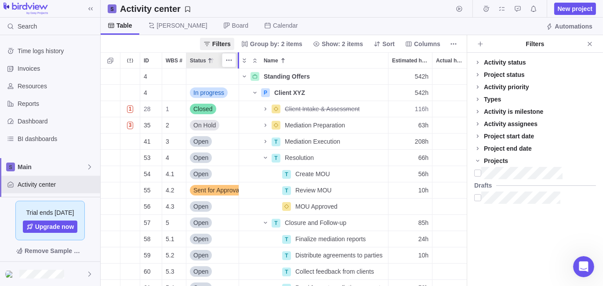
drag, startPoint x: 260, startPoint y: 60, endPoint x: 238, endPoint y: 61, distance: 21.6
click at [238, 61] on div at bounding box center [239, 60] width 2 height 16
drag, startPoint x: 595, startPoint y: 44, endPoint x: 450, endPoint y: 86, distance: 151.1
click at [595, 44] on span "Close" at bounding box center [590, 44] width 12 height 12
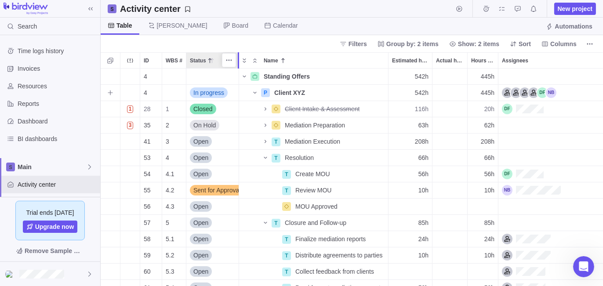
scroll to position [211, 496]
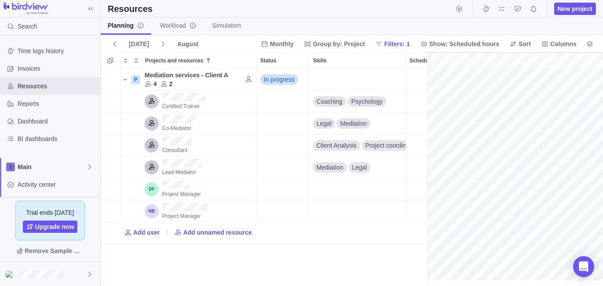
scroll to position [0, 68]
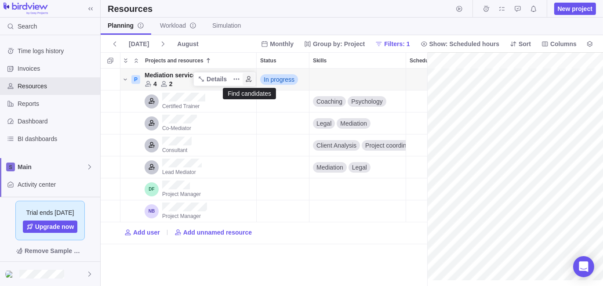
click at [249, 80] on icon "Find candidates" at bounding box center [248, 79] width 7 height 7
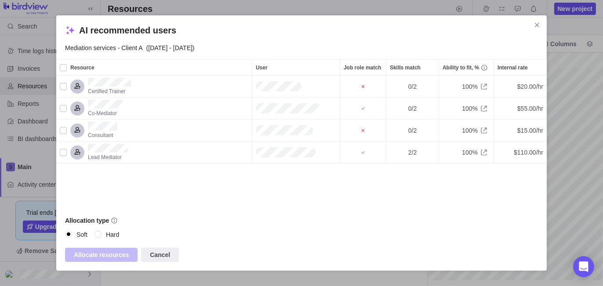
scroll to position [125, 484]
click at [64, 152] on div "Resource" at bounding box center [63, 152] width 7 height 12
click at [64, 132] on div "Resource" at bounding box center [63, 130] width 7 height 12
drag, startPoint x: 64, startPoint y: 110, endPoint x: 62, endPoint y: 92, distance: 17.6
click at [64, 110] on div "Resource" at bounding box center [63, 108] width 7 height 12
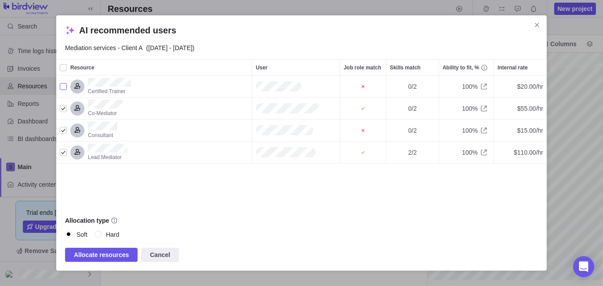
drag, startPoint x: 62, startPoint y: 86, endPoint x: 102, endPoint y: 119, distance: 51.6
click at [62, 87] on div "Resource" at bounding box center [63, 86] width 7 height 12
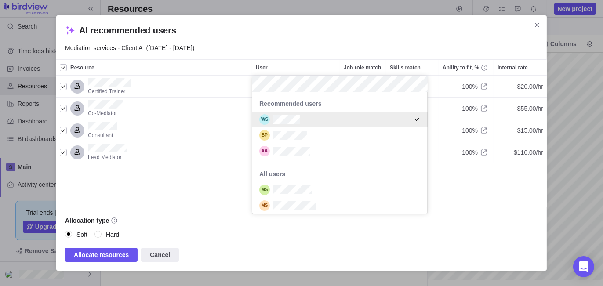
scroll to position [115, 168]
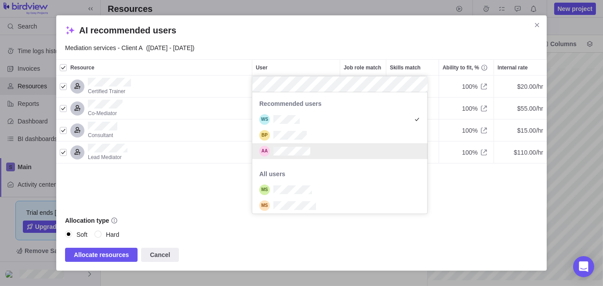
click at [232, 178] on div "AI recommended users Mediation services - Client A (Aug 13 - Sep 22) Resource U…" at bounding box center [301, 143] width 603 height 286
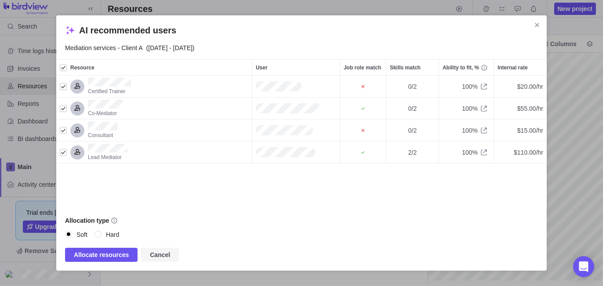
click at [160, 256] on span "Cancel" at bounding box center [160, 255] width 20 height 11
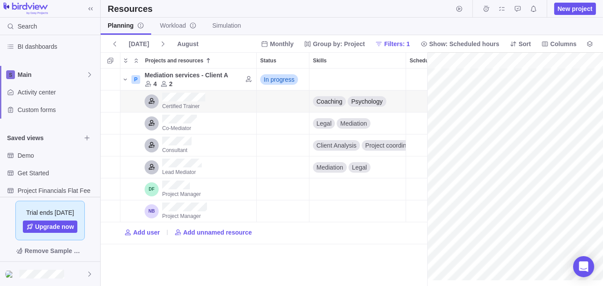
scroll to position [16, 0]
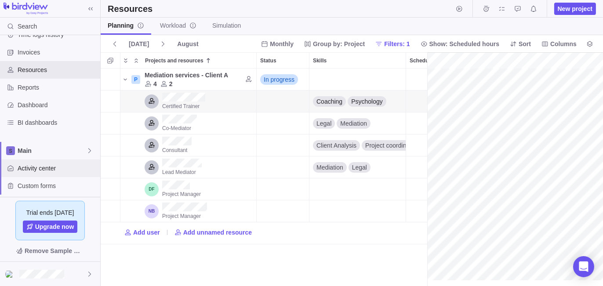
click at [35, 170] on span "Activity center" at bounding box center [57, 168] width 79 height 9
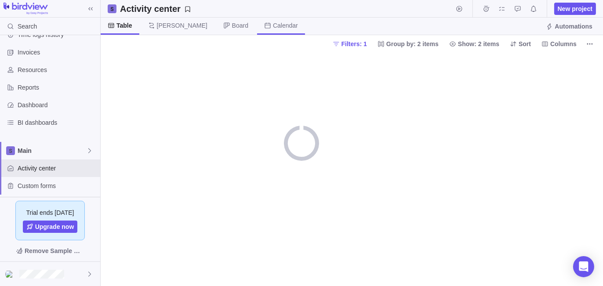
click at [273, 26] on span "Calendar" at bounding box center [285, 25] width 25 height 9
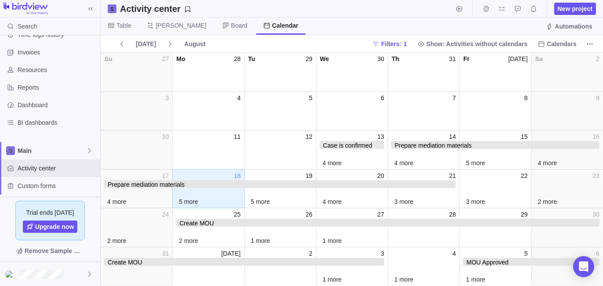
drag, startPoint x: 410, startPoint y: 42, endPoint x: 446, endPoint y: 64, distance: 42.2
click at [407, 42] on span "Filters: 1" at bounding box center [393, 44] width 25 height 9
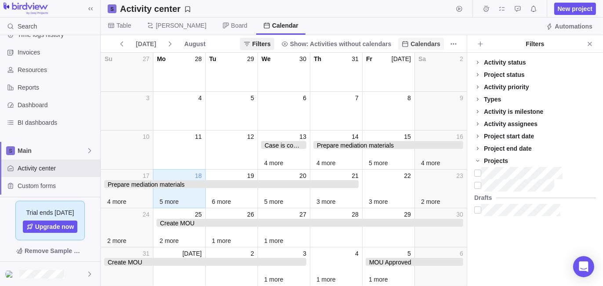
click at [433, 44] on span "Calendars" at bounding box center [426, 44] width 30 height 9
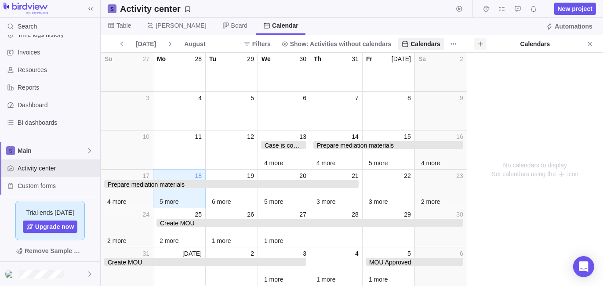
click at [483, 45] on icon at bounding box center [480, 43] width 7 height 7
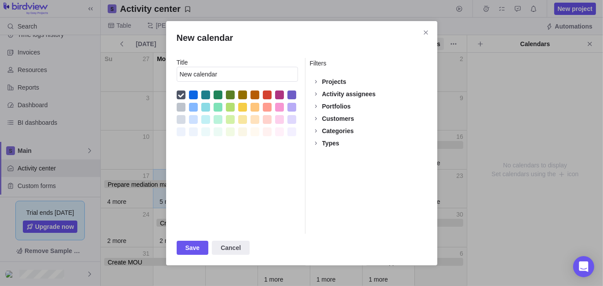
click at [335, 95] on div "Activity assignees" at bounding box center [349, 94] width 54 height 9
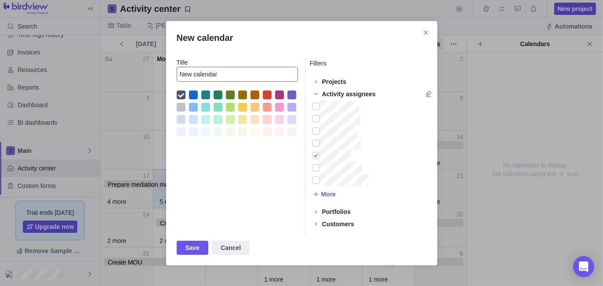
drag, startPoint x: 235, startPoint y: 72, endPoint x: 120, endPoint y: 82, distance: 116.1
click at [120, 82] on div "New calendar Title New calendar Filters Projects Activity assignees More Portfo…" at bounding box center [301, 143] width 603 height 286
type input "\"
type input "David's Calendar"
drag, startPoint x: 255, startPoint y: 107, endPoint x: 305, endPoint y: 189, distance: 96.3
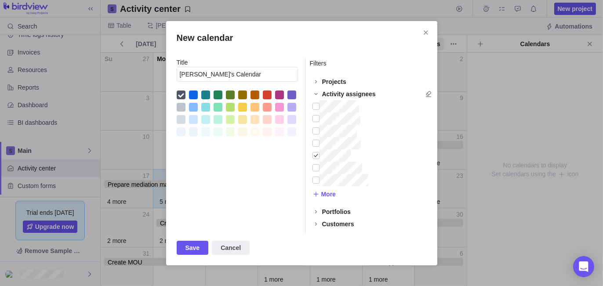
click at [255, 107] on div "New calendar" at bounding box center [255, 107] width 9 height 9
click at [193, 248] on span "Save" at bounding box center [193, 248] width 15 height 11
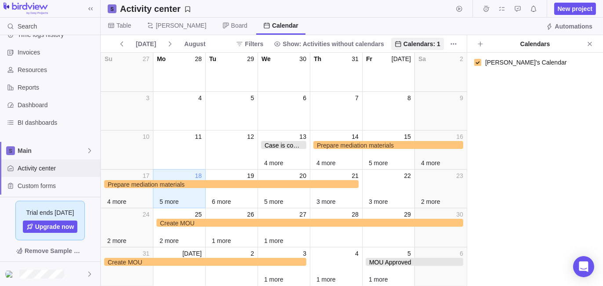
drag, startPoint x: 37, startPoint y: 170, endPoint x: 199, endPoint y: 127, distance: 167.5
click at [37, 170] on span "Activity center" at bounding box center [57, 168] width 79 height 9
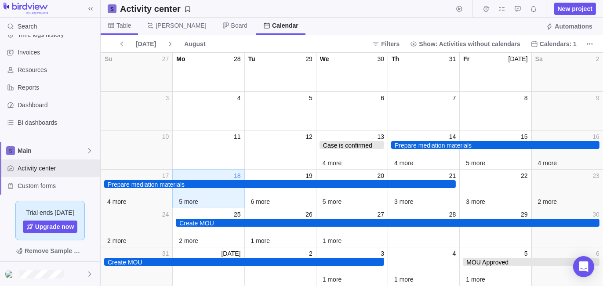
click at [123, 22] on span "Table" at bounding box center [123, 25] width 15 height 9
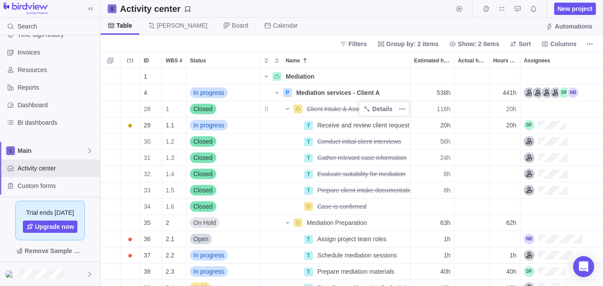
scroll to position [211, 496]
click at [554, 44] on span "Columns" at bounding box center [563, 44] width 26 height 9
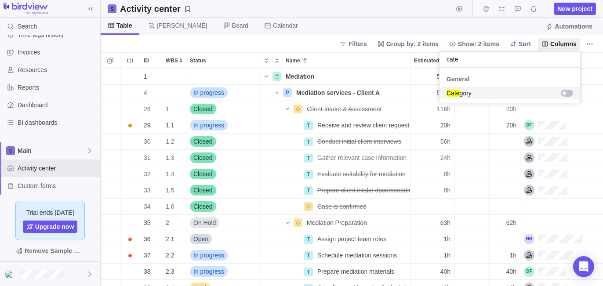
type input "cate"
drag, startPoint x: 567, startPoint y: 91, endPoint x: 315, endPoint y: 44, distance: 256.0
click at [567, 92] on div "grid" at bounding box center [567, 93] width 12 height 7
click at [315, 43] on body "Search Time logs history Invoices Resources Reports Dashboard BI dashboards Mai…" at bounding box center [301, 143] width 603 height 286
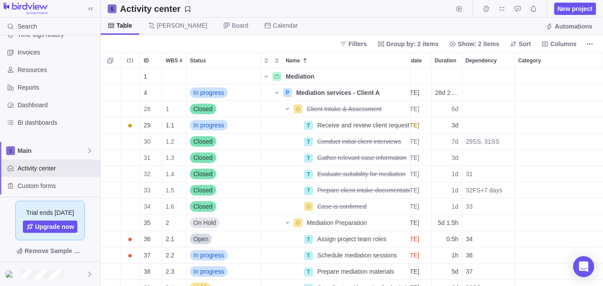
scroll to position [0, 346]
click at [563, 44] on span "Columns" at bounding box center [563, 44] width 26 height 9
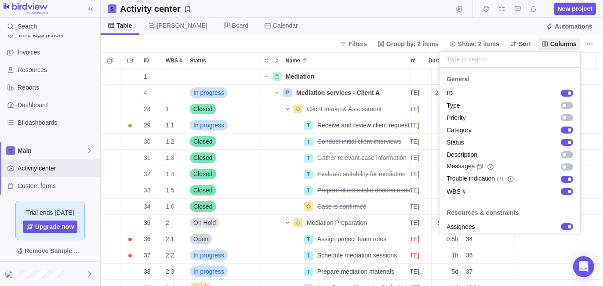
drag, startPoint x: 284, startPoint y: 38, endPoint x: 325, endPoint y: 43, distance: 41.7
click at [284, 38] on body "Search Time logs history Invoices Resources Reports Dashboard BI dashboards Mai…" at bounding box center [301, 143] width 603 height 286
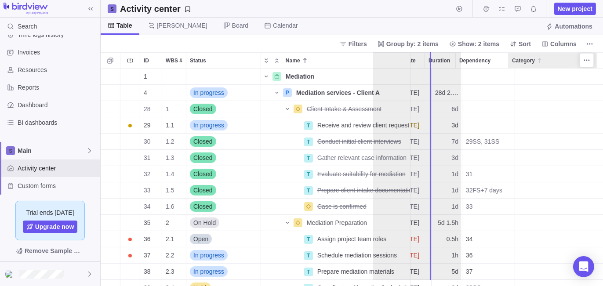
scroll to position [0, 0]
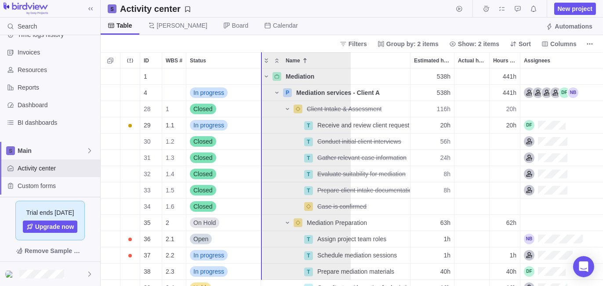
drag, startPoint x: 550, startPoint y: 62, endPoint x: 301, endPoint y: 67, distance: 248.9
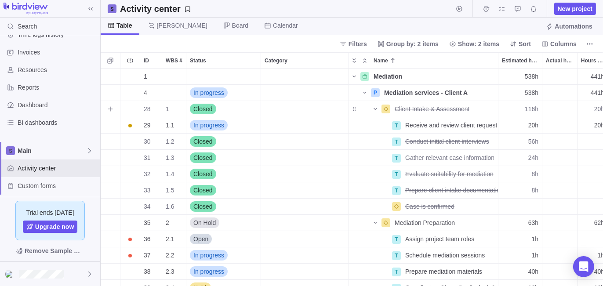
click at [280, 110] on div "Category" at bounding box center [304, 109] width 87 height 16
type input "Joint Session"
click at [306, 143] on b "Joint Session" at bounding box center [315, 145] width 40 height 7
click at [289, 127] on div "Category" at bounding box center [304, 125] width 87 height 16
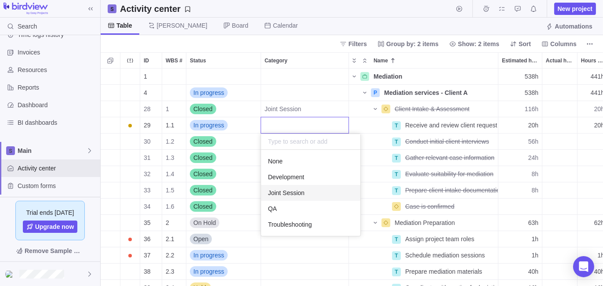
drag, startPoint x: 289, startPoint y: 193, endPoint x: 295, endPoint y: 190, distance: 6.7
click at [289, 194] on span "Joint Session" at bounding box center [286, 193] width 36 height 9
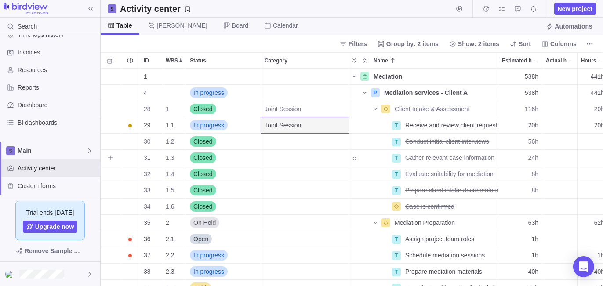
click at [276, 156] on div "Category" at bounding box center [304, 158] width 87 height 16
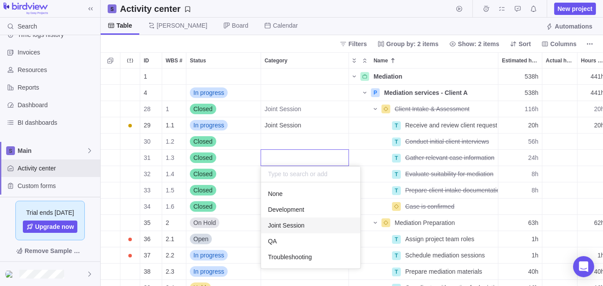
click at [288, 228] on span "Joint Session" at bounding box center [286, 225] width 36 height 9
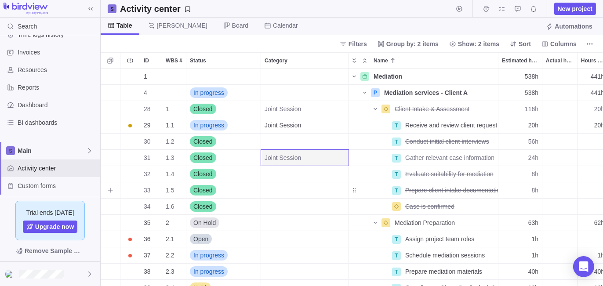
click at [282, 190] on div "Category" at bounding box center [304, 190] width 87 height 16
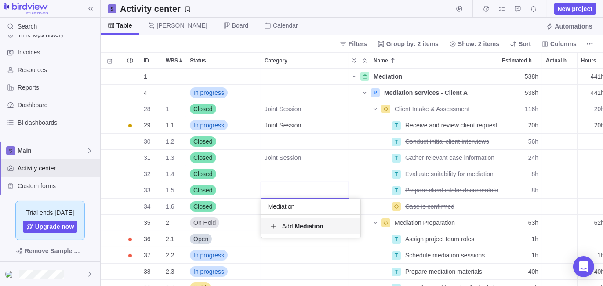
type input "Mediation"
click at [317, 224] on b "Mediation" at bounding box center [309, 226] width 29 height 7
click at [285, 239] on div "Category" at bounding box center [304, 239] width 87 height 16
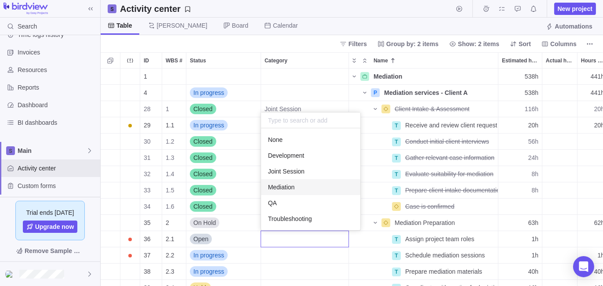
click at [284, 189] on span "Mediation" at bounding box center [281, 187] width 27 height 9
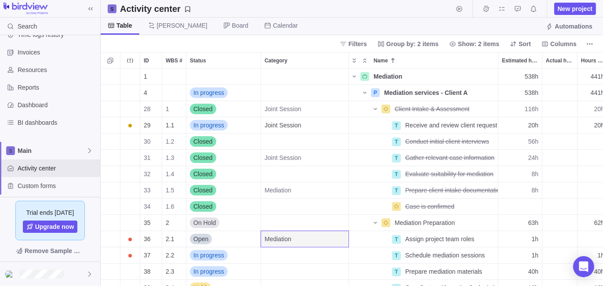
click at [310, 36] on div "Filters Group by: 2 items Show: 2 items Sort Columns" at bounding box center [352, 43] width 502 height 17
click at [273, 27] on span "Calendar" at bounding box center [285, 25] width 25 height 9
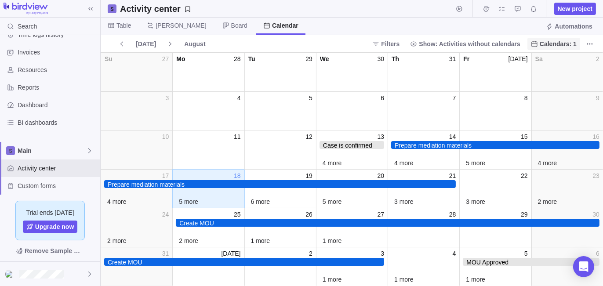
click at [556, 43] on span "Calendars: 1" at bounding box center [558, 44] width 37 height 9
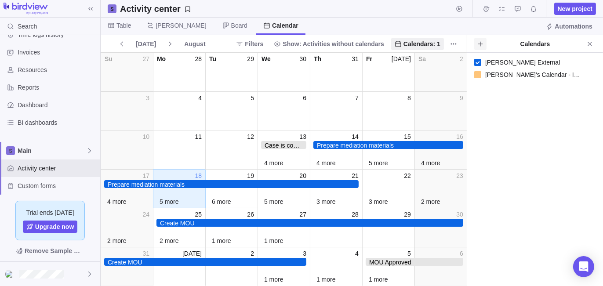
click at [478, 42] on icon at bounding box center [480, 43] width 7 height 7
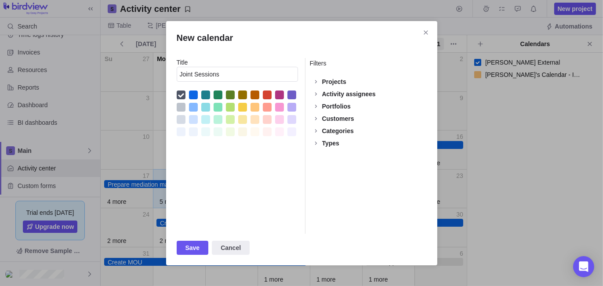
type input "Joint Sessions"
click at [182, 109] on div "New calendar" at bounding box center [181, 107] width 9 height 9
click at [192, 106] on div "New calendar" at bounding box center [193, 107] width 9 height 9
click at [341, 98] on div "Activity assignees" at bounding box center [349, 94] width 54 height 9
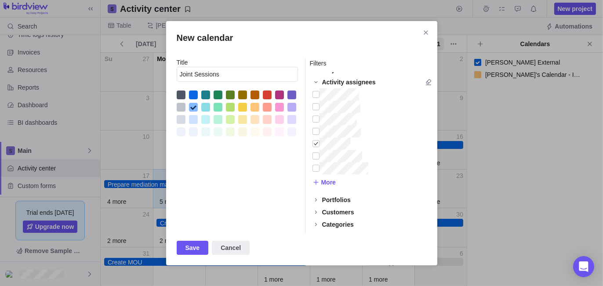
scroll to position [25, 0]
drag, startPoint x: 339, startPoint y: 214, endPoint x: 349, endPoint y: 218, distance: 10.9
click at [339, 214] on div "Categories" at bounding box center [338, 212] width 32 height 9
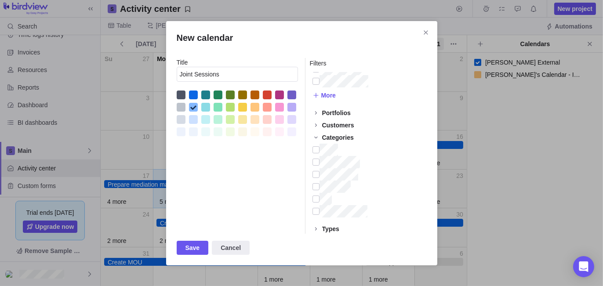
scroll to position [96, 0]
click at [193, 248] on span "Save" at bounding box center [193, 248] width 15 height 11
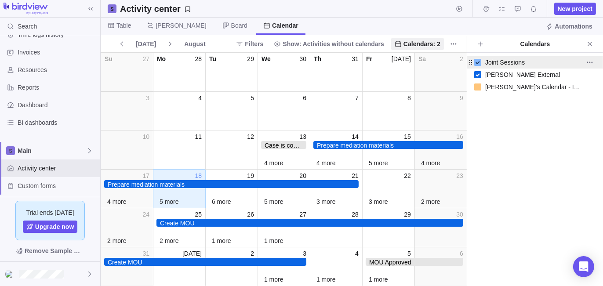
click at [504, 61] on div "Joint Sessions" at bounding box center [505, 62] width 40 height 12
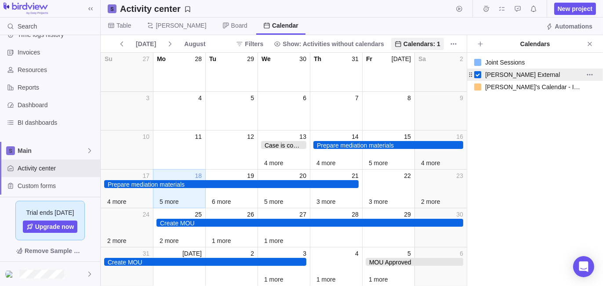
click at [478, 72] on icon at bounding box center [477, 74] width 7 height 7
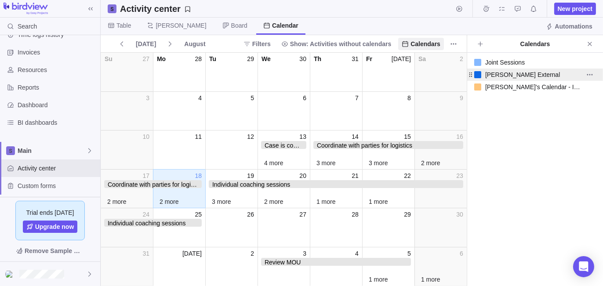
drag, startPoint x: 479, startPoint y: 63, endPoint x: 508, endPoint y: 105, distance: 50.9
click at [479, 66] on div "Joint Sessions David External David's Calendar - Internal" at bounding box center [535, 74] width 136 height 37
click at [479, 63] on div at bounding box center [477, 62] width 7 height 7
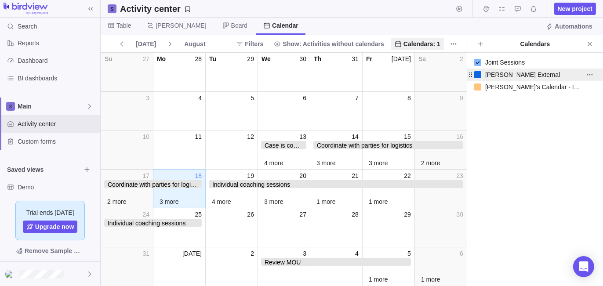
scroll to position [62, 0]
click at [44, 123] on span "Activity center" at bounding box center [57, 122] width 79 height 9
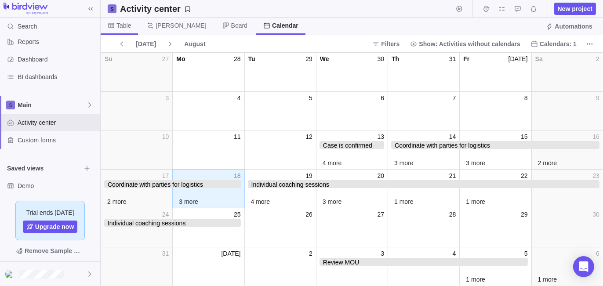
click at [119, 21] on span "Table" at bounding box center [123, 25] width 15 height 9
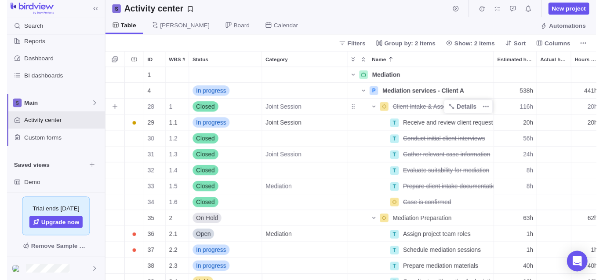
scroll to position [211, 496]
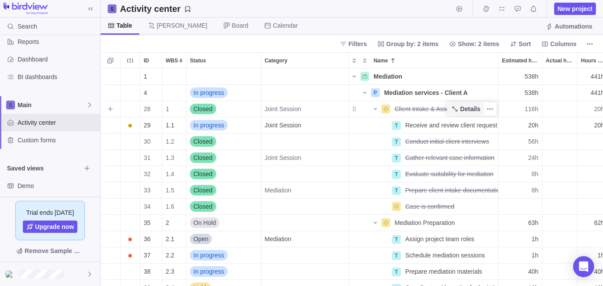
click at [468, 109] on span "Details" at bounding box center [470, 109] width 20 height 9
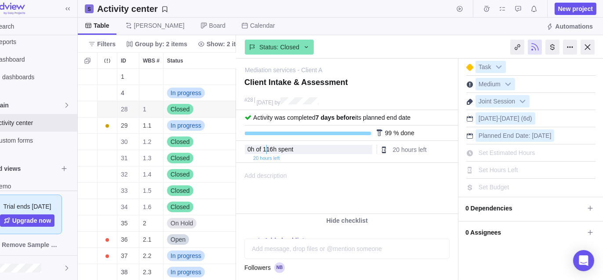
drag, startPoint x: 583, startPoint y: 232, endPoint x: 566, endPoint y: 211, distance: 27.5
click at [587, 232] on icon at bounding box center [590, 232] width 7 height 7
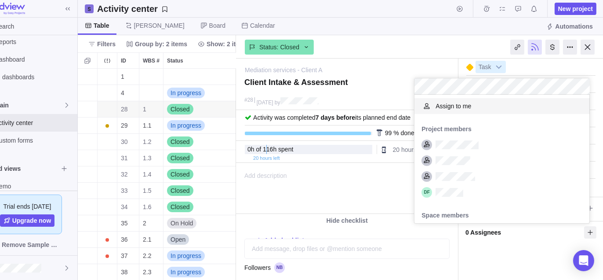
scroll to position [7, 7]
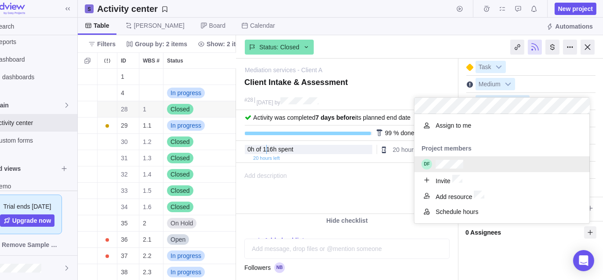
click at [466, 160] on div "grid" at bounding box center [502, 164] width 175 height 16
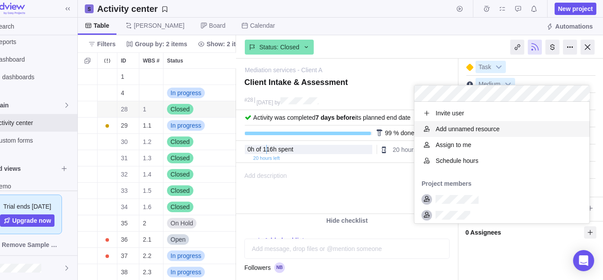
scroll to position [115, 168]
click at [426, 29] on body "Search Time logs history Invoices Resources Reports Dashboard BI dashboards Mai…" at bounding box center [278, 140] width 603 height 280
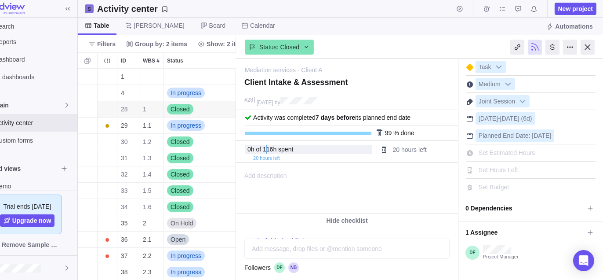
drag, startPoint x: 590, startPoint y: 44, endPoint x: 545, endPoint y: 156, distance: 120.5
click at [590, 46] on div at bounding box center [588, 47] width 14 height 15
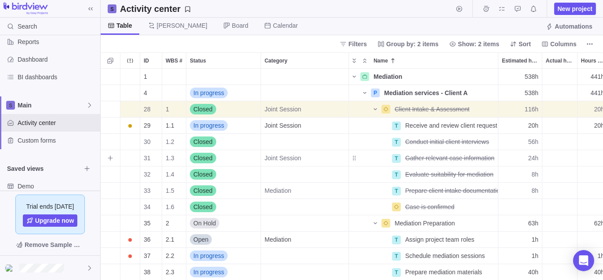
scroll to position [211, 496]
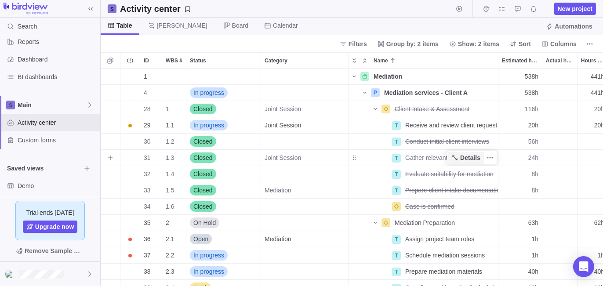
click at [467, 160] on span "Details" at bounding box center [470, 157] width 20 height 9
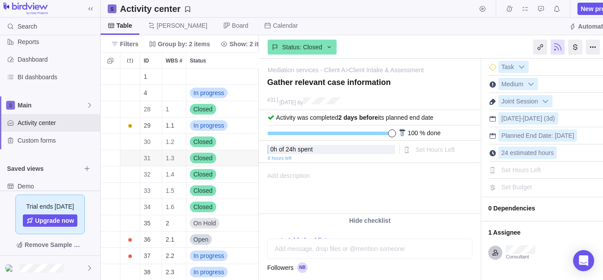
scroll to position [0, 23]
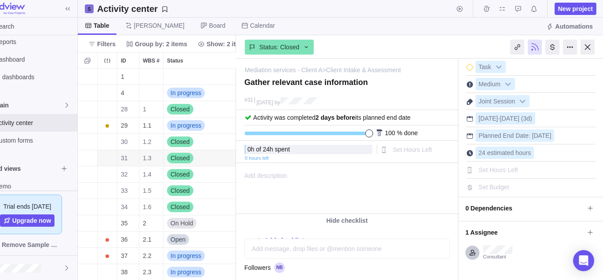
drag, startPoint x: 582, startPoint y: 228, endPoint x: 570, endPoint y: 208, distance: 22.5
click at [587, 229] on icon at bounding box center [590, 232] width 7 height 7
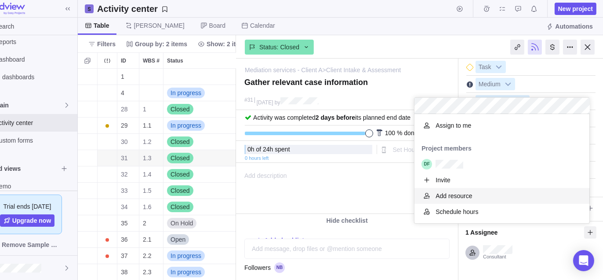
scroll to position [7, 7]
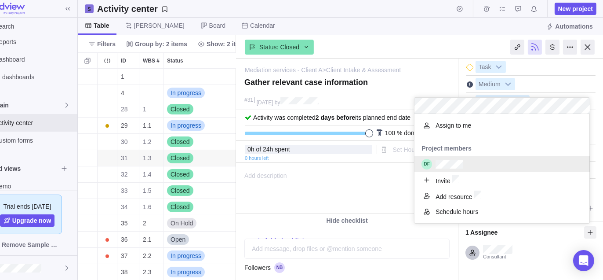
click at [465, 165] on div "grid" at bounding box center [502, 164] width 175 height 16
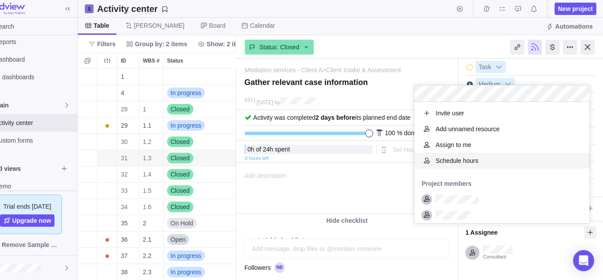
scroll to position [115, 168]
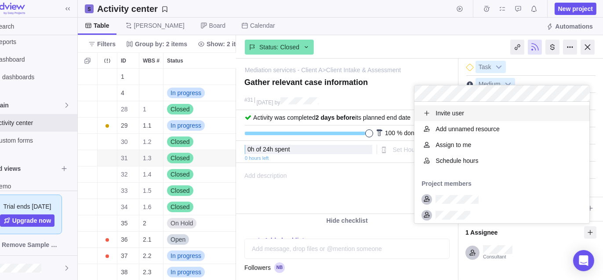
click at [431, 65] on div "Mediation services - Client A > Client Intake & Assessment — change Gather rele…" at bounding box center [420, 168] width 368 height 221
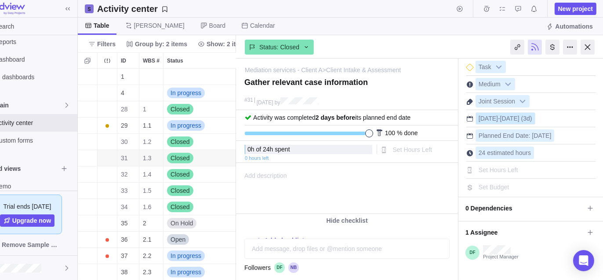
click at [491, 117] on span "[DATE]" at bounding box center [488, 118] width 19 height 7
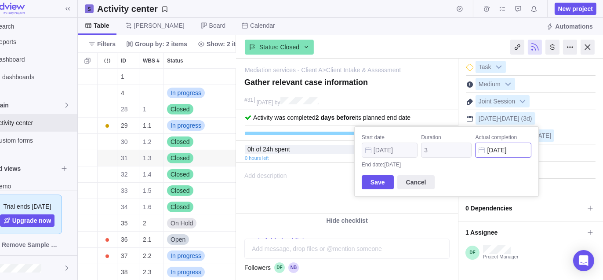
click at [506, 146] on input "[DATE]" at bounding box center [503, 149] width 56 height 15
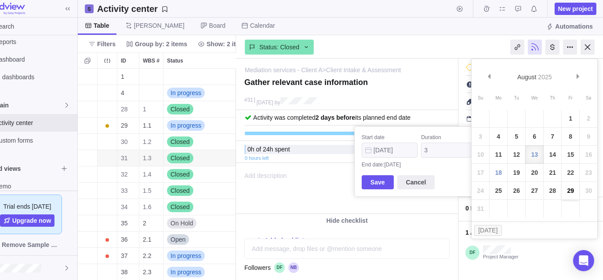
click at [569, 184] on link "29" at bounding box center [571, 191] width 18 height 18
type input "[DATE]"
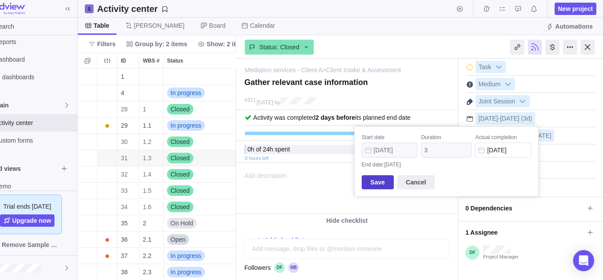
click at [382, 181] on span "Save" at bounding box center [378, 182] width 15 height 11
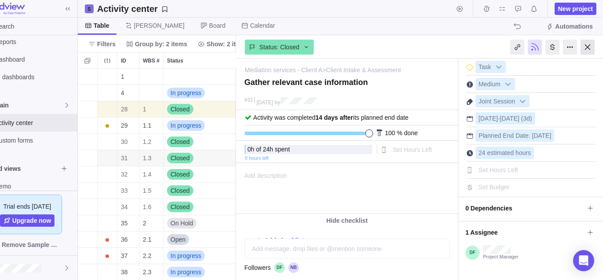
click at [587, 47] on div at bounding box center [588, 47] width 14 height 15
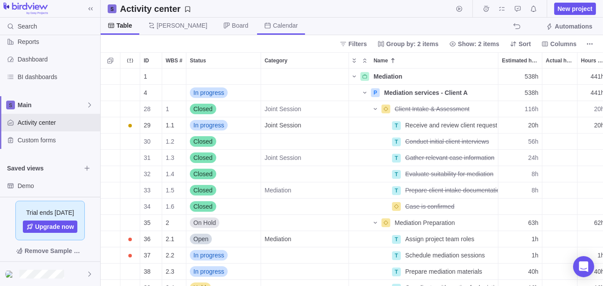
click at [273, 27] on span "Calendar" at bounding box center [285, 25] width 25 height 9
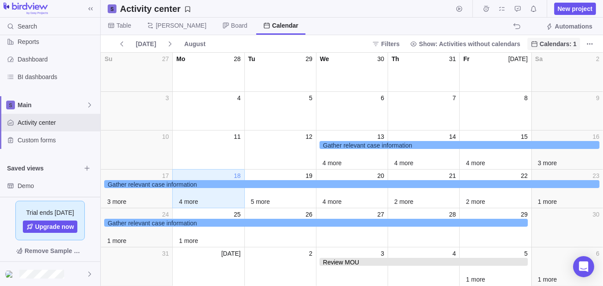
click at [573, 44] on span "Calendars: 1" at bounding box center [558, 44] width 37 height 9
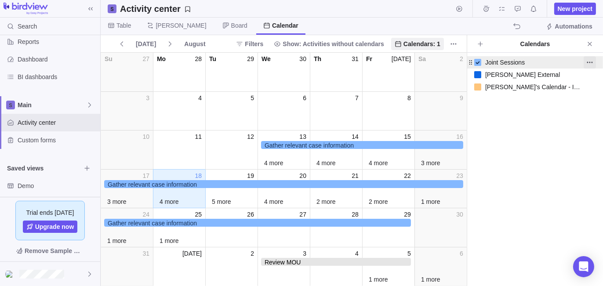
click at [591, 61] on icon "More actions" at bounding box center [589, 62] width 7 height 7
click at [570, 81] on span "Edit" at bounding box center [572, 81] width 11 height 9
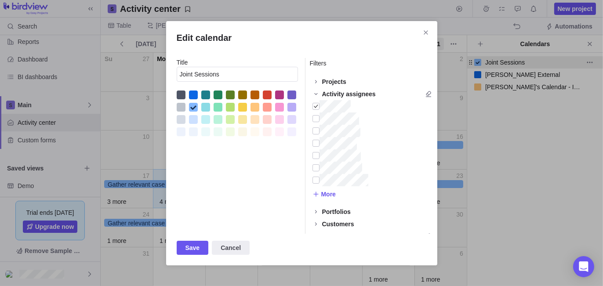
click at [338, 81] on div "Projects" at bounding box center [334, 81] width 24 height 9
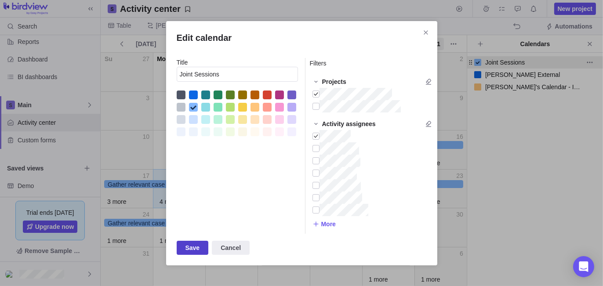
click at [191, 253] on span "Save" at bounding box center [193, 248] width 32 height 14
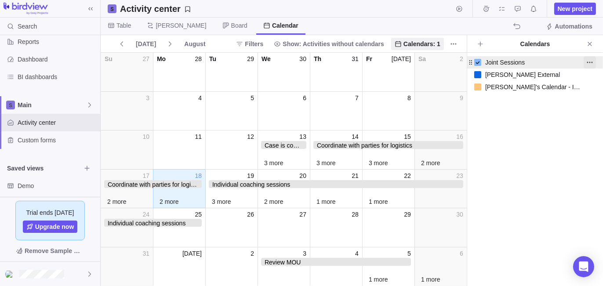
click at [592, 59] on icon "More actions" at bounding box center [589, 62] width 7 height 7
click at [569, 84] on span "Edit" at bounding box center [572, 81] width 11 height 9
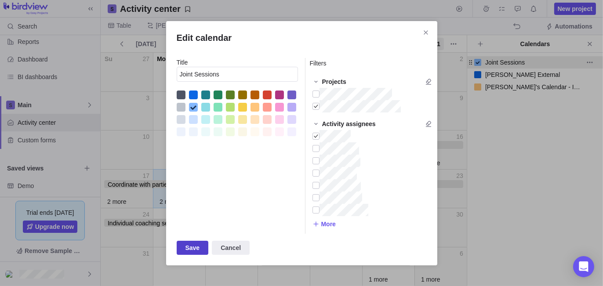
click at [188, 254] on span "Save" at bounding box center [193, 248] width 32 height 14
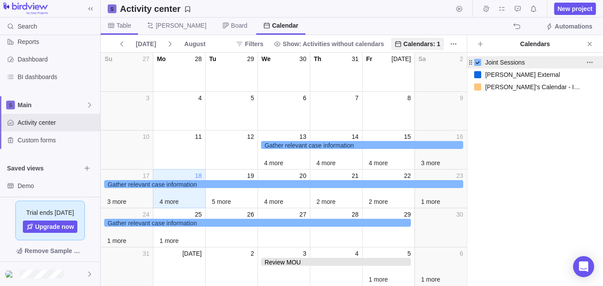
click at [115, 28] on span "Table" at bounding box center [119, 26] width 37 height 17
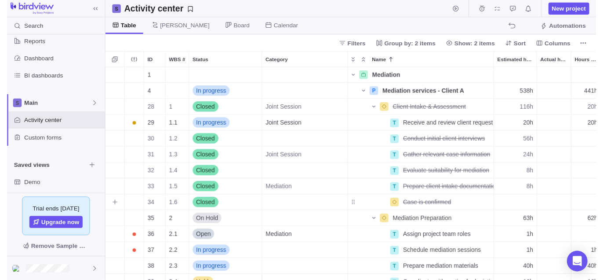
scroll to position [211, 496]
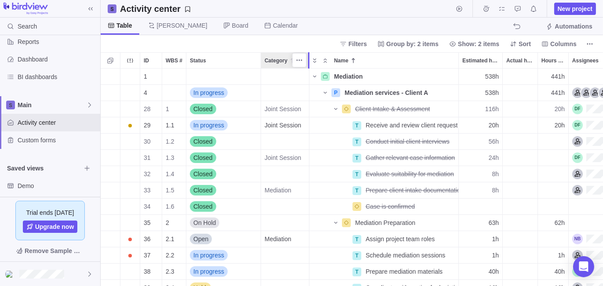
drag, startPoint x: 347, startPoint y: 61, endPoint x: 306, endPoint y: 60, distance: 40.9
click at [306, 60] on div "ID WBS # Status Category Name Estimated hours Actual hours (timelogs) Hours lef…" at bounding box center [352, 169] width 502 height 234
click at [424, 95] on span "Details" at bounding box center [431, 92] width 20 height 9
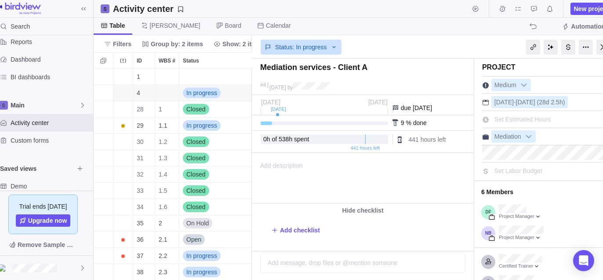
scroll to position [0, 23]
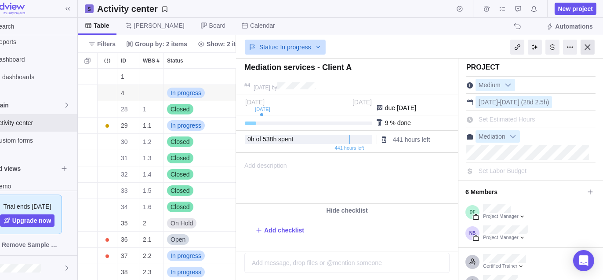
click at [587, 48] on div at bounding box center [588, 47] width 14 height 15
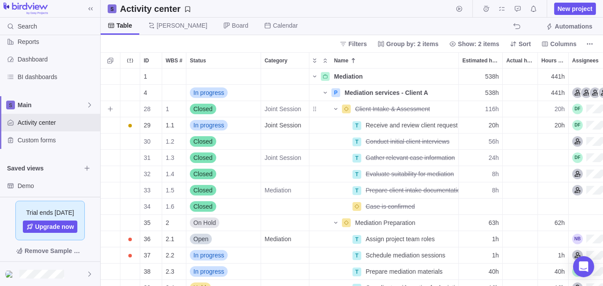
scroll to position [211, 496]
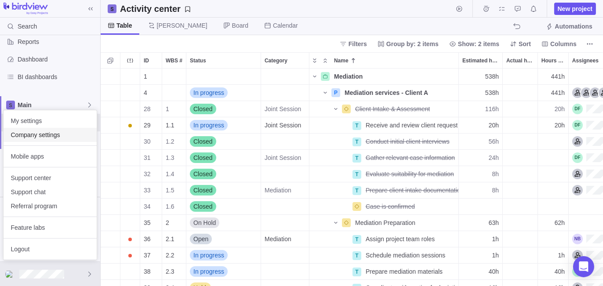
click at [62, 132] on span "Company settings" at bounding box center [50, 135] width 79 height 9
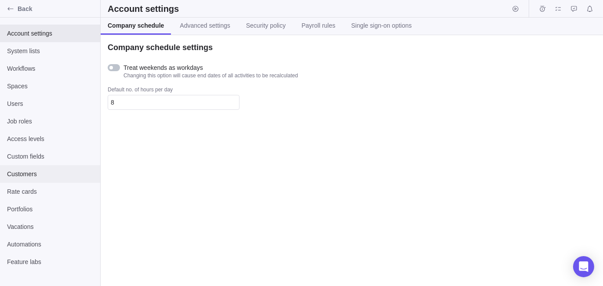
drag, startPoint x: 32, startPoint y: 174, endPoint x: 80, endPoint y: 179, distance: 48.2
click at [33, 174] on span "Customers" at bounding box center [50, 174] width 86 height 9
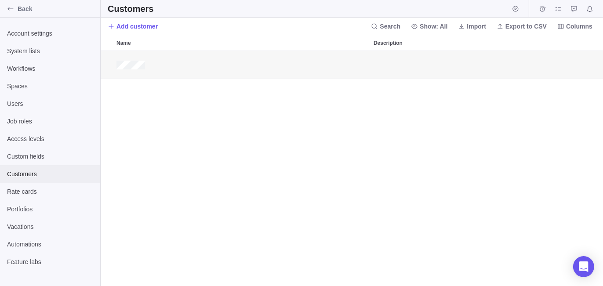
scroll to position [229, 496]
click at [39, 8] on span "Back" at bounding box center [57, 8] width 79 height 9
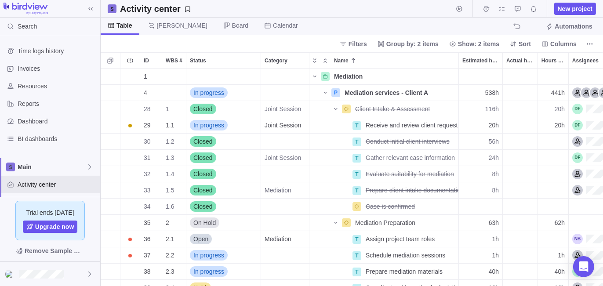
scroll to position [211, 496]
click at [55, 135] on span "BI dashboards" at bounding box center [57, 139] width 79 height 9
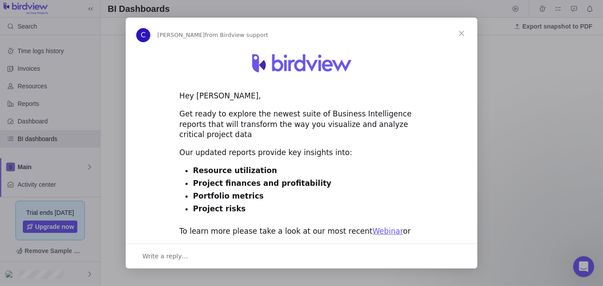
click at [463, 33] on span "Close" at bounding box center [462, 34] width 32 height 32
